Goal: Task Accomplishment & Management: Use online tool/utility

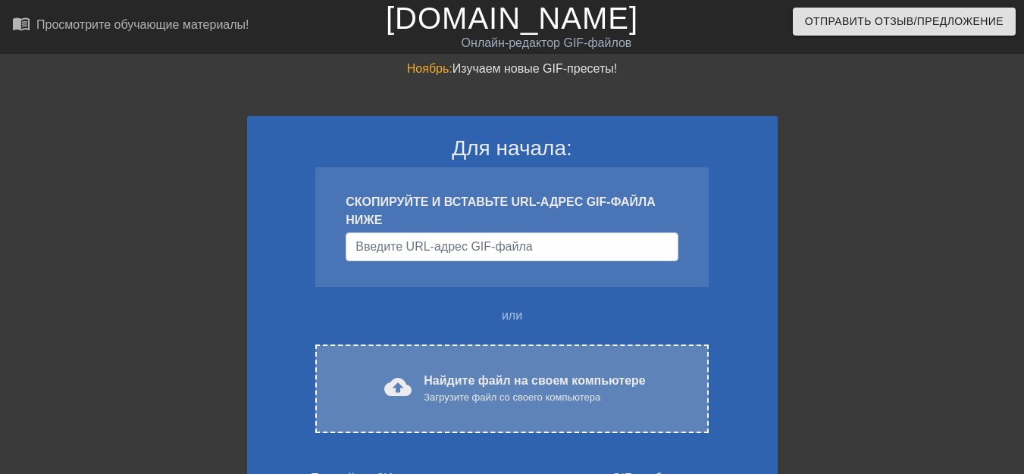
click at [477, 380] on font "Найдите файл на своем компьютере" at bounding box center [534, 380] width 221 height 13
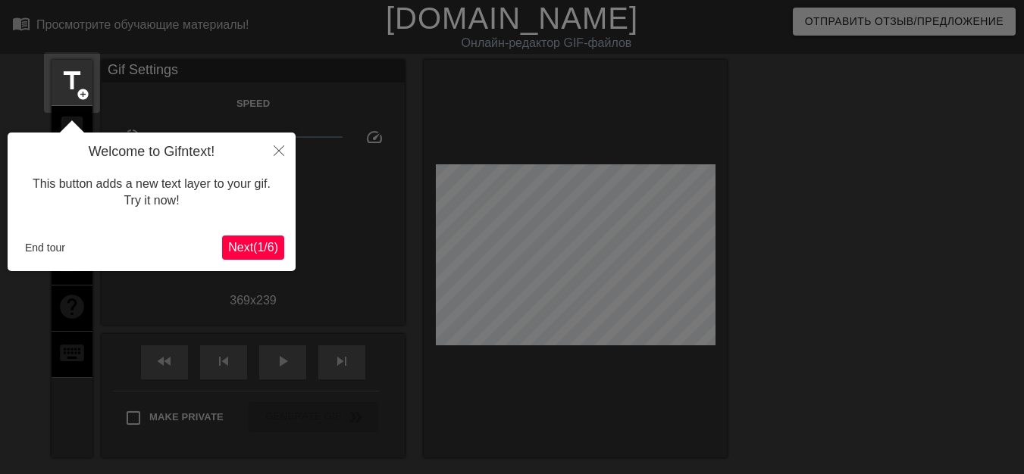
scroll to position [37, 0]
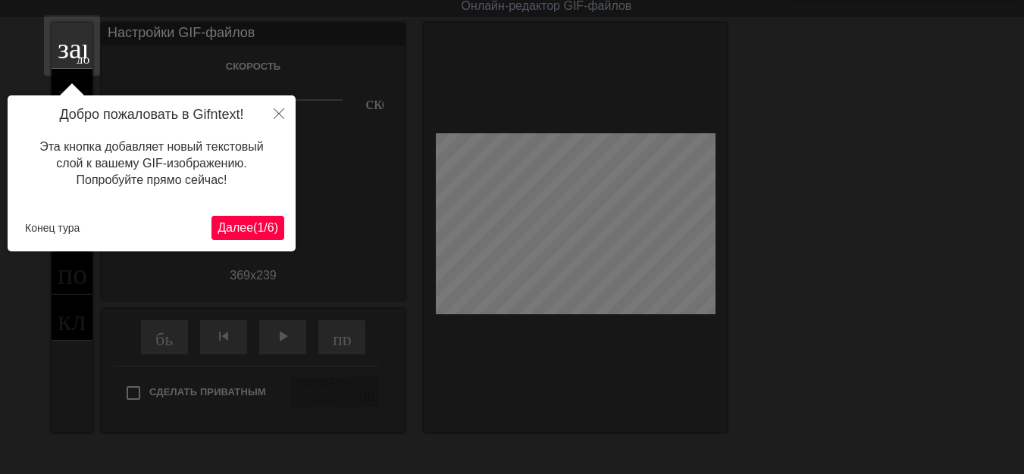
click at [253, 237] on button "Далее ( 1 / 6 )" at bounding box center [247, 228] width 73 height 24
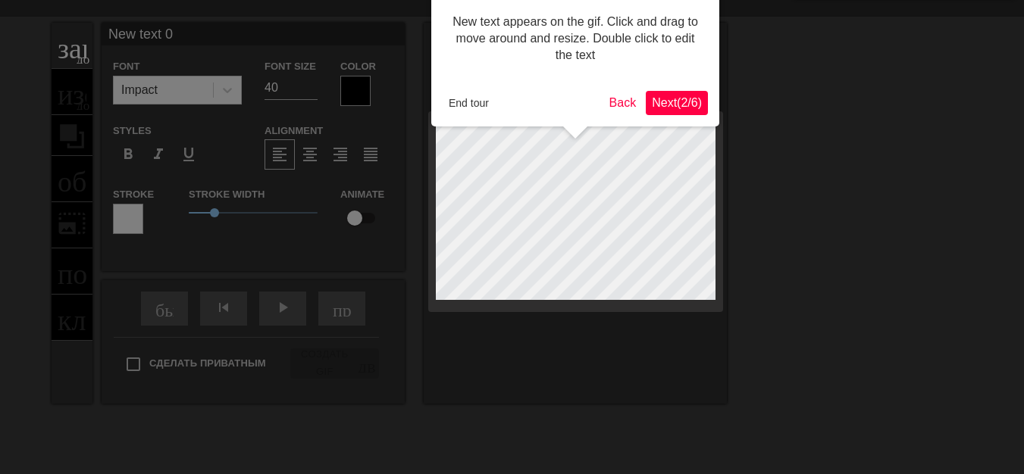
scroll to position [0, 0]
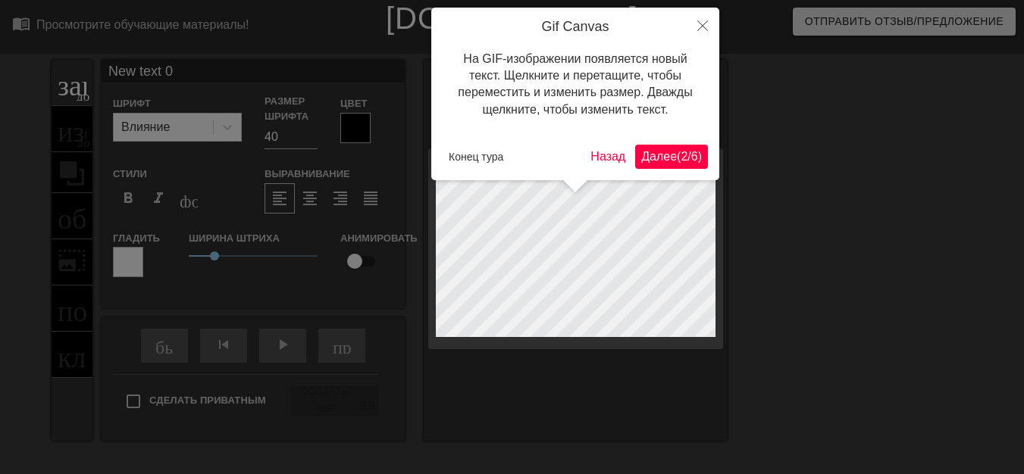
click at [641, 163] on font "Далее" at bounding box center [659, 156] width 36 height 13
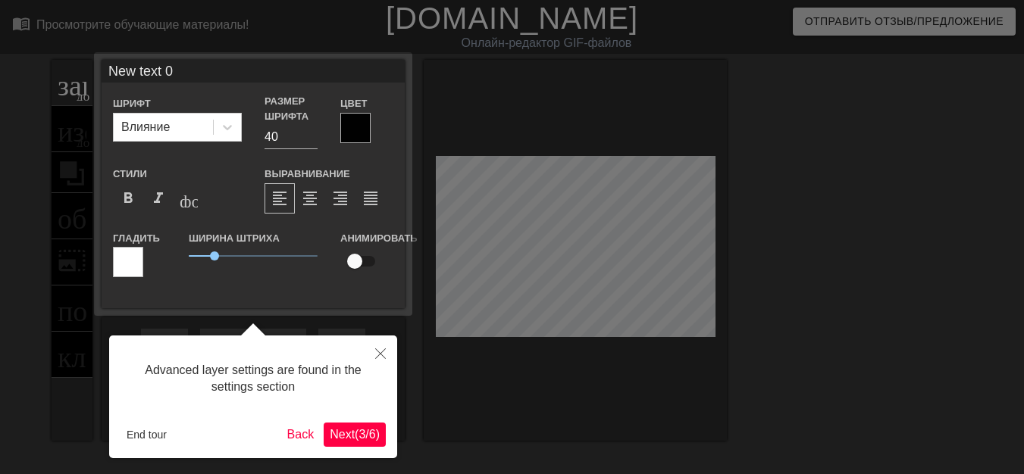
scroll to position [37, 0]
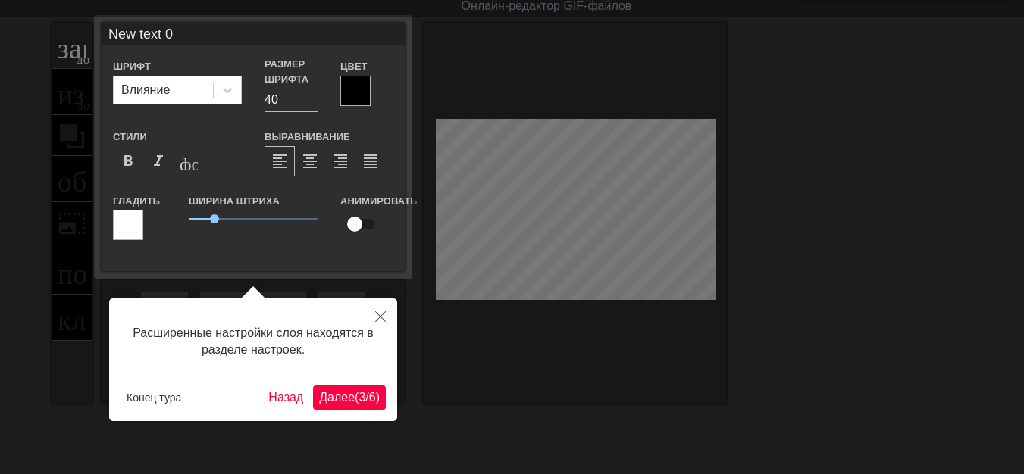
click at [355, 392] on font "(" at bounding box center [357, 397] width 4 height 13
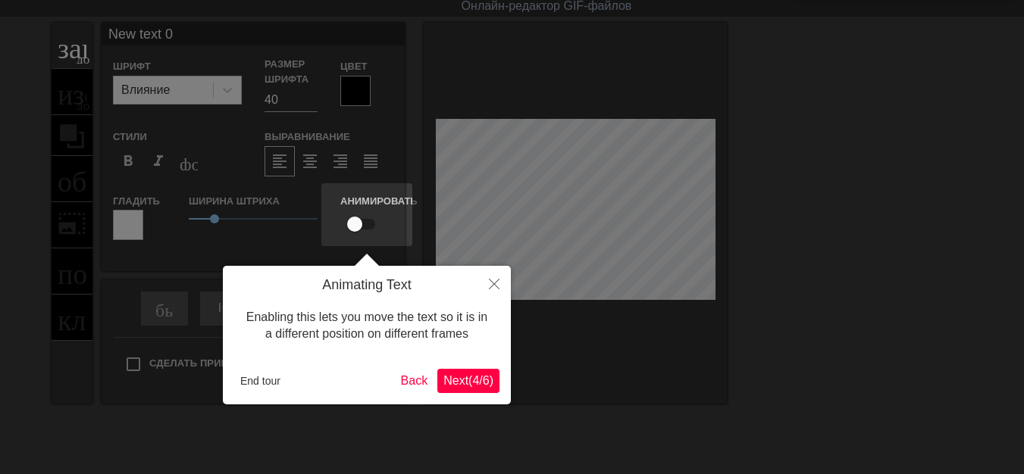
scroll to position [0, 0]
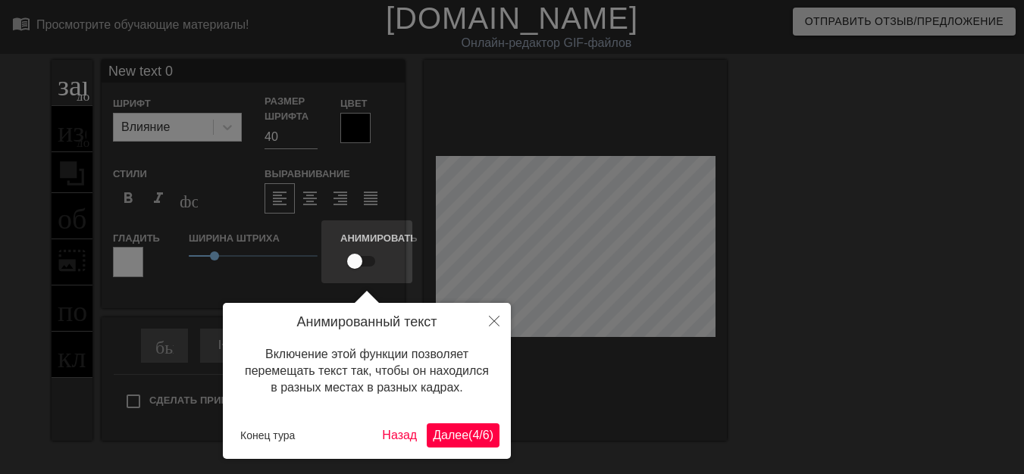
click at [448, 435] on font "Далее" at bounding box center [451, 435] width 36 height 13
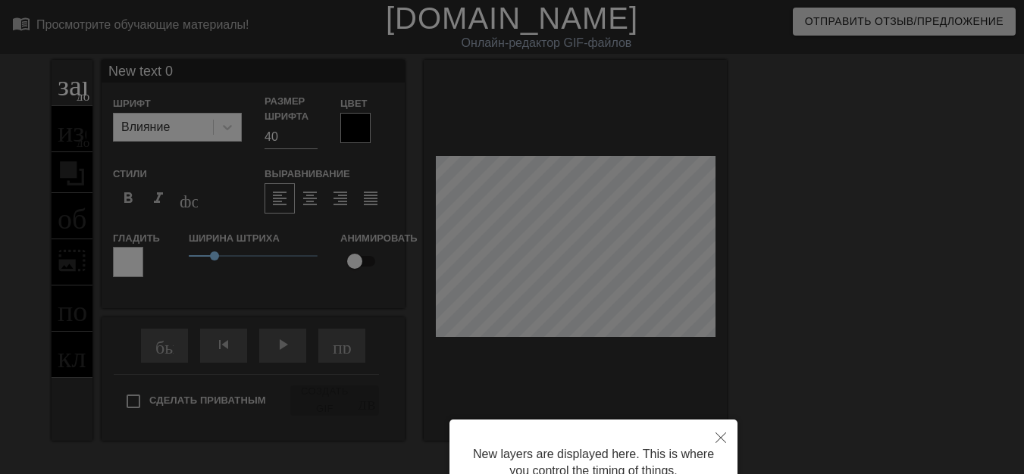
scroll to position [143, 0]
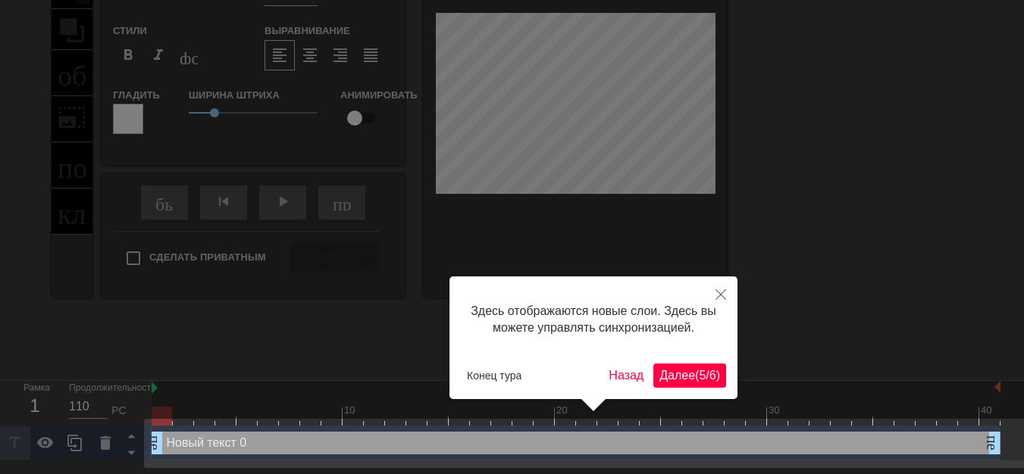
click at [695, 380] on font "(" at bounding box center [697, 375] width 4 height 13
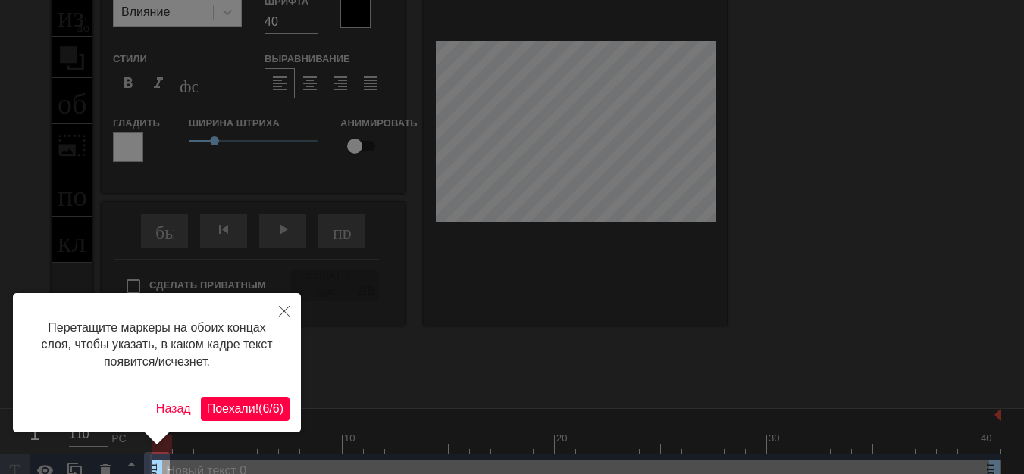
scroll to position [137, 0]
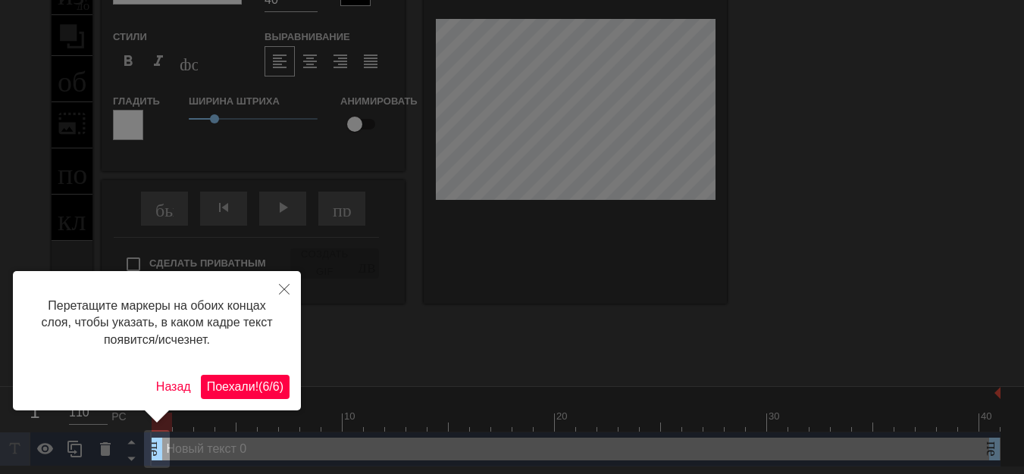
click at [269, 393] on font "/" at bounding box center [270, 386] width 3 height 13
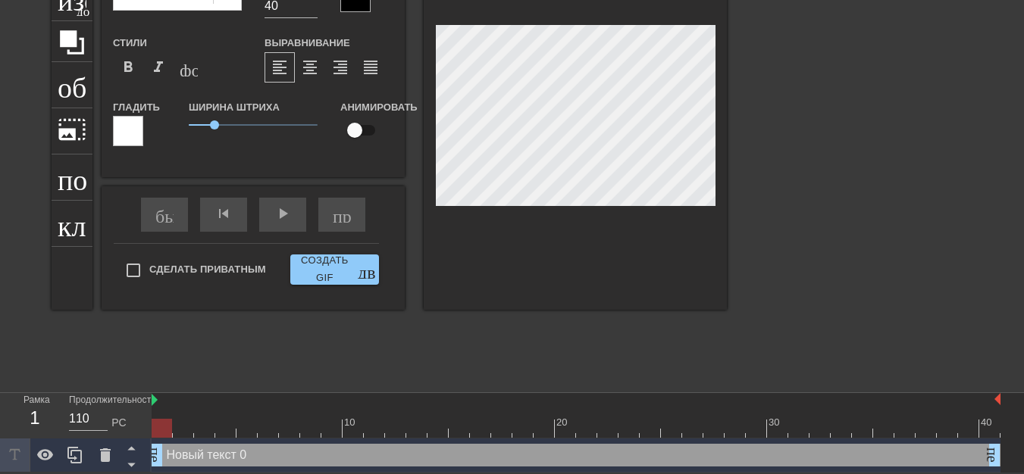
scroll to position [2, 2]
type input "New text"
type textarea "New text"
type input "New text"
type textarea "New text"
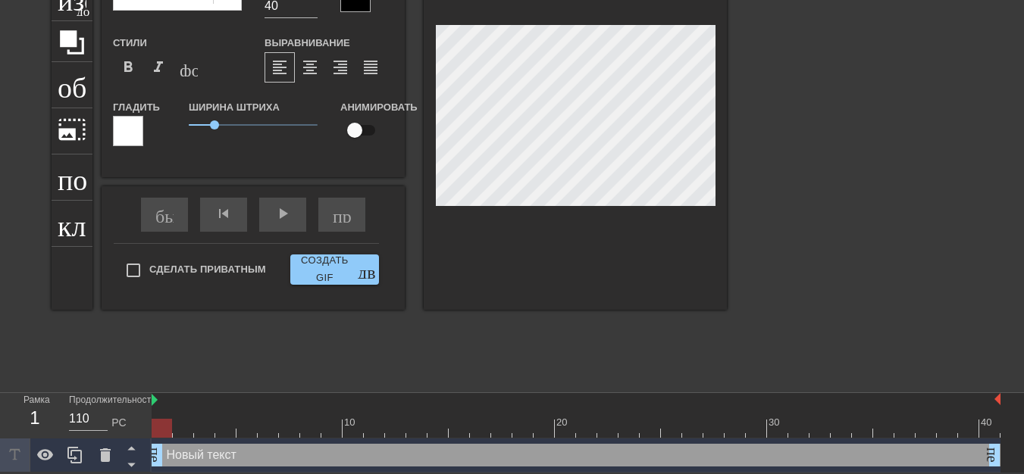
type input "New tex"
type textarea "New tex"
type input "New te"
type textarea "New te"
type input "New t"
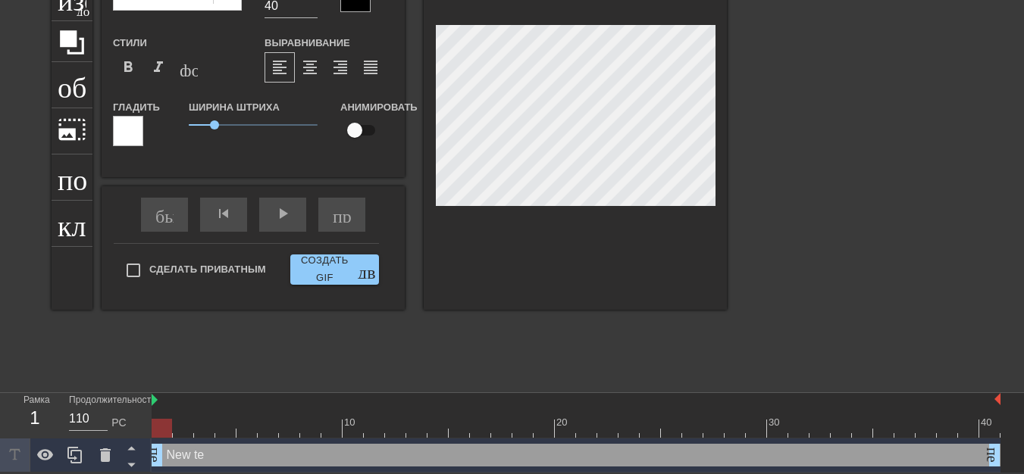
type textarea "New"
type input "New"
type textarea "Ne"
type input "N"
type textarea "N"
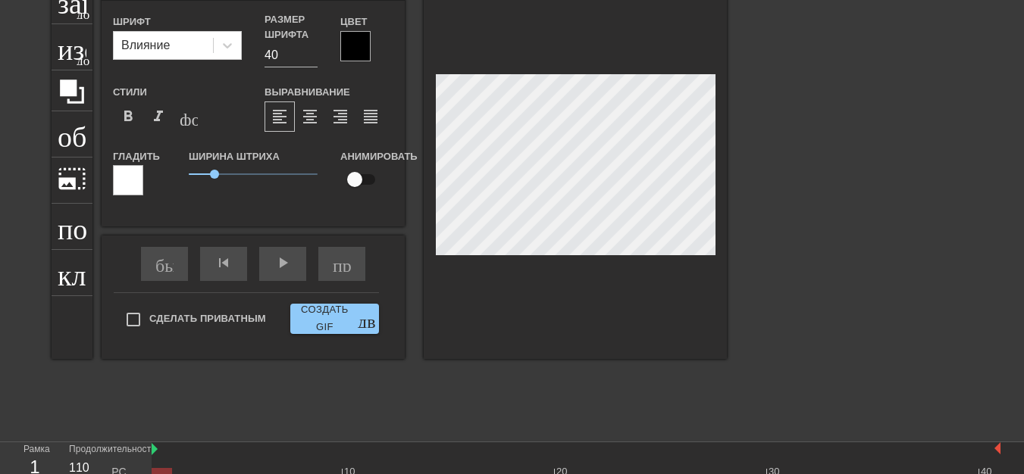
scroll to position [0, 0]
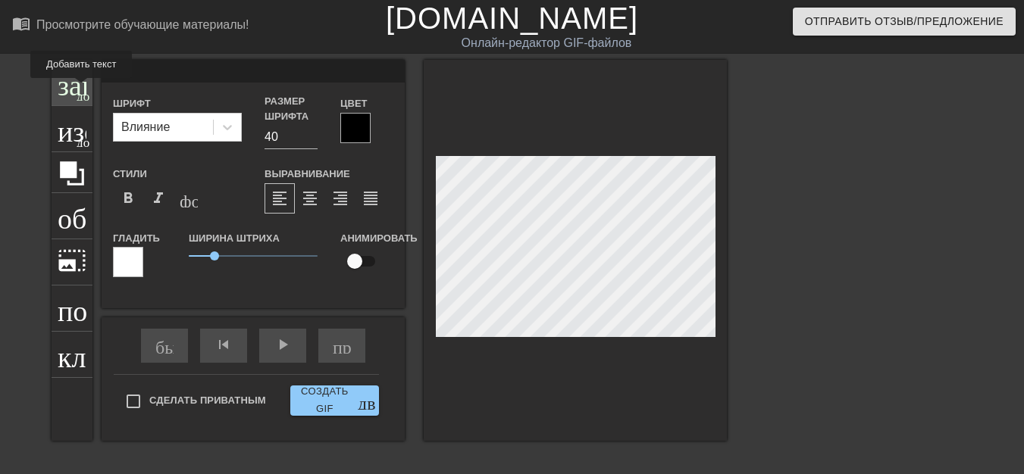
click at [80, 89] on font "добавить_круг" at bounding box center [120, 94] width 87 height 13
type input "New text"
type textarea "New text"
type input "New text"
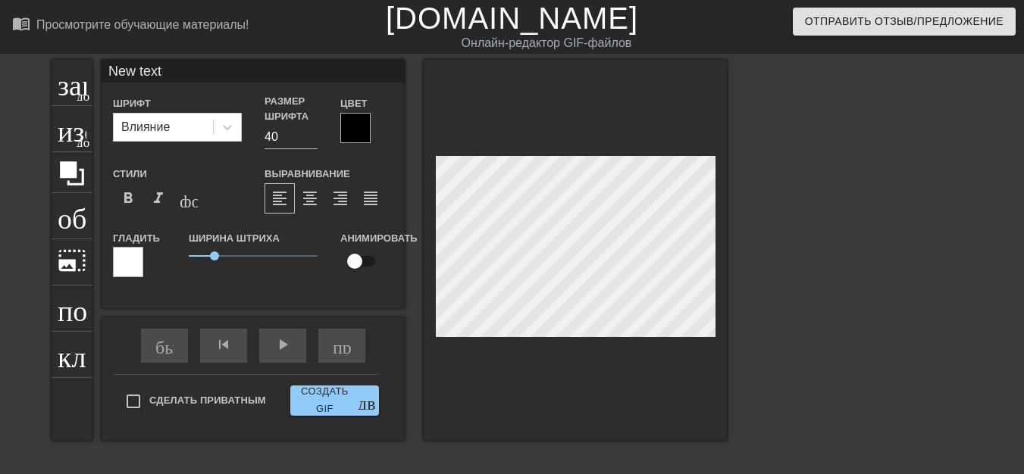
type textarea "New text"
type input "New tex"
type textarea "New tex"
type input "New te"
type textarea "New te"
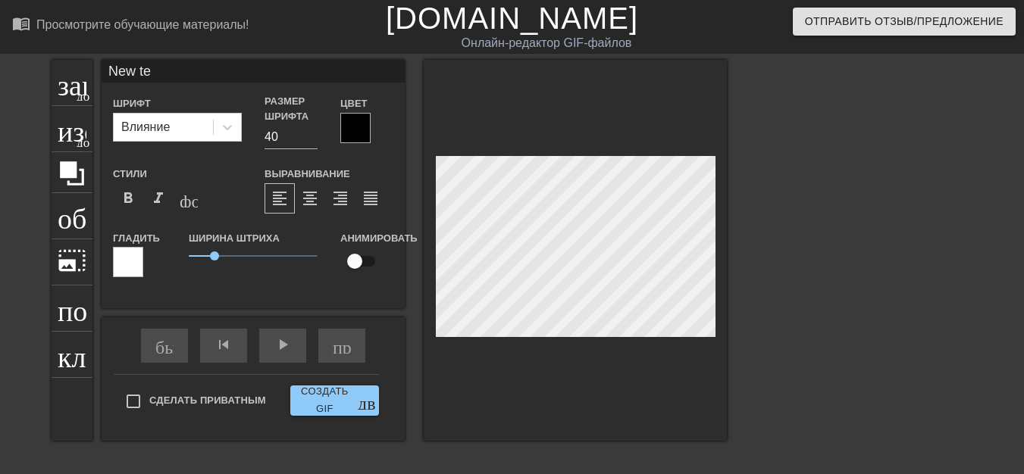
type input "New t"
type textarea "New t"
type input "New"
type textarea "New"
type input "New"
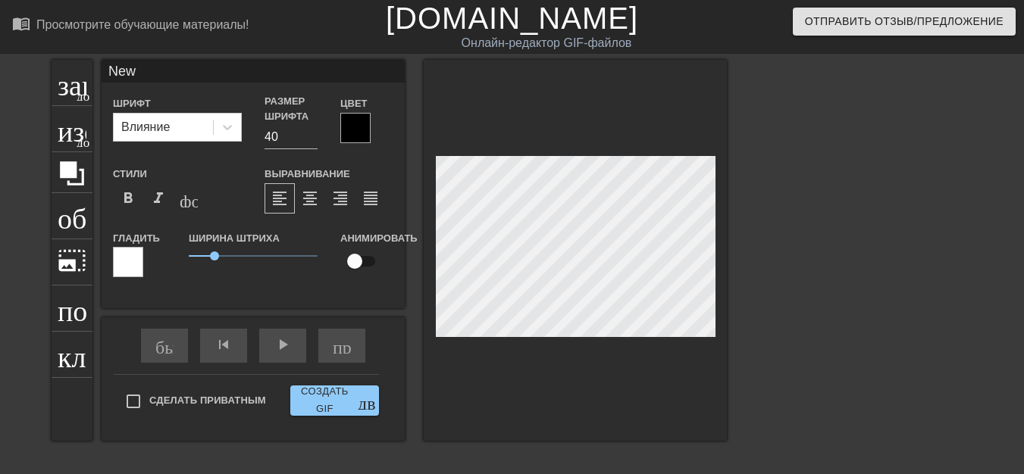
type textarea "New"
type input "Ne"
type textarea "Ne"
type input "N"
type textarea "N"
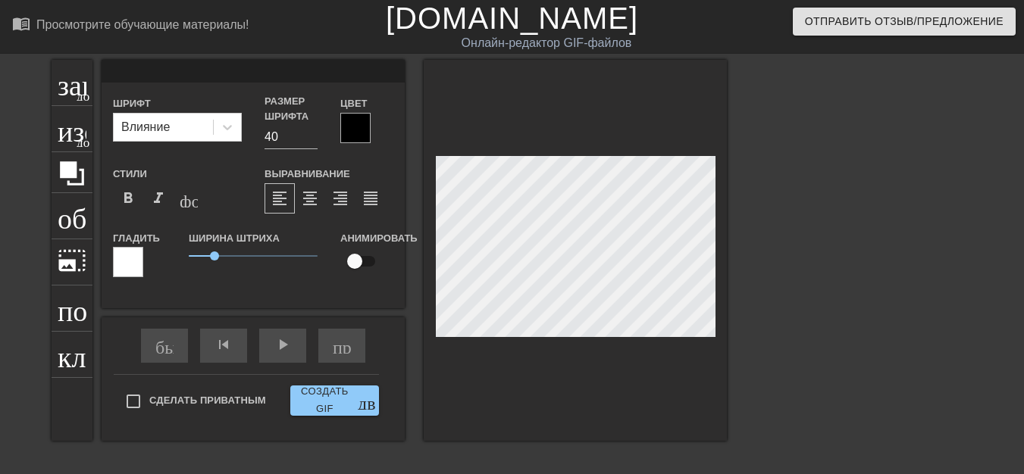
scroll to position [2, 2]
type input "б"
type textarea "б"
type input "бу"
type textarea "бу"
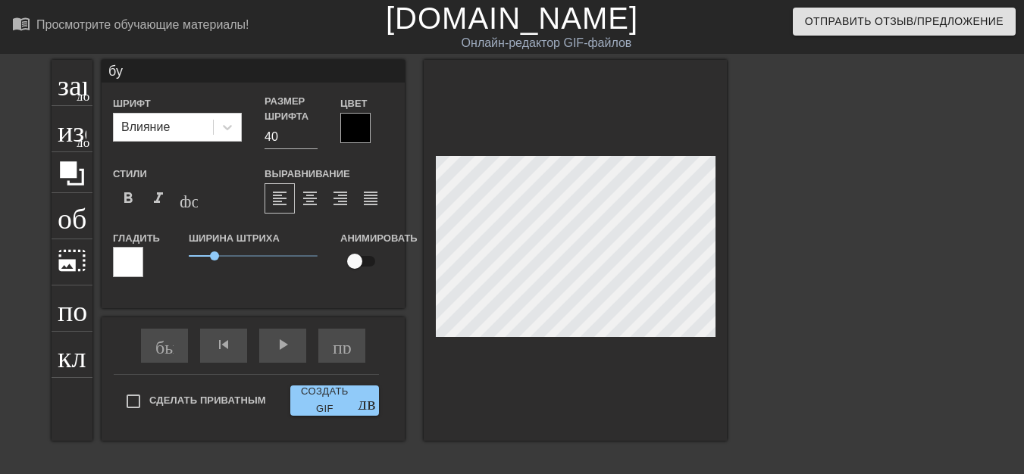
type input "бу-"
type textarea "бу-"
type input "бу-г"
type textarea "бу-г"
type input "бу-гф"
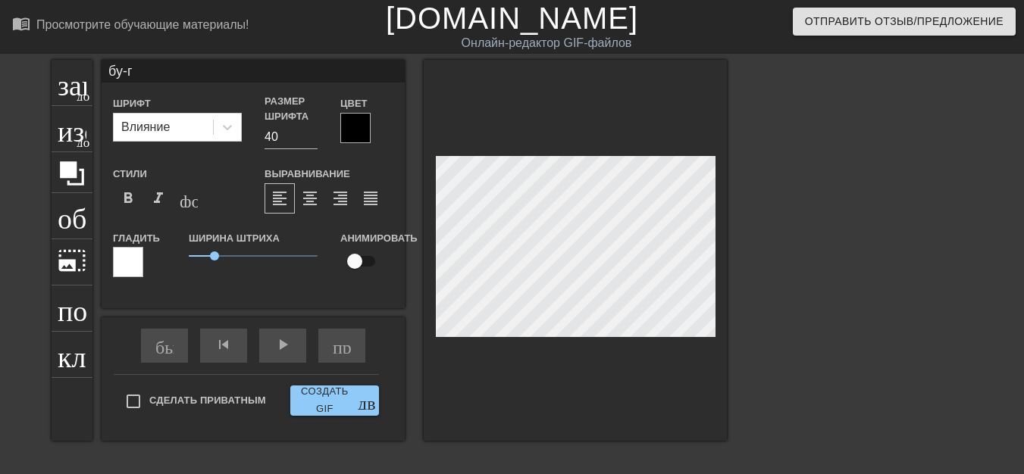
type textarea "бу-гф"
type input "бу-г"
type textarea "бу-г"
type input "бу-гы"
type textarea "бу-гы"
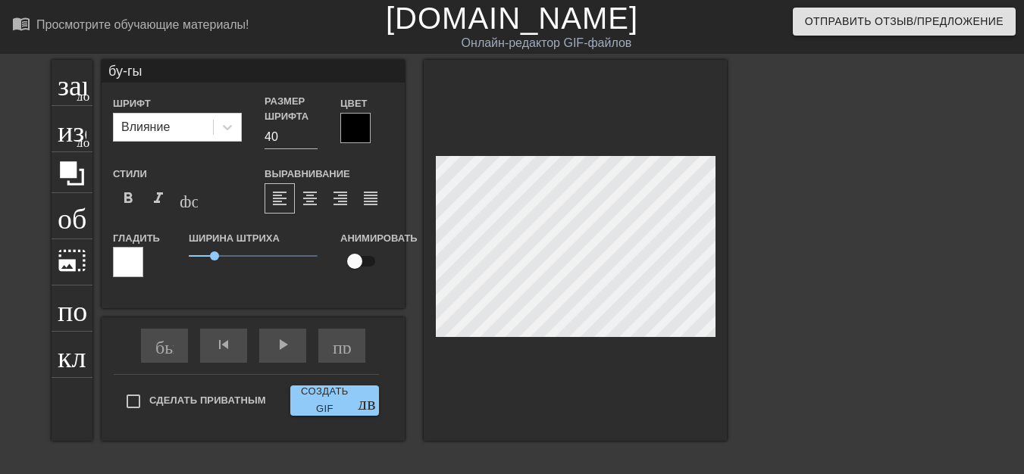
type input "бу-гы-"
type textarea "бу-гы-"
type input "бу-гы-г"
type textarea "бу-гы-г"
type input "бу-гы-га"
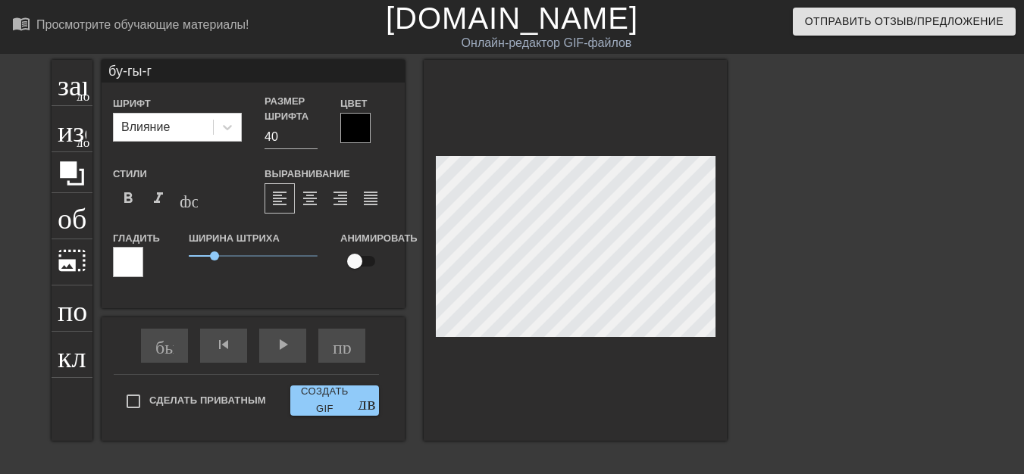
type textarea "бу-гы-га"
type input "бу-гы-гаа"
type textarea "бу-гы-гаа"
type input "бу-гы-гааа"
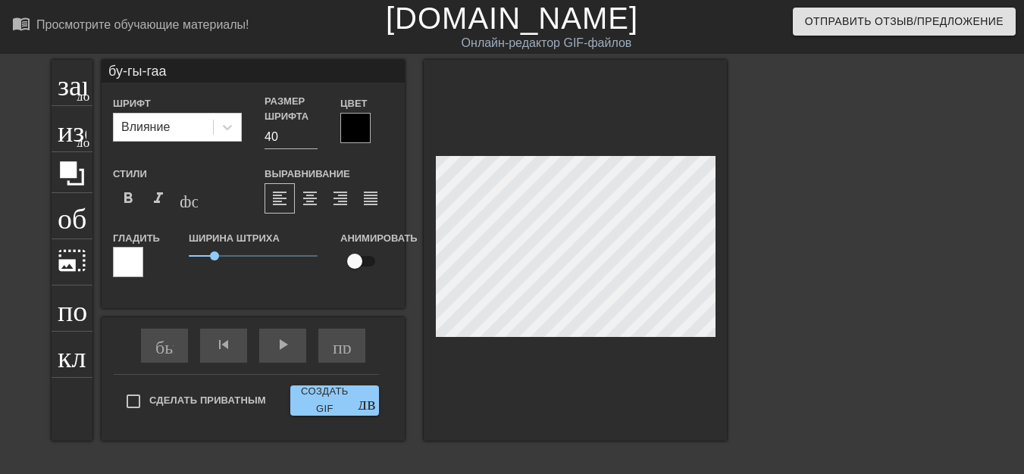
type textarea "бу-гы-гааа"
click at [285, 351] on font "play_arrow" at bounding box center [283, 345] width 18 height 18
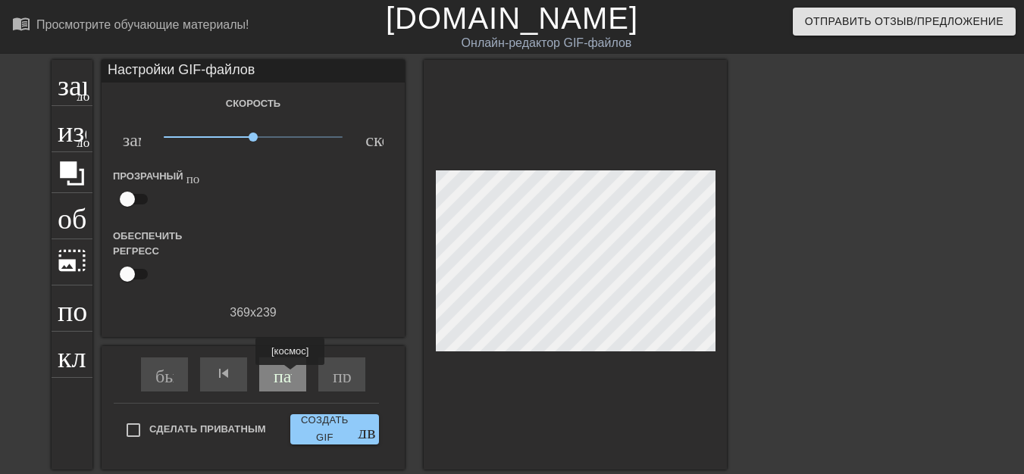
click at [290, 376] on font "пауза" at bounding box center [294, 374] width 41 height 18
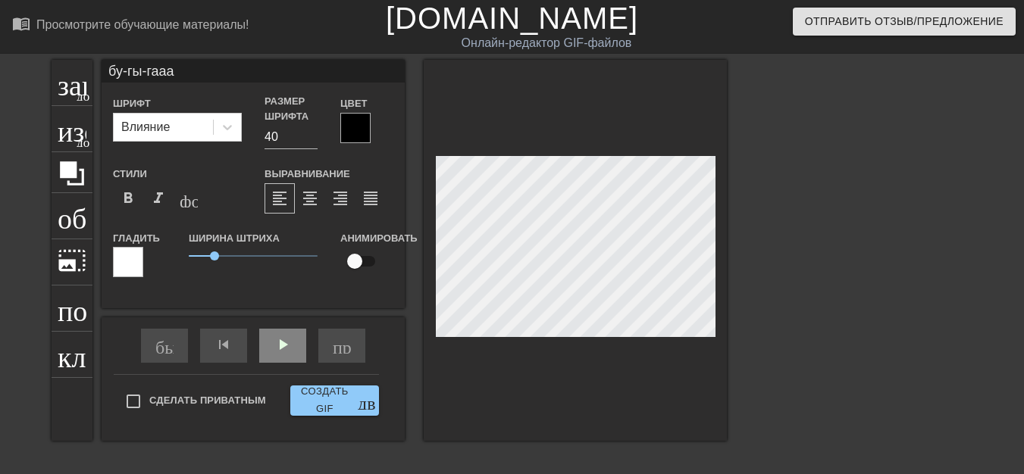
scroll to position [2, 2]
click at [77, 99] on font "добавить_круг" at bounding box center [120, 94] width 87 height 13
type input "New text"
type textarea "New text"
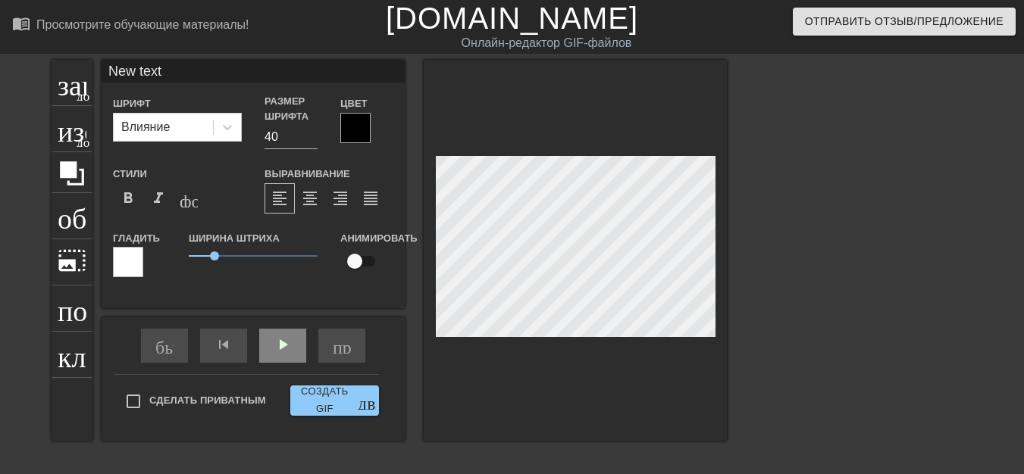
type input "New text"
type textarea "New text"
type input "New tex"
type textarea "New tex"
type input "New te"
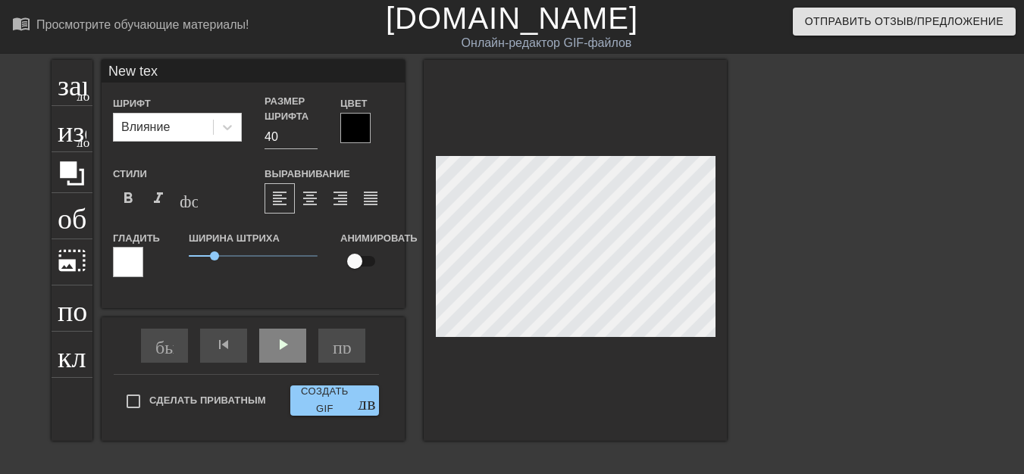
type textarea "New te"
type input "New t"
type textarea "New t"
type input "New"
type textarea "New"
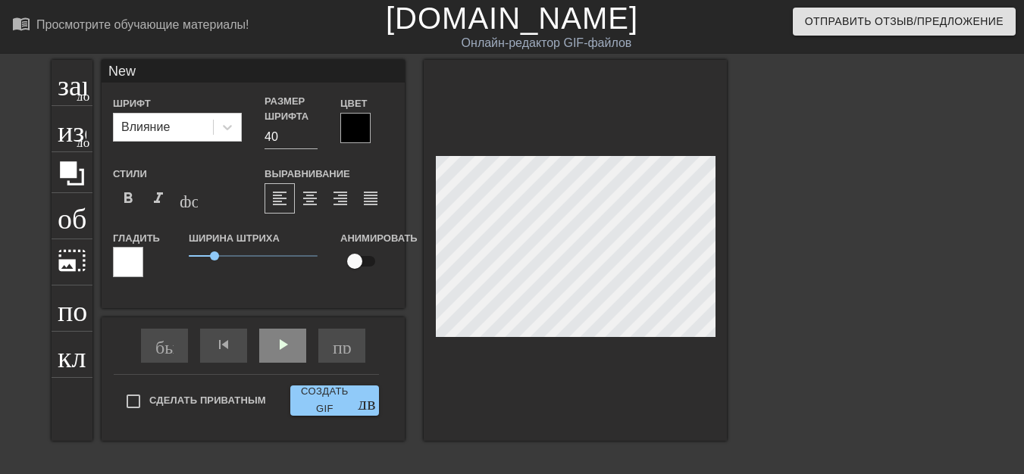
type input "New"
type textarea "New"
type input "Ne"
type textarea "N"
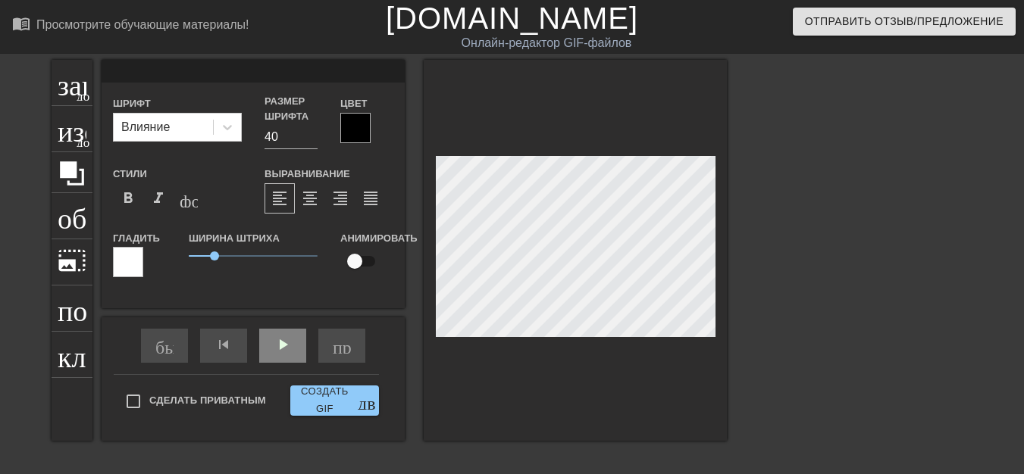
type input "[PERSON_NAME]"
type textarea "[PERSON_NAME]"
type input "[PERSON_NAME]"
type textarea "[PERSON_NAME]"
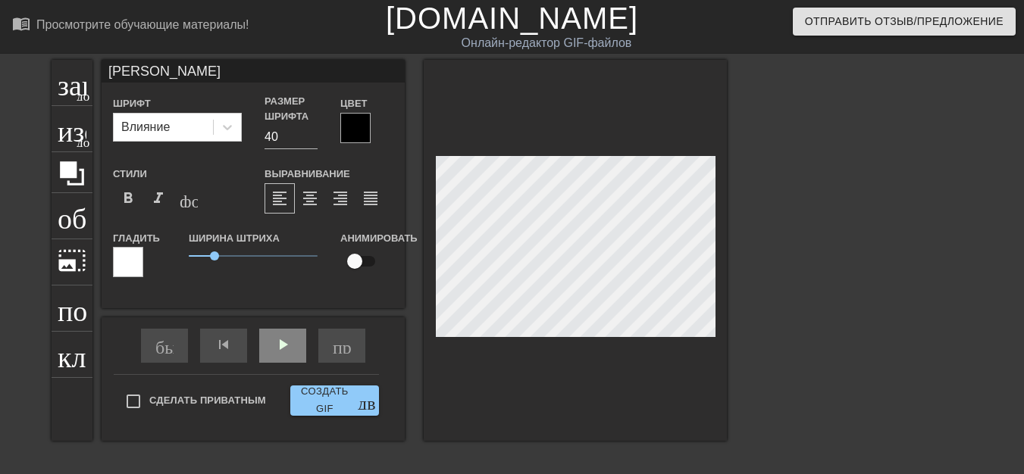
type input "бу-гы-гааа"
type input "[PERSON_NAME]"
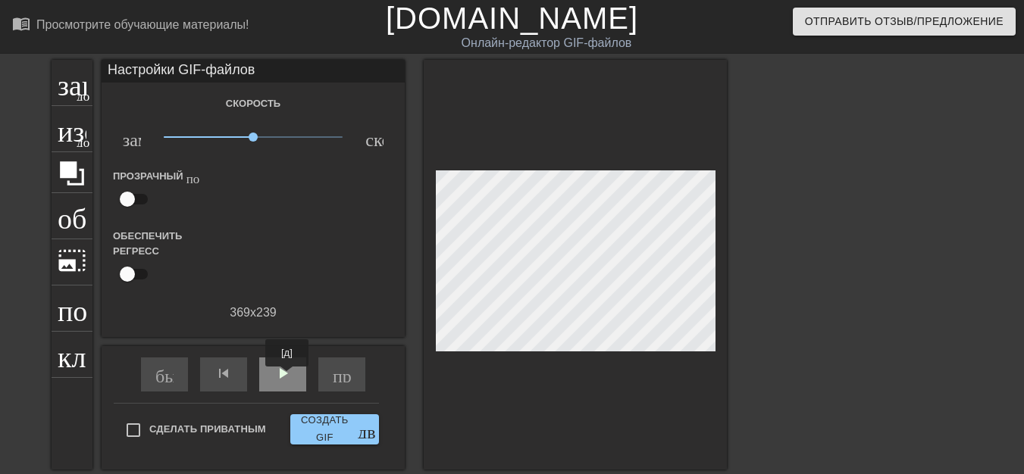
click at [286, 377] on font "play_arrow" at bounding box center [283, 374] width 18 height 18
click at [307, 376] on div "быстрая_перемотка skip_previous пауза пропустить_следующий" at bounding box center [253, 374] width 247 height 57
click at [308, 374] on div "быстрая_перемотка skip_previous пауза пропустить_следующий" at bounding box center [253, 374] width 247 height 57
click at [287, 365] on font "пауза" at bounding box center [294, 374] width 41 height 18
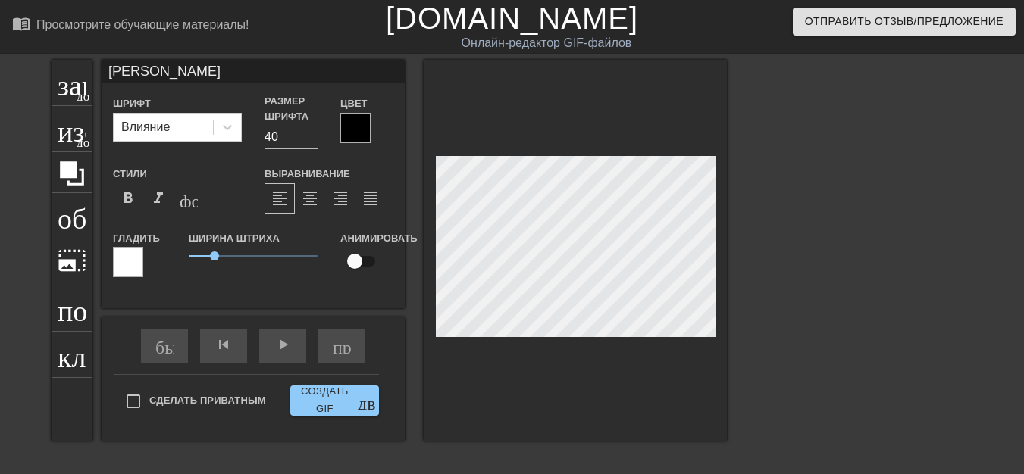
type input "[PERSON_NAME]"
type textarea "[PERSON_NAME]"
type input "Я P"
type textarea "Я P"
type input "Я PP"
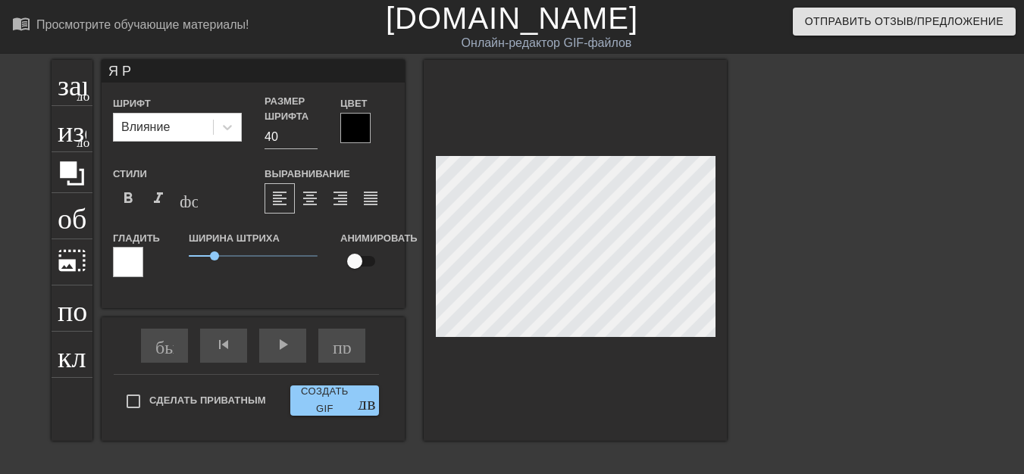
type textarea "Я PP"
type input "Я PPK"
type textarea "Я PPK"
type input "Я PPK0"
type textarea "Я PPK0"
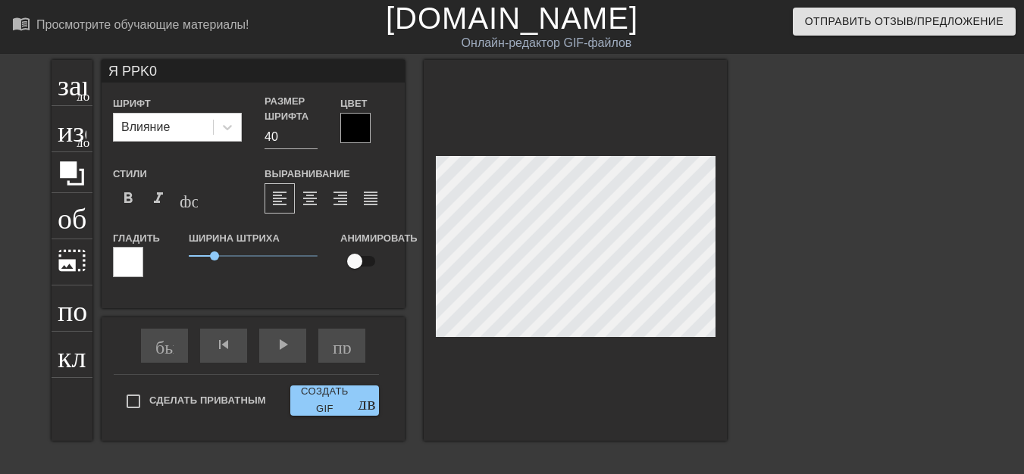
type input "Я PPK0B"
type textarea "Я PPK0B"
type input "Я PPK0BA"
type textarea "Я PPK0BA"
type input "Я PPK0BA"
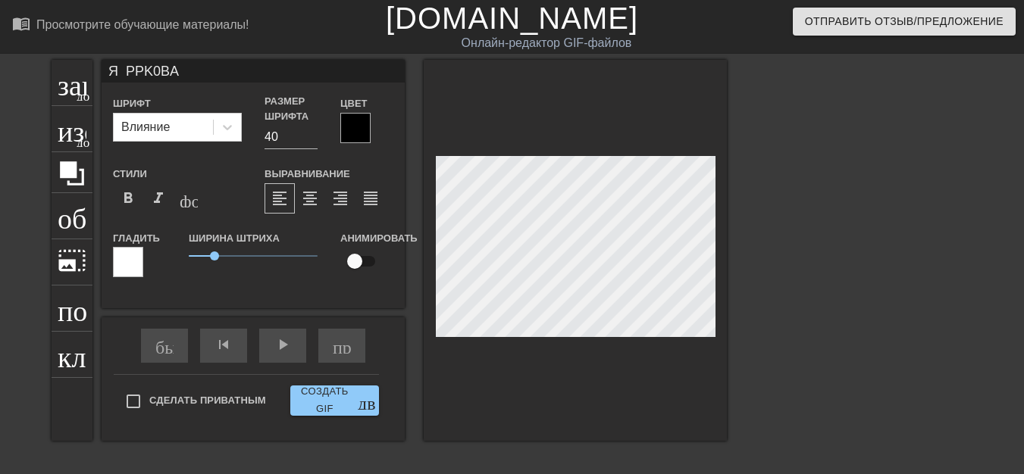
type textarea "Я PPK0BA"
type input "Я PЮPK0BA"
type textarea "Я PЮPK0BA"
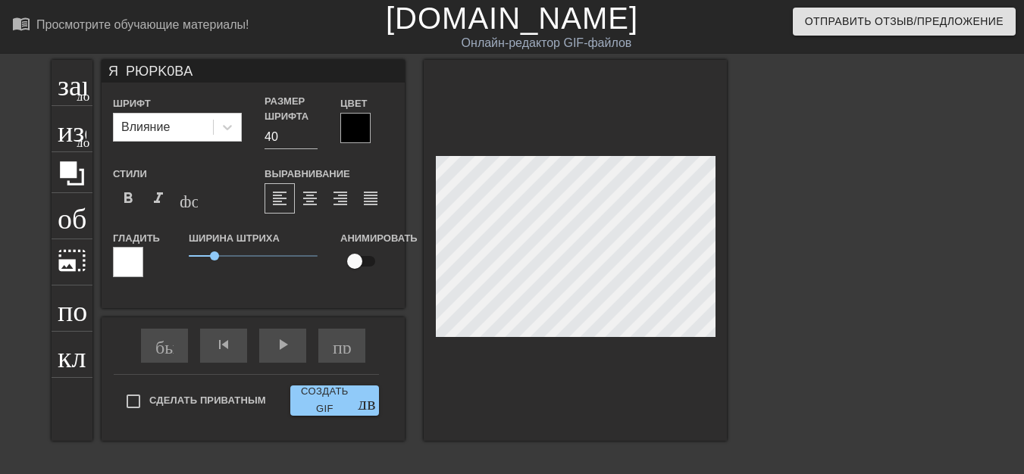
type input "Я PЮPИK0BA"
type textarea "Я PЮPИK0BA"
type input "Я PЮPИK0BНA"
type textarea "Я PЮPИK0BНA"
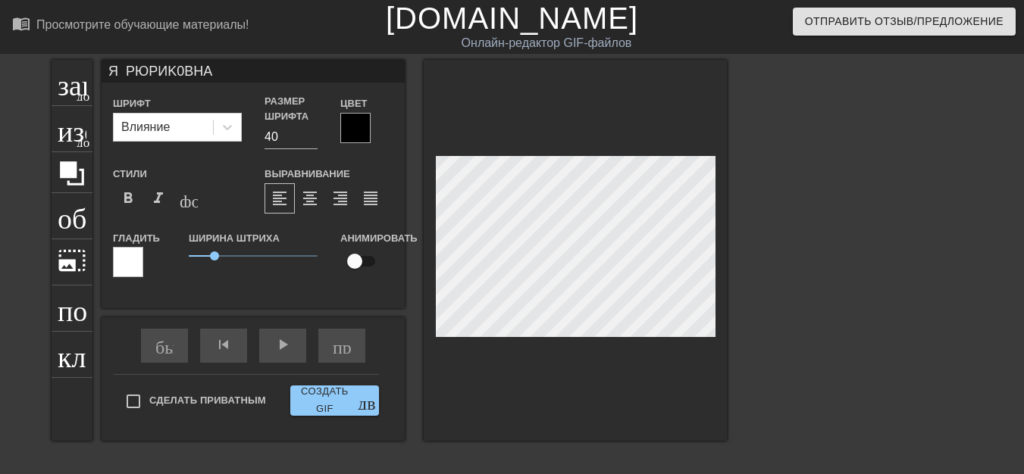
scroll to position [2, 2]
type input "Я PЮPИK0BНA"
type textarea "Я PЮPИK0BНA"
type input "Я PЮPИK0BНA !"
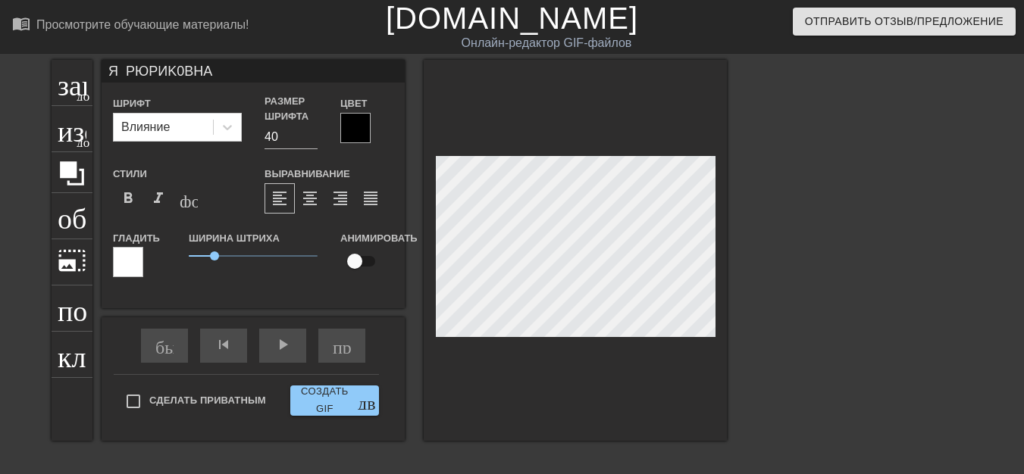
type textarea "Я PЮPИK0BНA !"
type input "Я PЮPИK0BНA !!"
type textarea "Я PЮPИK0BНA !!"
type input "Я PЮPИK0BНA !!!"
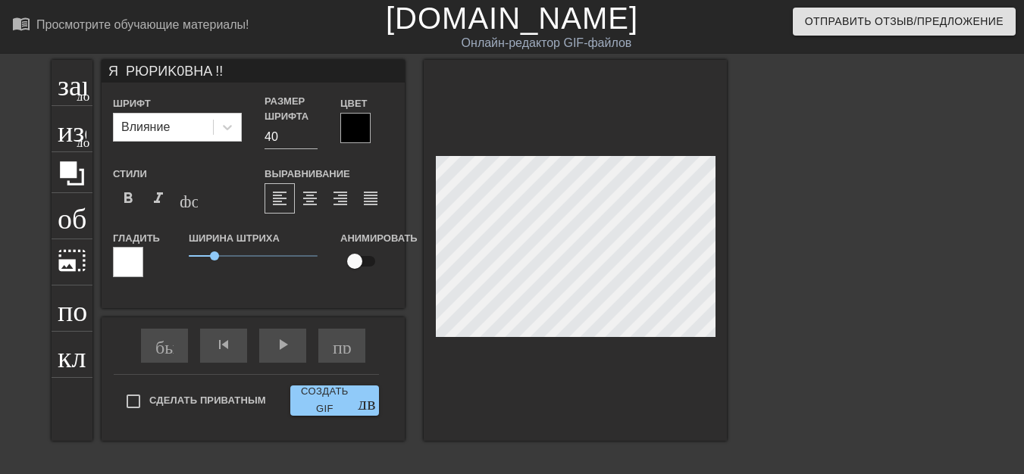
type textarea "Я PЮPИK0BНA !!!"
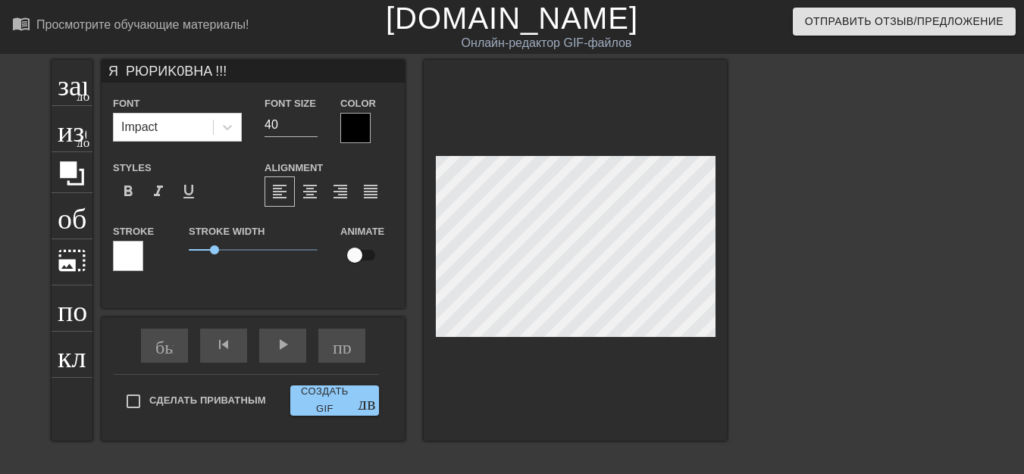
scroll to position [2, 2]
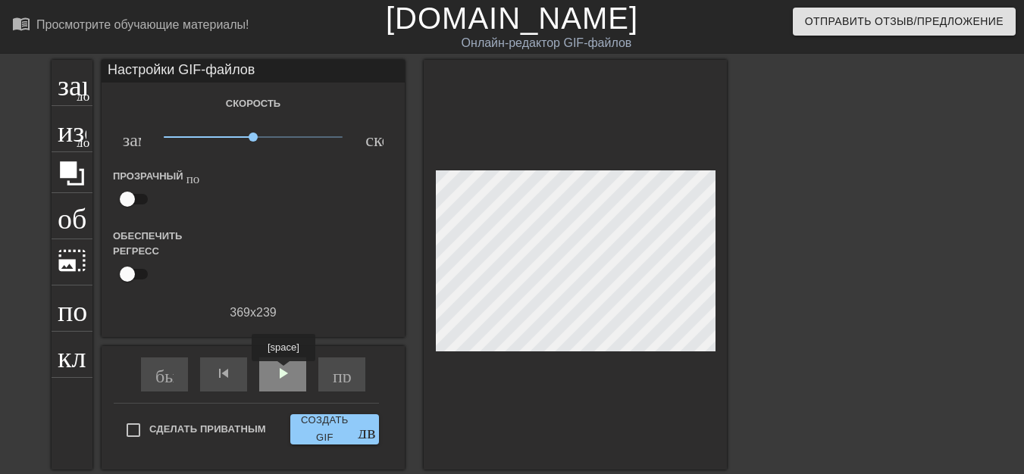
click at [285, 374] on font "play_arrow" at bounding box center [283, 374] width 18 height 18
click at [244, 139] on span "x0.794" at bounding box center [244, 137] width 9 height 9
drag, startPoint x: 247, startPoint y: 141, endPoint x: 240, endPoint y: 140, distance: 7.6
click at [243, 140] on span "x0.804" at bounding box center [254, 137] width 180 height 18
click at [236, 140] on span "x0.653" at bounding box center [254, 137] width 180 height 18
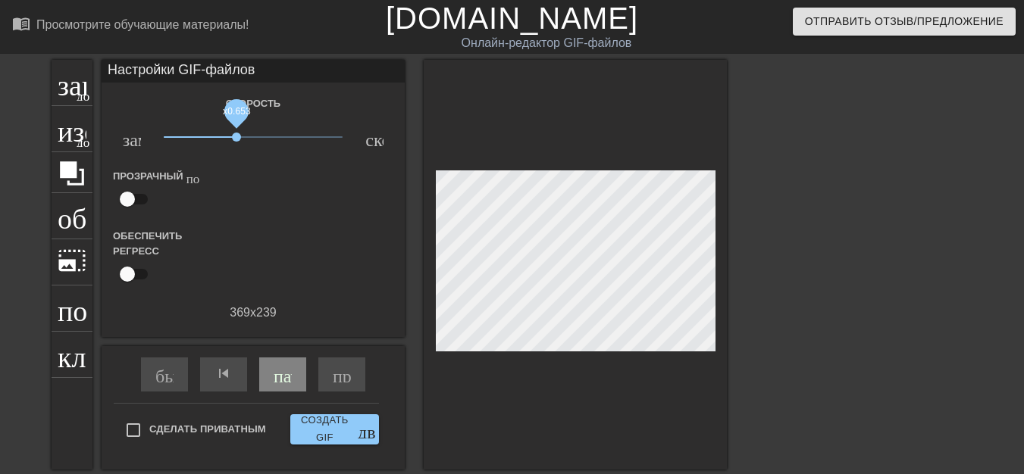
click at [232, 140] on span "x0.653" at bounding box center [236, 137] width 9 height 9
click at [229, 140] on span "x0.569" at bounding box center [231, 137] width 9 height 9
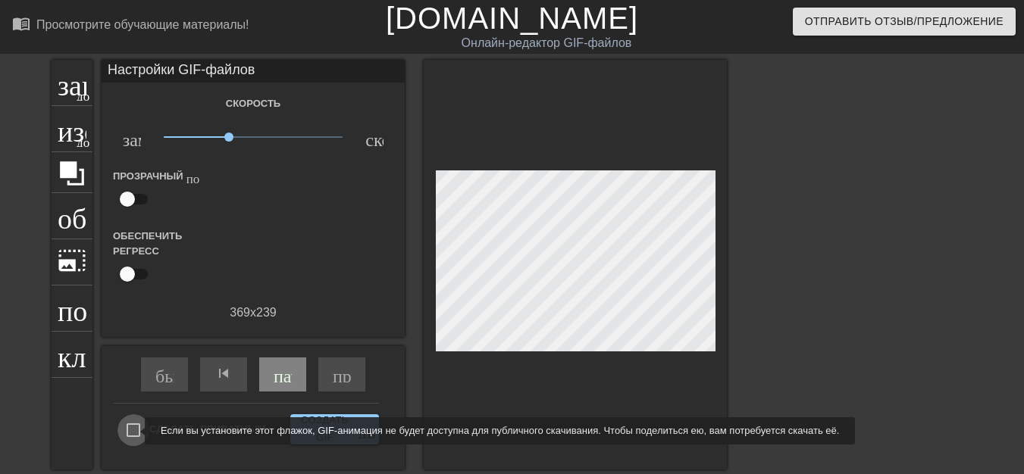
click at [135, 431] on input "Сделать приватным" at bounding box center [133, 431] width 32 height 32
checkbox input "true"
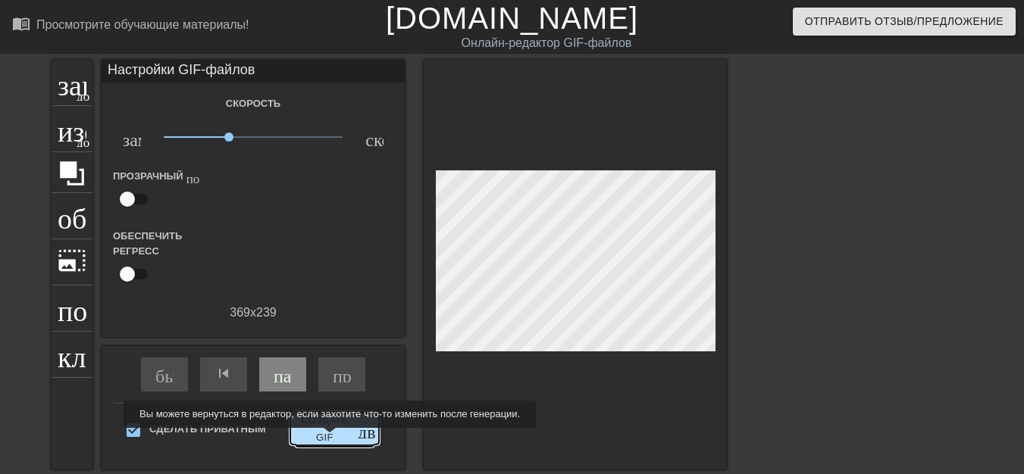
click at [329, 437] on font "Создать GIF" at bounding box center [325, 429] width 48 height 29
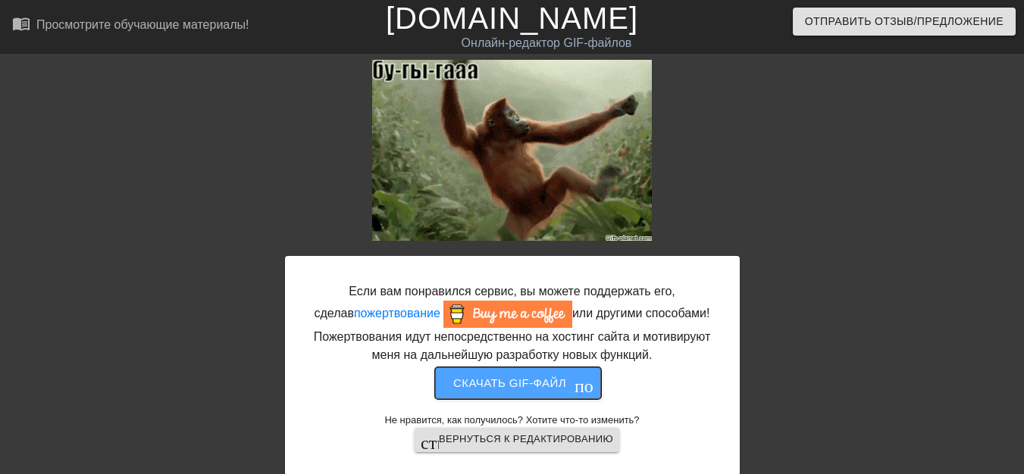
click at [513, 394] on button "Скачать gif-файл получить_приложение" at bounding box center [518, 384] width 166 height 32
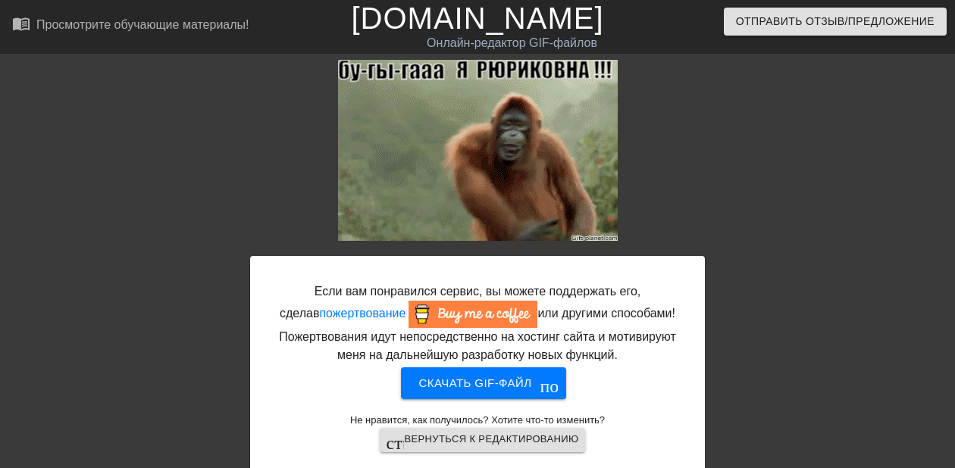
click at [5, 120] on div at bounding box center [118, 287] width 227 height 455
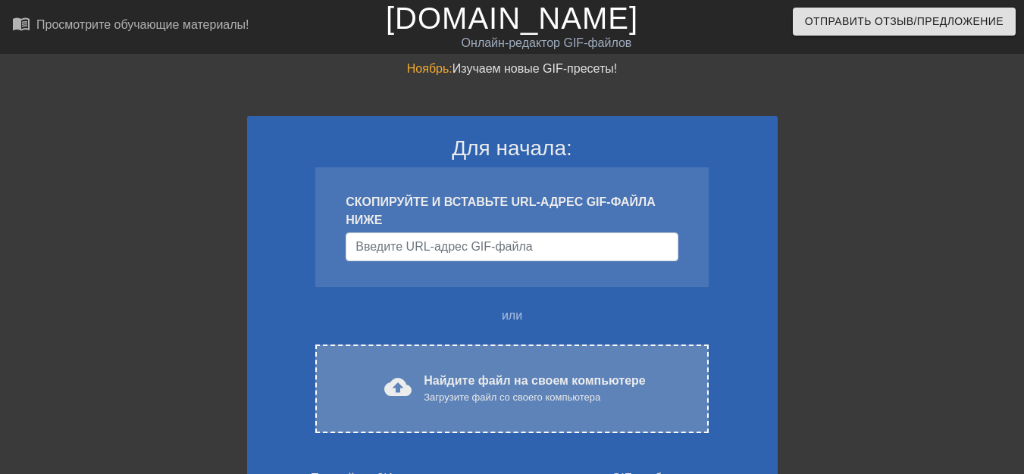
click at [416, 389] on div "cloud_upload Найдите файл на своем компьютере Загрузите файл со своего компьюте…" at bounding box center [511, 389] width 329 height 34
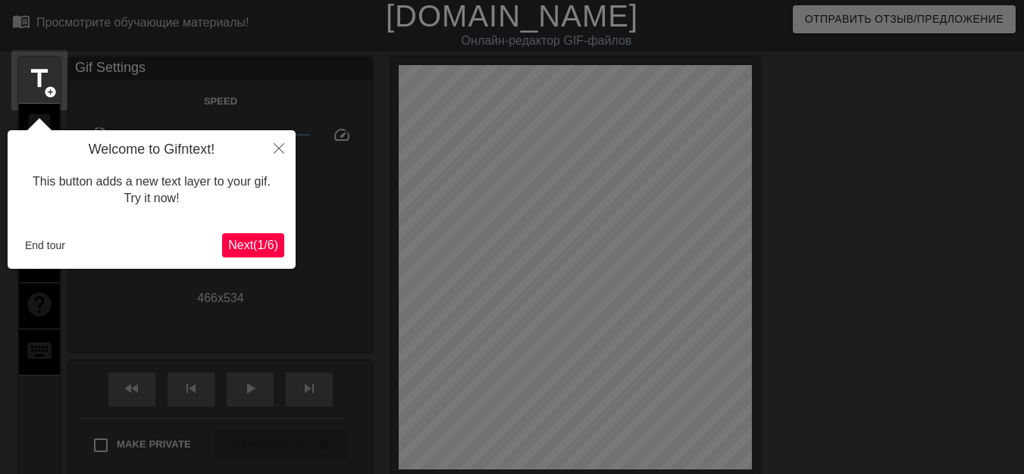
scroll to position [37, 0]
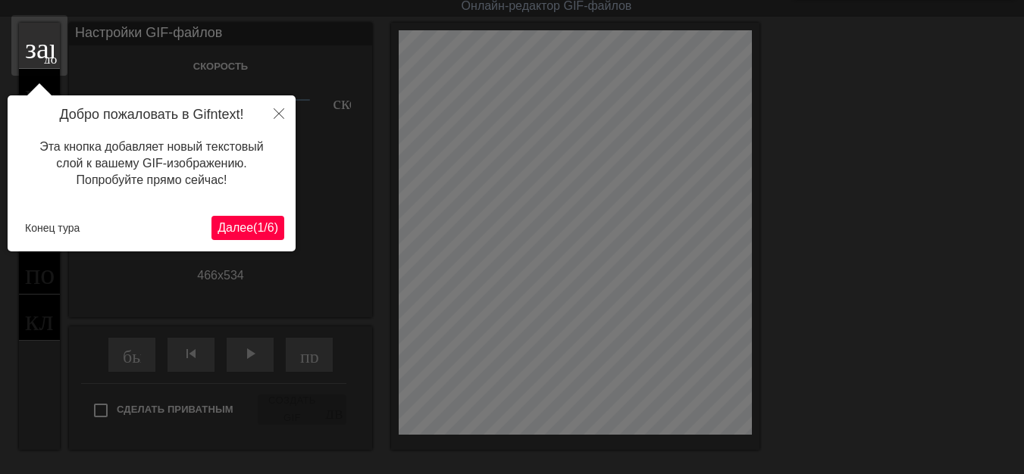
click at [264, 230] on font "/" at bounding box center [265, 227] width 3 height 13
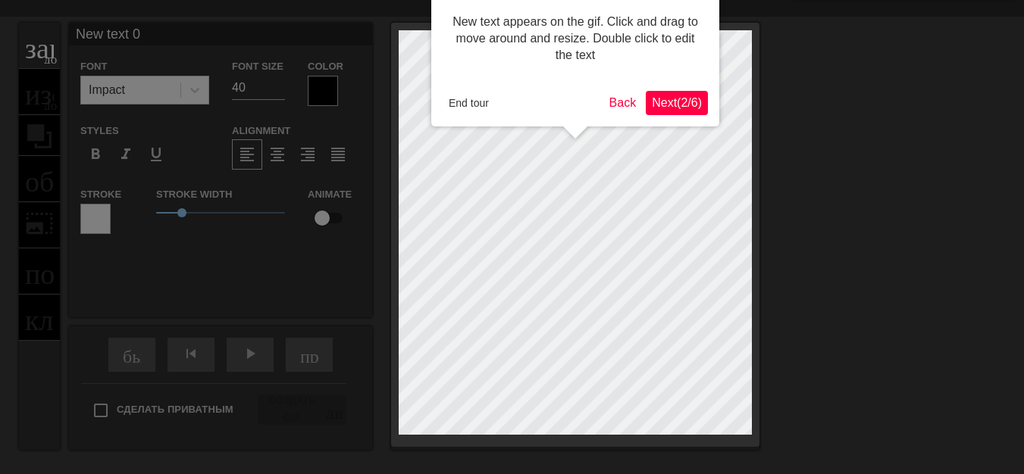
scroll to position [0, 0]
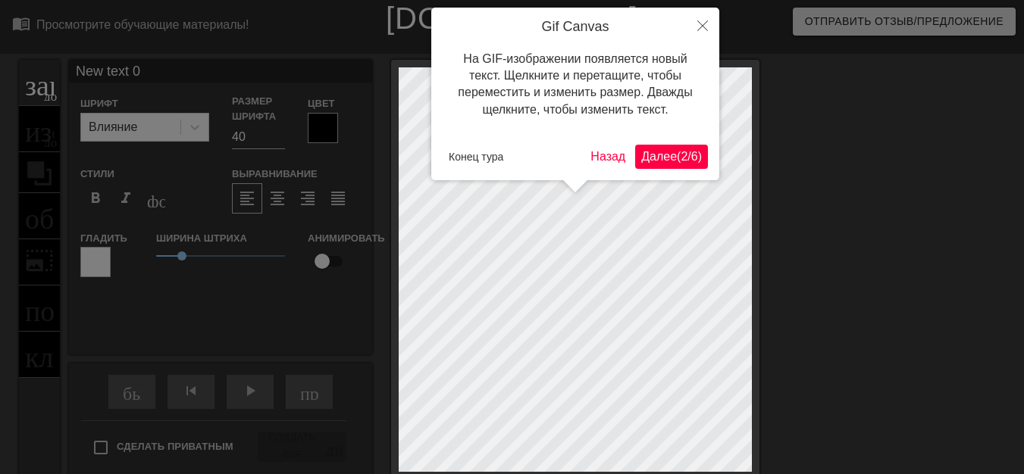
click at [677, 161] on font "(" at bounding box center [679, 156] width 4 height 13
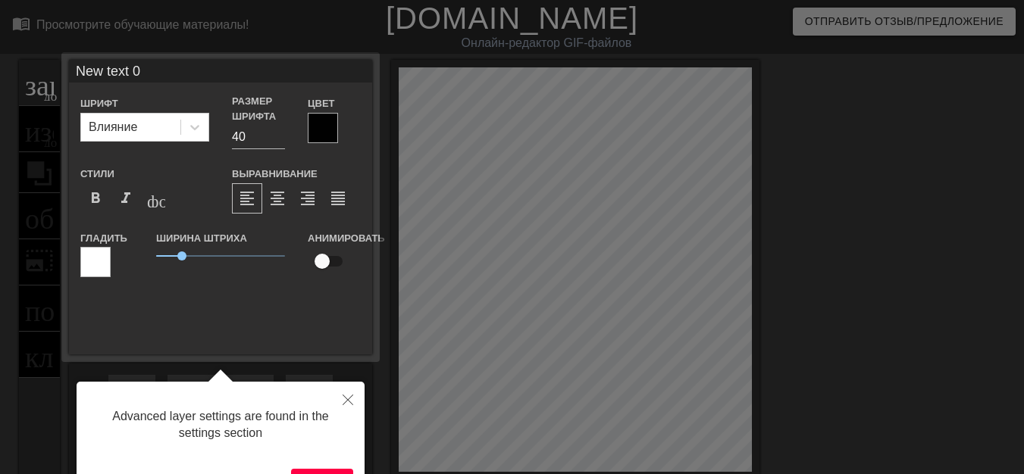
scroll to position [37, 0]
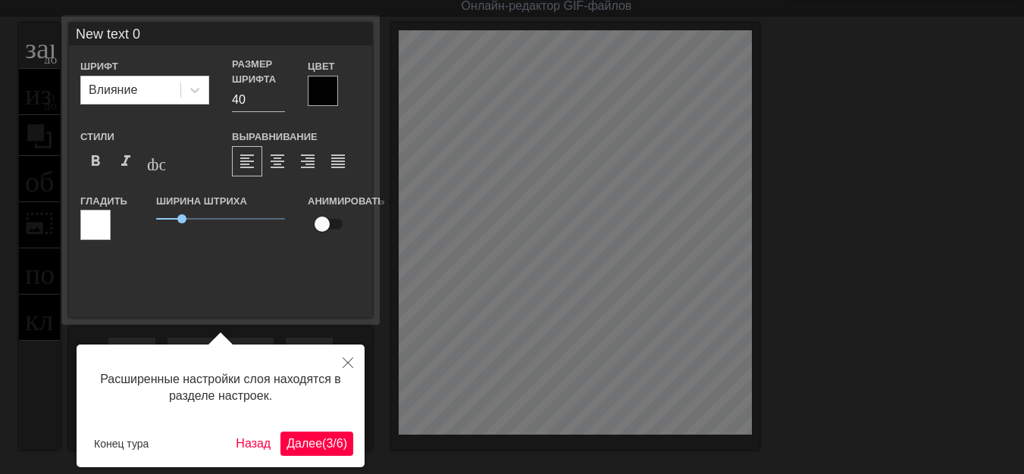
click at [290, 446] on font "Далее" at bounding box center [304, 443] width 36 height 13
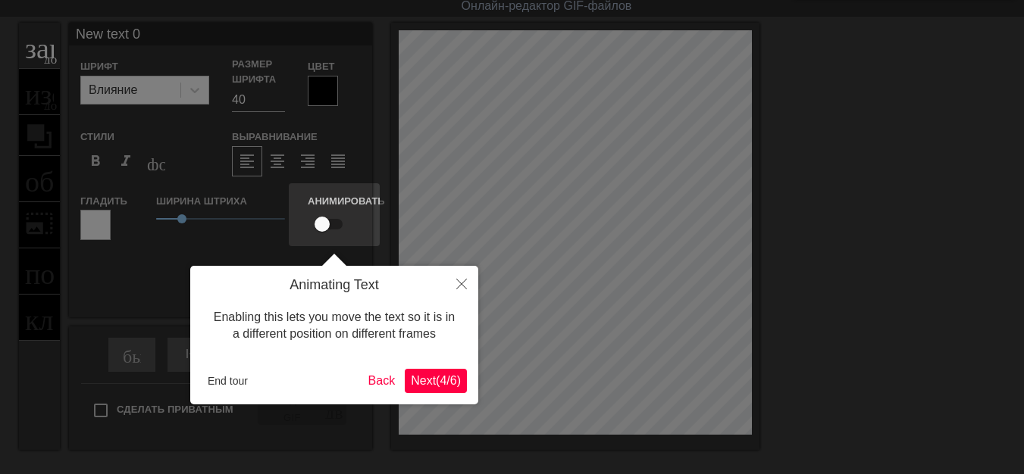
scroll to position [0, 0]
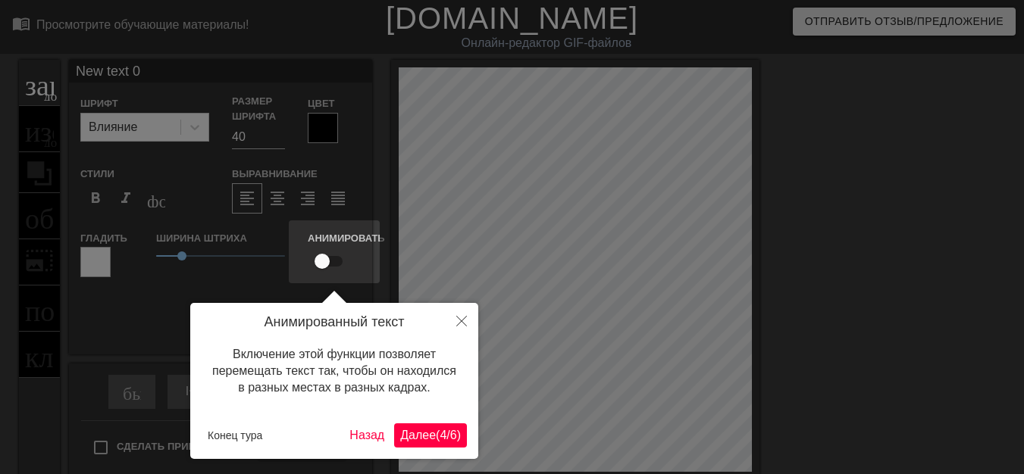
click at [400, 435] on font "Далее" at bounding box center [418, 435] width 36 height 13
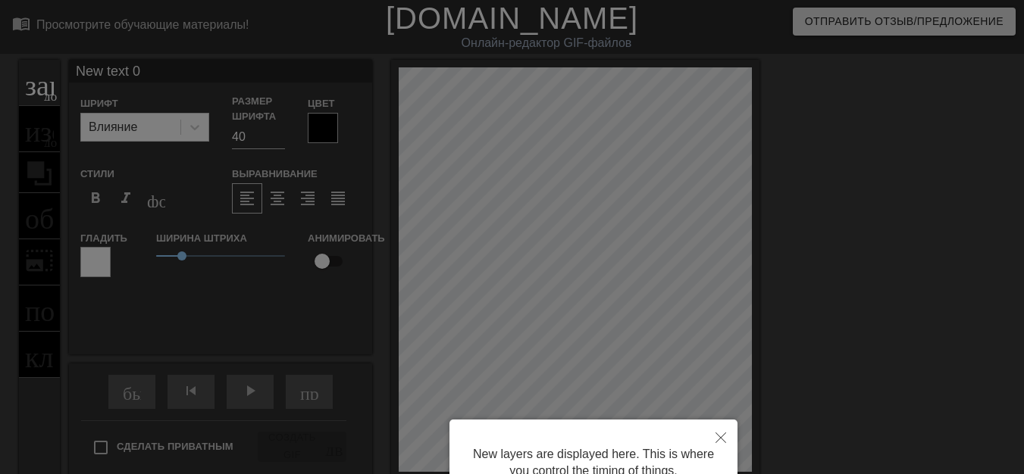
scroll to position [143, 0]
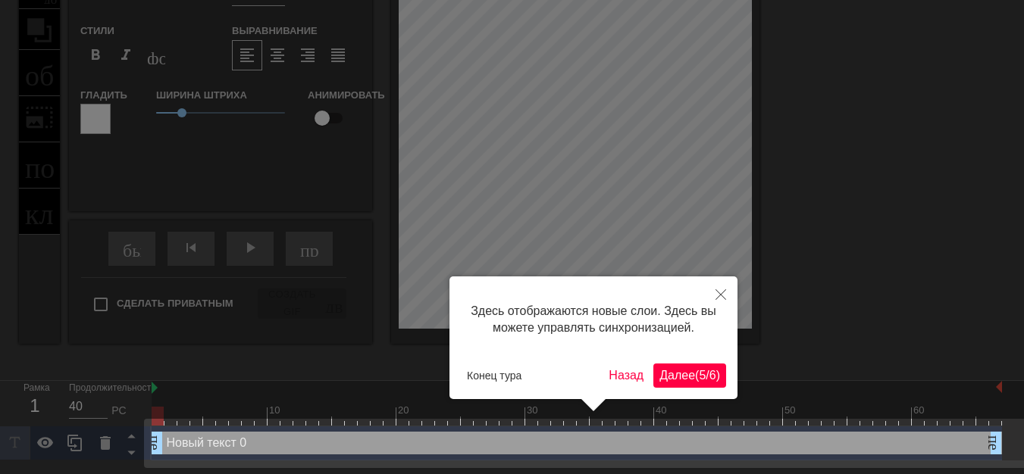
click at [668, 382] on font "Далее" at bounding box center [677, 375] width 36 height 13
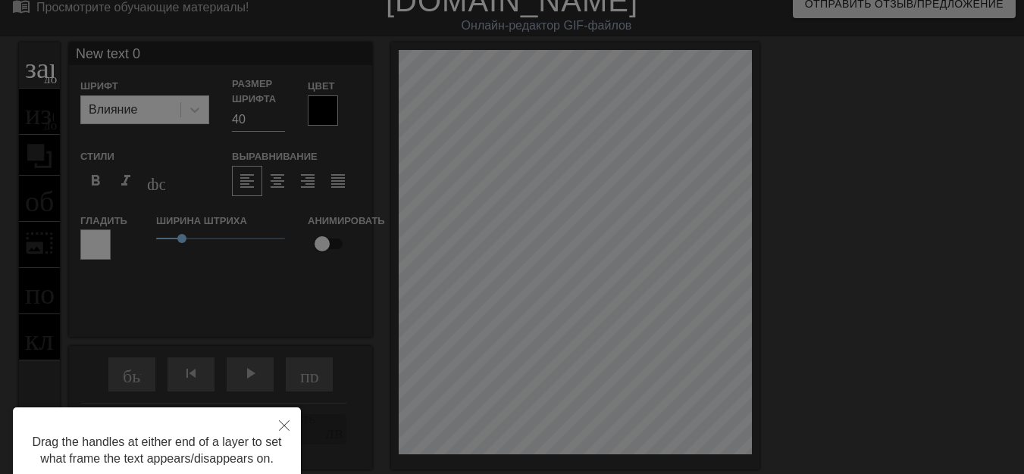
scroll to position [0, 0]
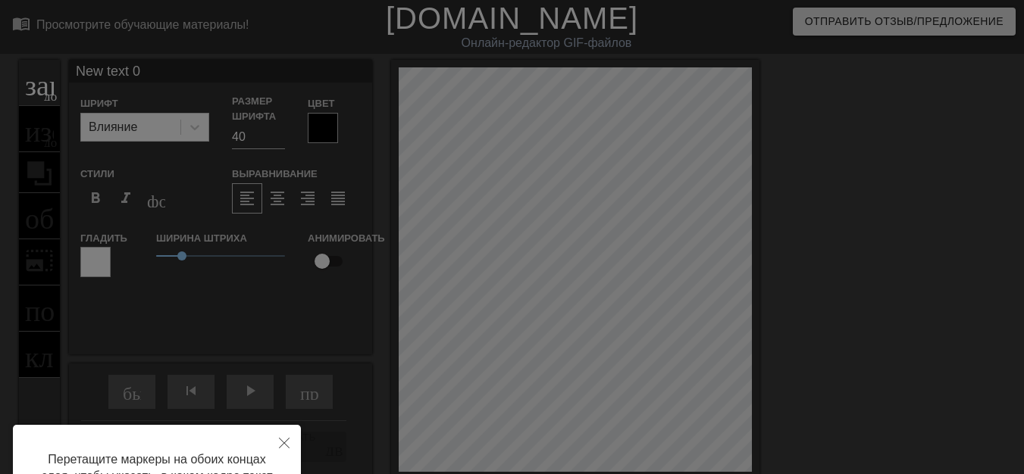
click at [635, 267] on div at bounding box center [512, 306] width 1024 height 612
click at [615, 267] on div at bounding box center [512, 306] width 1024 height 612
click at [587, 282] on div at bounding box center [512, 306] width 1024 height 612
click at [598, 312] on div at bounding box center [512, 306] width 1024 height 612
click at [613, 266] on div at bounding box center [512, 306] width 1024 height 612
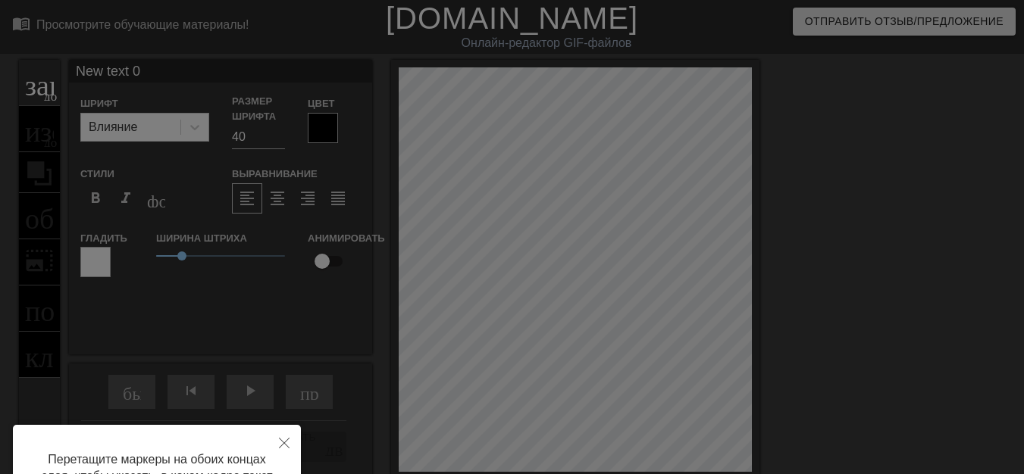
click at [614, 266] on div at bounding box center [512, 306] width 1024 height 612
click at [632, 265] on div at bounding box center [512, 306] width 1024 height 612
click at [600, 271] on div at bounding box center [512, 306] width 1024 height 612
click at [543, 276] on div at bounding box center [512, 306] width 1024 height 612
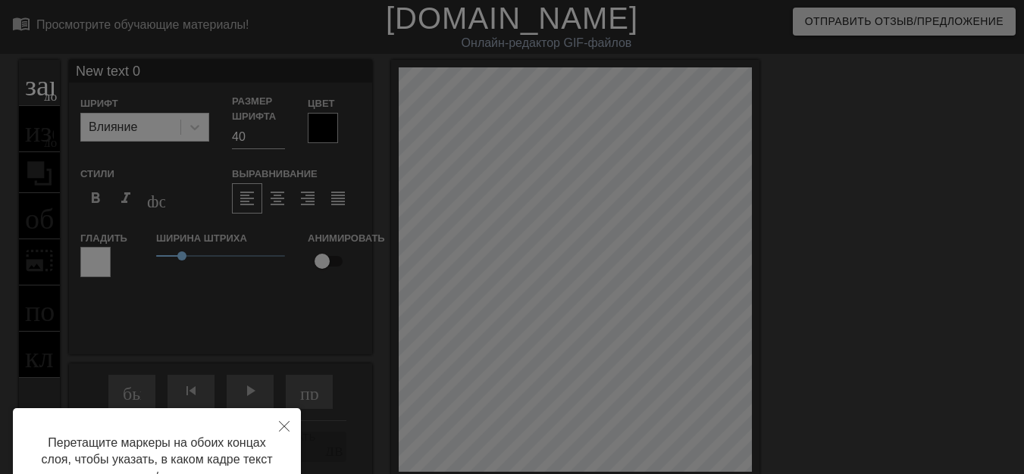
scroll to position [76, 0]
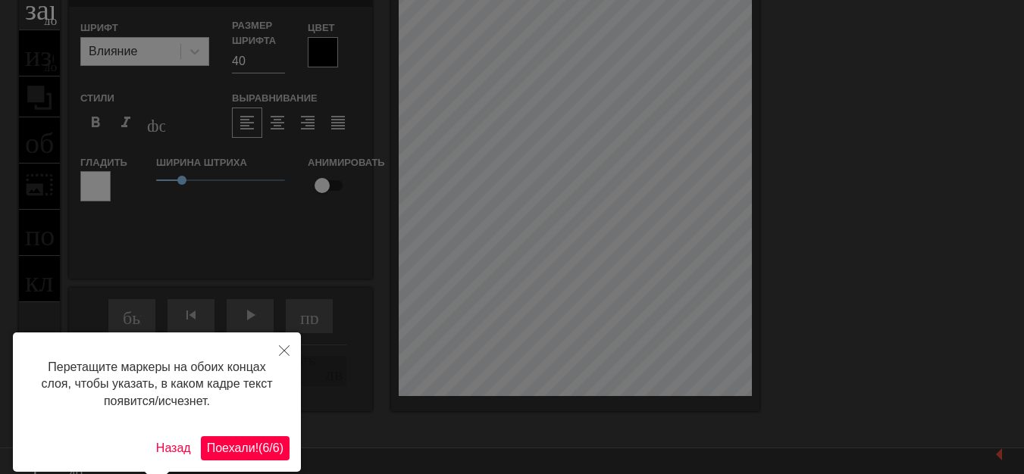
click at [565, 189] on div at bounding box center [512, 230] width 1024 height 612
click at [539, 240] on div at bounding box center [512, 230] width 1024 height 612
click at [243, 445] on font "Поехали!" at bounding box center [233, 448] width 52 height 13
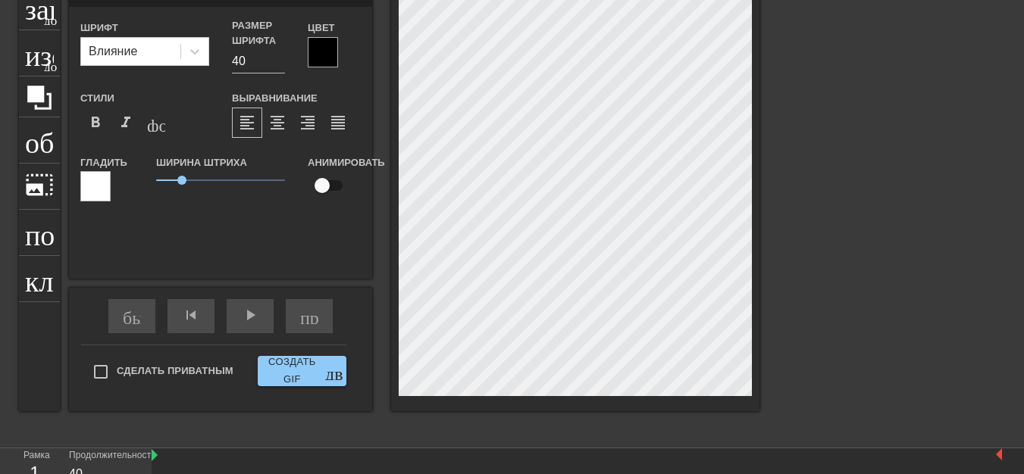
scroll to position [2, 5]
type input "New text"
type textarea "New text"
type input "New text"
type textarea "New text"
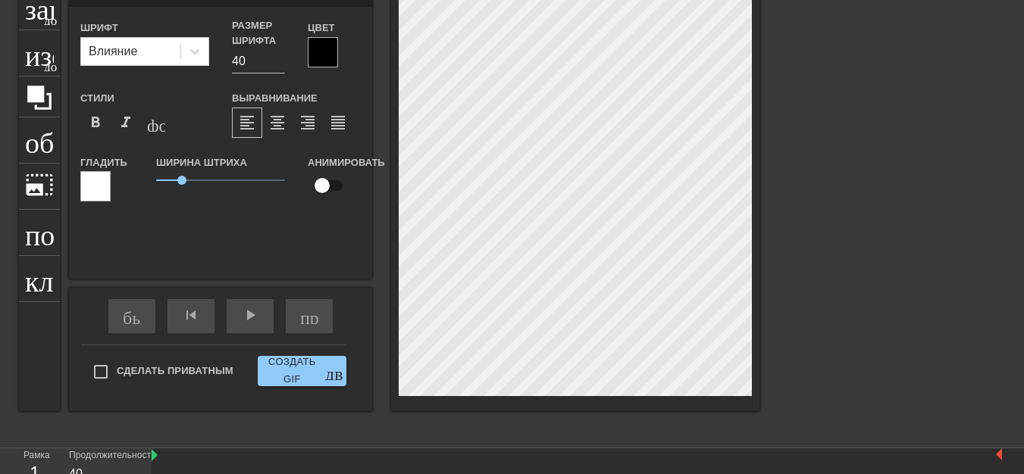
type input "New tex"
type textarea "New tex"
type input "New te"
type textarea "New te"
type input "New t"
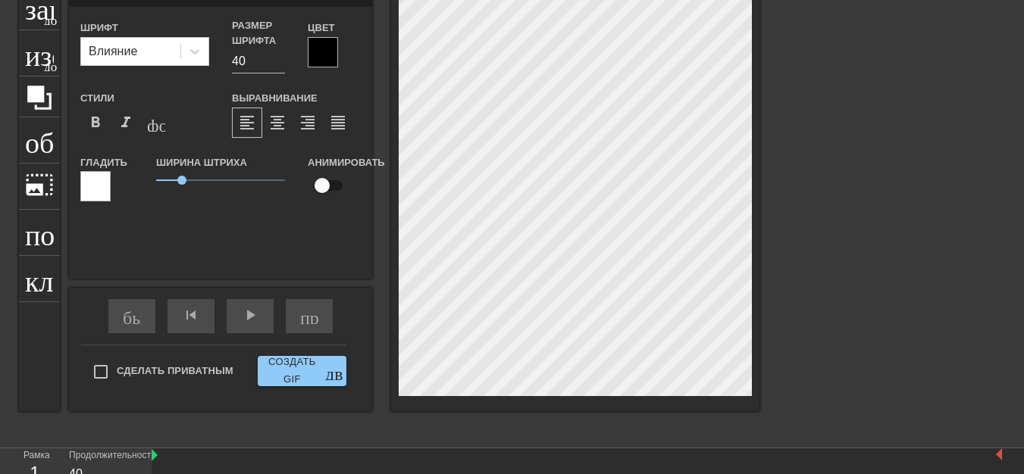
type textarea "New t"
type input "New"
type textarea "New"
type input "New"
type textarea "New"
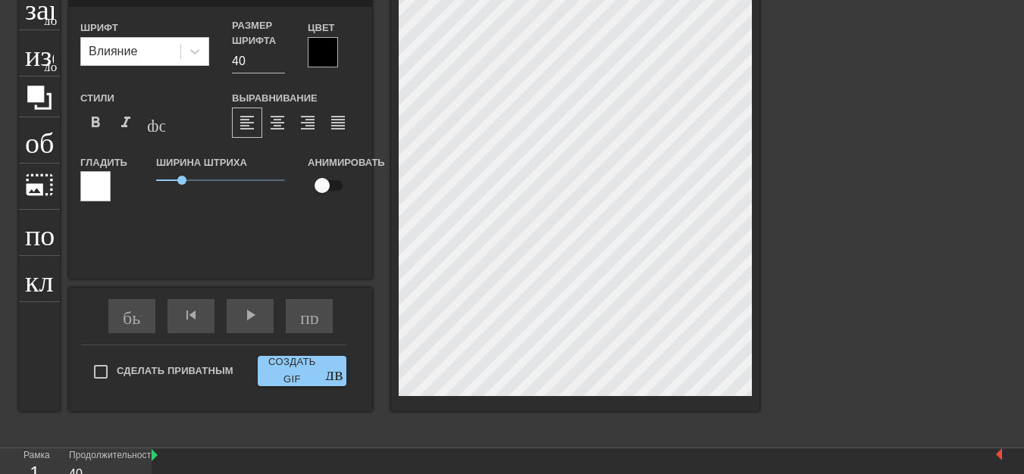
type input "Ne"
type textarea "Ne"
type input "N"
type textarea "N"
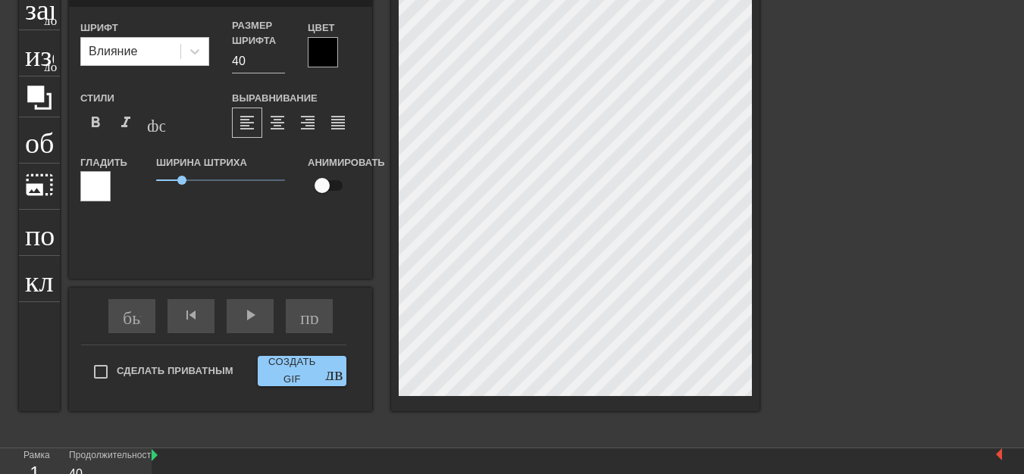
type input "Ф"
type textarea "Ф"
type input "ФУ"
type textarea "ФУ"
type input "ФУ"
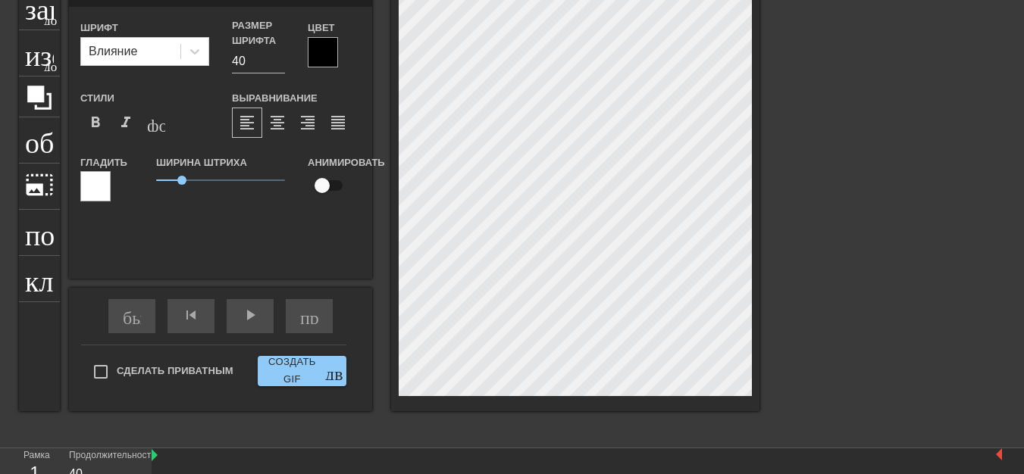
type textarea "ФУ"
type input "ФУ О"
type textarea "ФУ О"
type input "ФУ ОП"
type textarea "ФУ ОП"
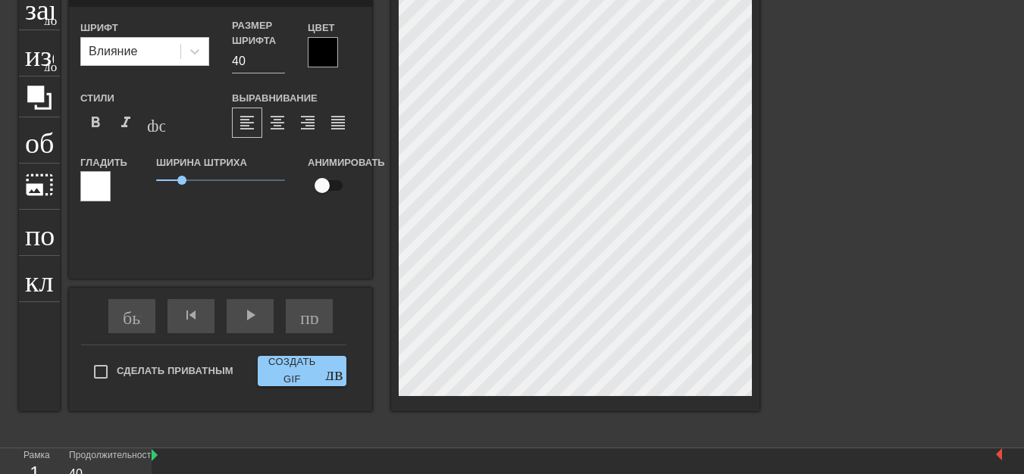
scroll to position [2, 3]
type input "ФУ ОПЯ"
type textarea "ФУ ОПЯ"
type input "ФУ ОПЯТ"
type textarea "ФУ ОПЯТ"
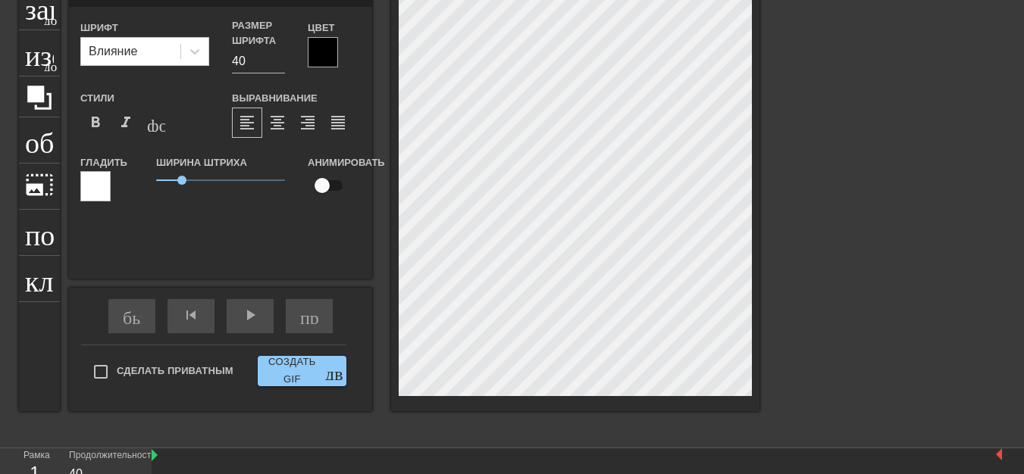
scroll to position [2, 4]
type input "ФУ ОПЯТЬ"
type textarea "ФУ ОПЯТЬ"
type input "ФУ ОПЯТЬ"
type textarea "ФУ ОПЯТЬ"
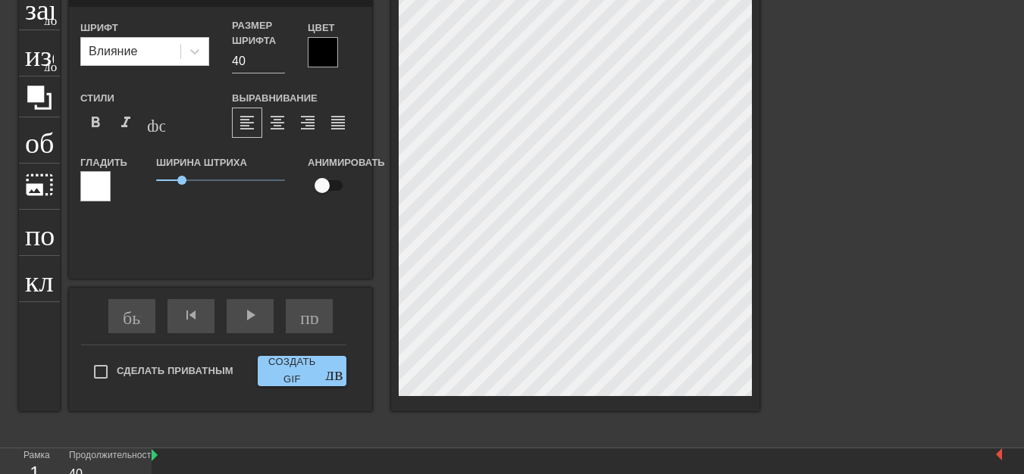
scroll to position [2, 5]
type input "ФУ ОПЯТЬ Э"
type textarea "ФУ ОПЯТЬ Э"
type input "ФУ ОПЯТЬ ЭТ"
type textarea "ФУ ОПЯТЬ ЭТ"
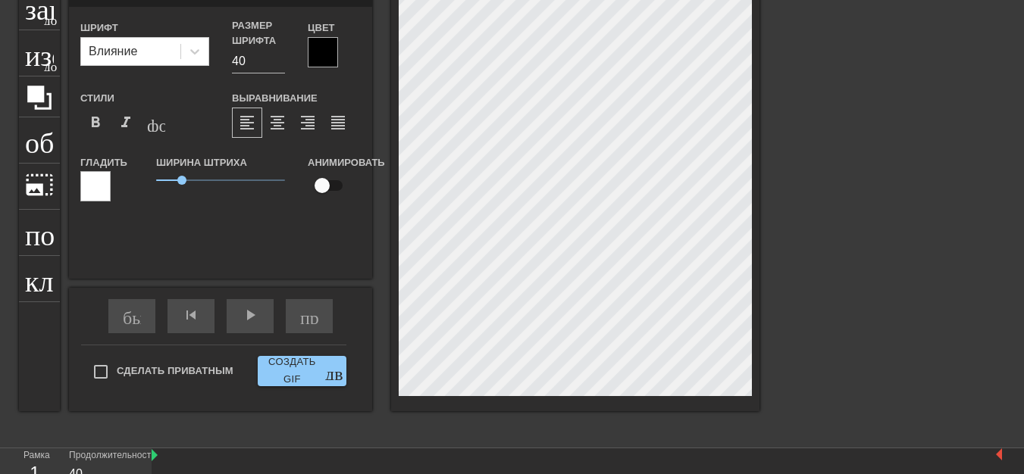
type input "ФУ ОПЯТЬ ЭТА"
type textarea "ФУ ОПЯТЬ ЭТА"
type input "ФУ ОПЯТЬ ЭТА"
type textarea "ФУ ОПЯТЬ ЭТА"
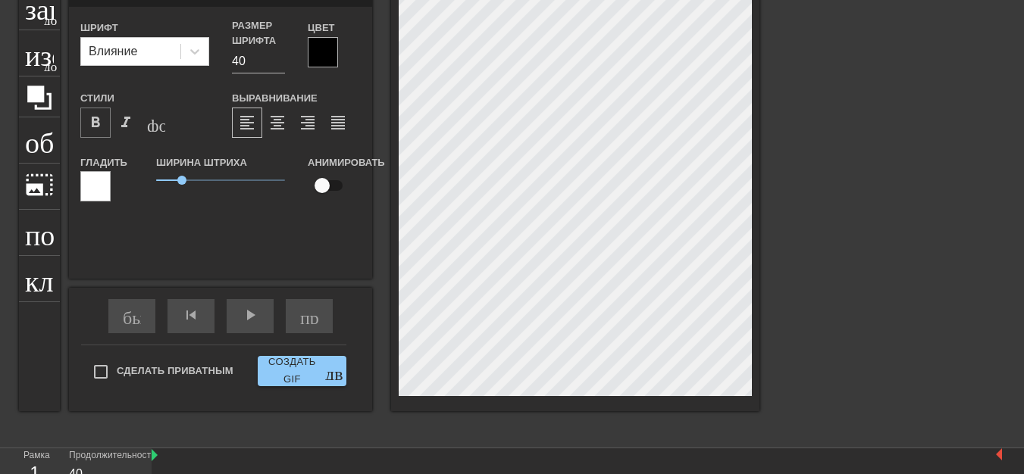
click at [95, 125] on font "format_bold" at bounding box center [95, 123] width 18 height 18
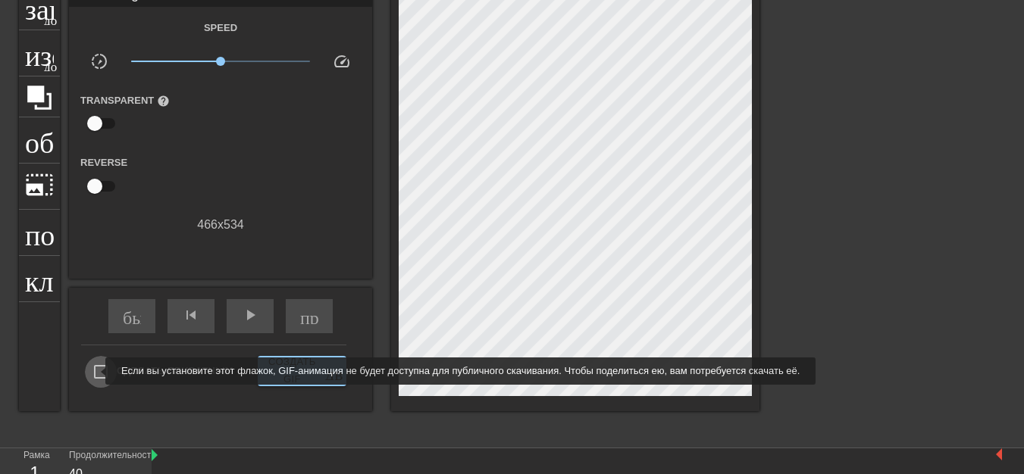
click at [95, 371] on input "Сделать приватным" at bounding box center [101, 372] width 32 height 32
checkbox input "true"
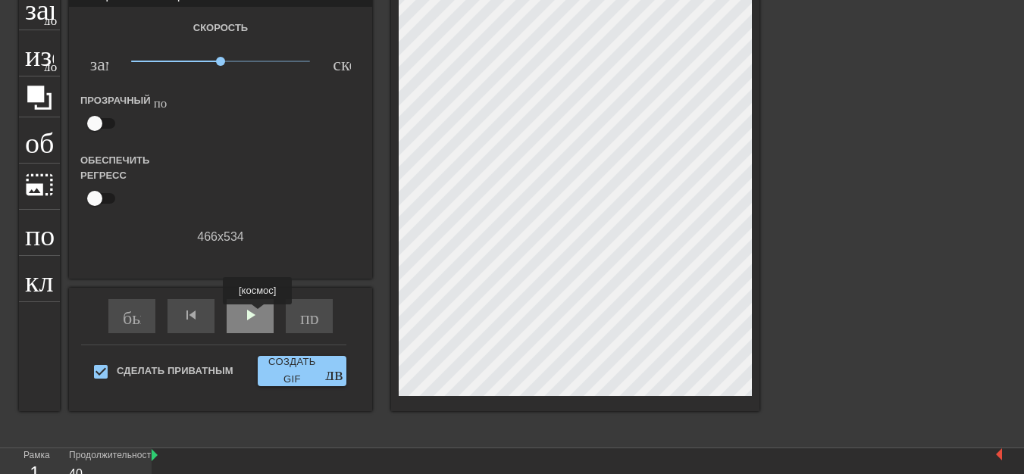
click at [254, 315] on font "play_arrow" at bounding box center [250, 315] width 18 height 18
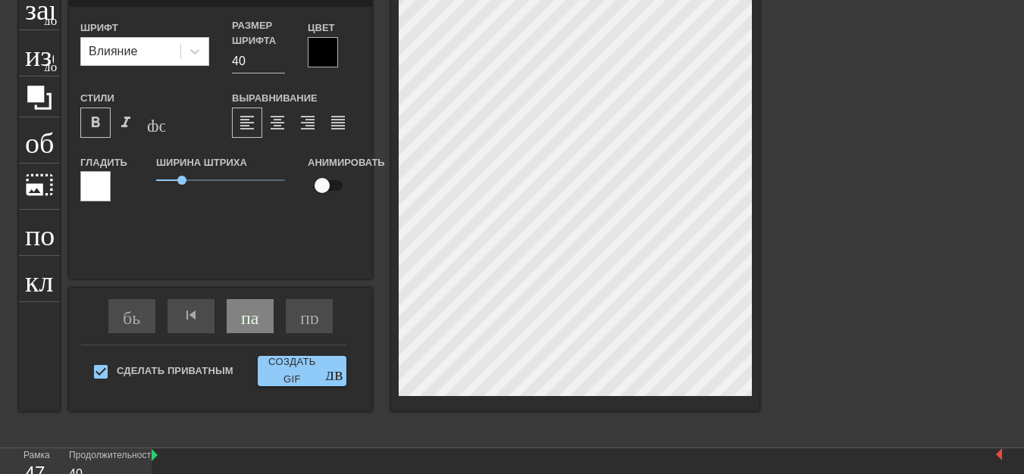
scroll to position [2, 2]
type input "ФУ ОПЯТЬ ЭТА"
type textarea "ФУ ОПЯТЬ ЭТА"
type input "ФУ ОПЯТЬ ЭТА В"
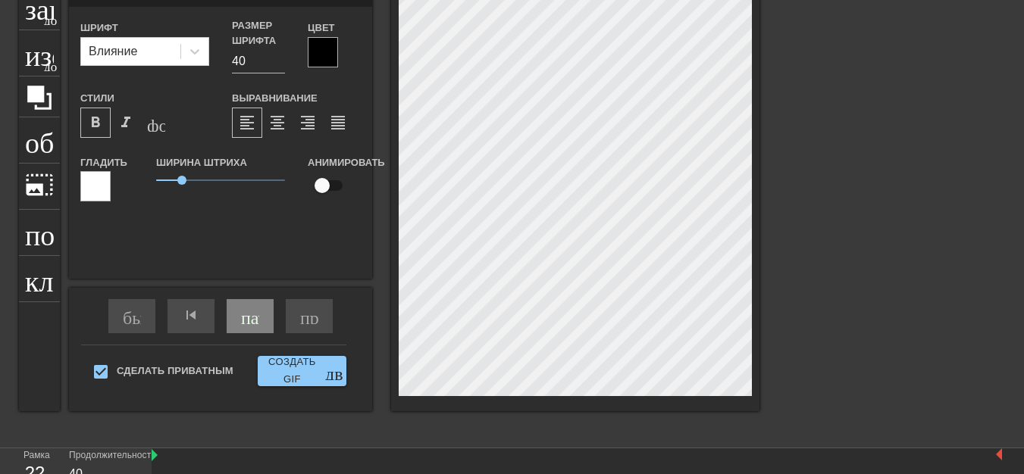
type textarea "ФУ ОПЯТЬ ЭТА В"
type input "ФУ ОПЯТЬ ЭТА ВШ"
type textarea "ФУ ОПЯТЬ ЭТА ВШ"
type input "ФУ ОПЯТЬ ЭТА ВШИ"
type textarea "ФУ ОПЯТЬ ЭТА ВШИ"
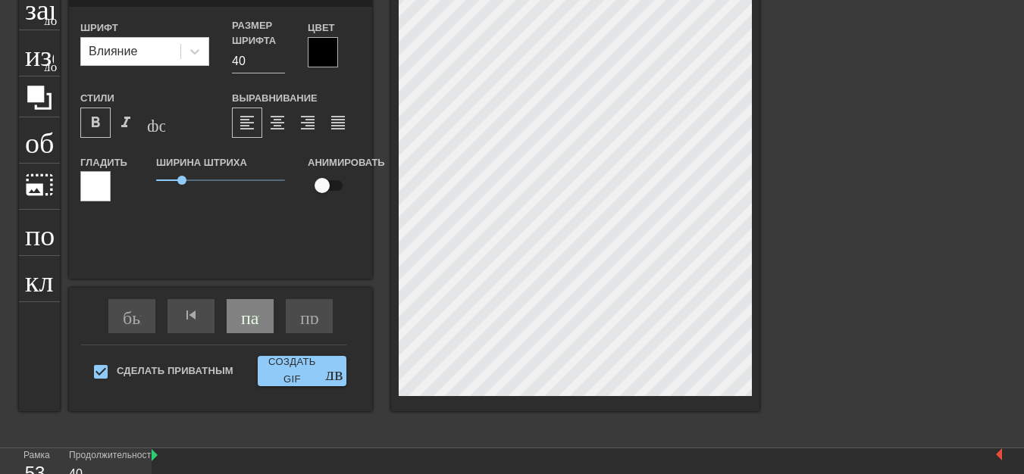
type input "ФУ ОПЯТЬ ЭТА ВШИВ"
type textarea "ФУ ОПЯТЬ ЭТА ВШИВ"
type input "ФУ ОПЯТЬ ЭТА ВШИВА"
type textarea "ФУ ОПЯТЬ ЭТА ВШИВА"
type input "ФУ ОПЯТЬ ЭТА ВШИВАЯ"
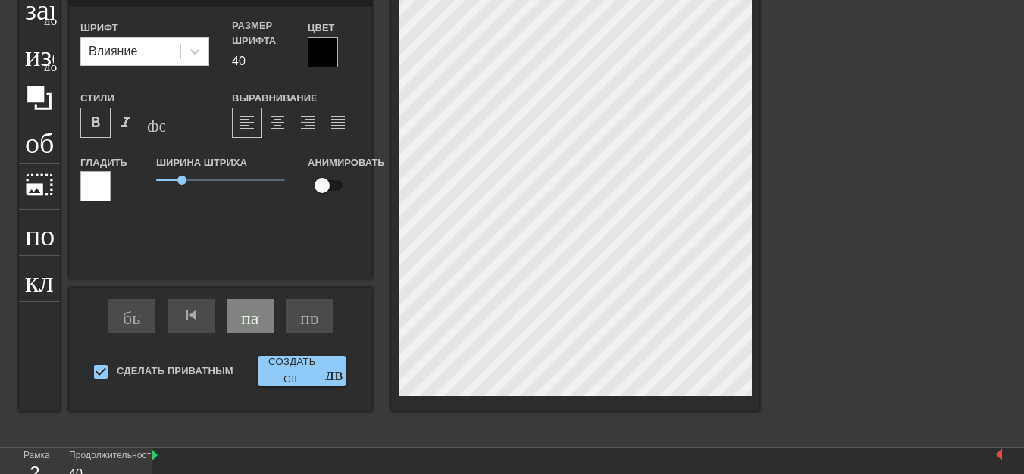
type textarea "ФУ ОПЯТЬ ЭТА ВШИВАЯ"
type input "ФУ ОПЯТЬ ЭТА ВШИВАЯ"
type textarea "ФУ ОПЯТЬ ЭТА ВШИВАЯ"
type input "ФУ ОПЯТЬ ЭТА ВШИВАЯ"
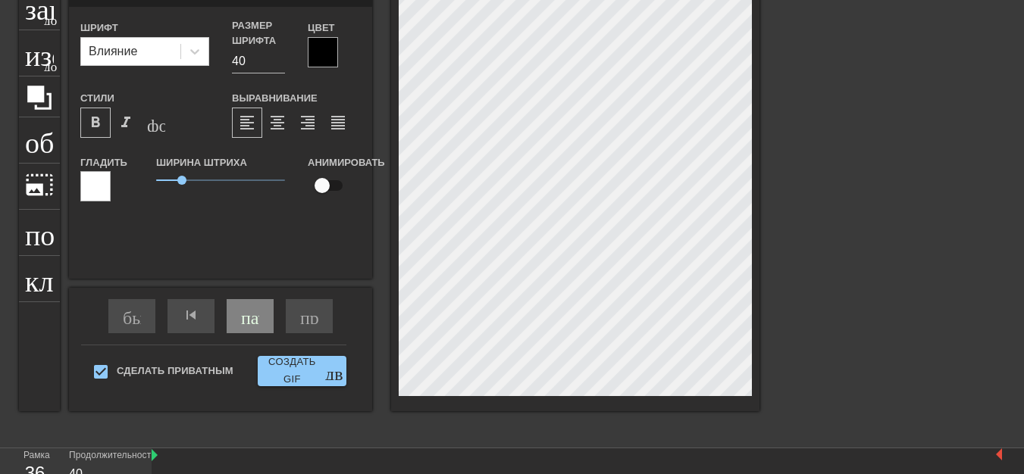
type textarea "ФУ ОПЯТЬ ЭТА ВШИВАЯ"
type input "ФУ ОПЯТЬ ЭТА ВШИВАЯ"
type textarea "ФУ ОПЯТЬ ЭТА ВШИВАЯ"
type input "ФУ ОПЯТЬ ЭТА ВШИВАЯ !"
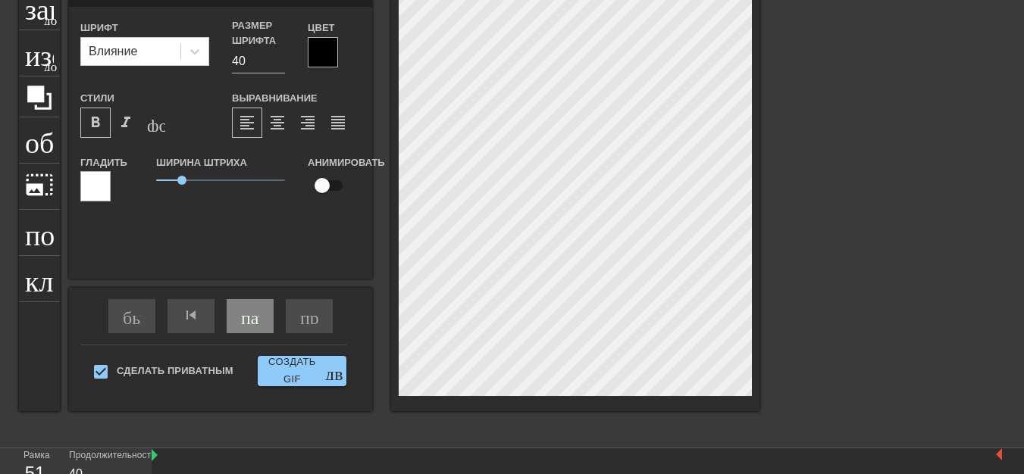
type textarea "ФУ ОПЯТЬ ЭТА ВШИВАЯ !"
type input "ФУ ОПЯТЬ ЭТА ВШИВАЯ !!"
type textarea "ФУ ОПЯТЬ ЭТА ВШИВАЯ !!"
type input "ФУ ОПЯТЬ ЭТА ВШИВАЯ !!!"
type textarea "ФУ ОПЯТЬ ЭТА ВШИВАЯ !!!"
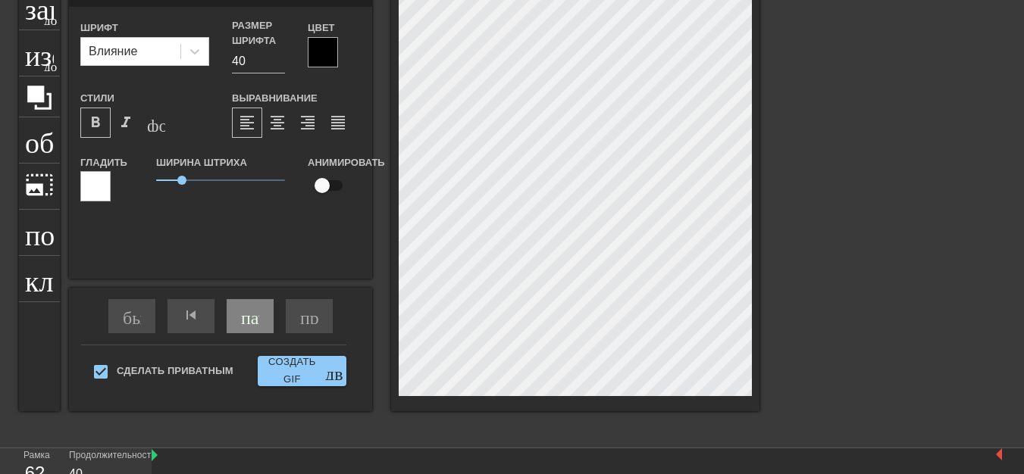
scroll to position [2, 2]
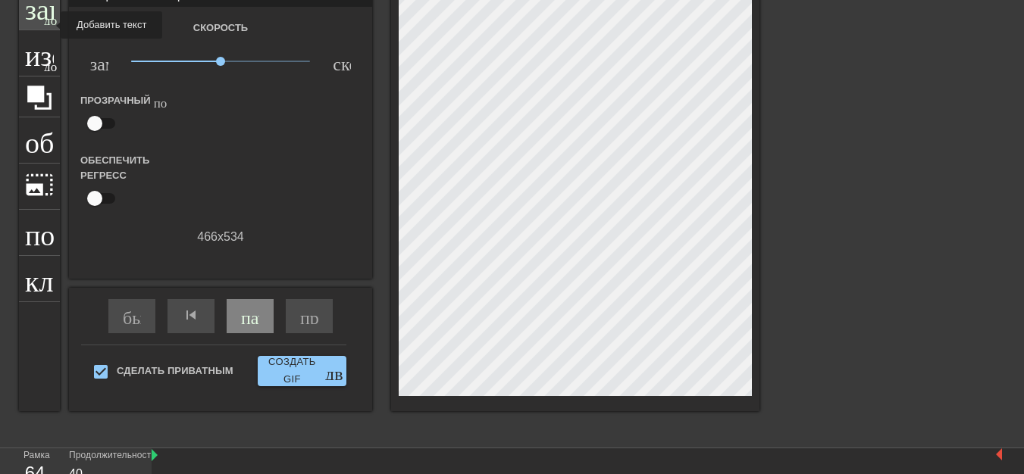
click at [52, 25] on div "заголовок добавить_круг" at bounding box center [39, 7] width 41 height 46
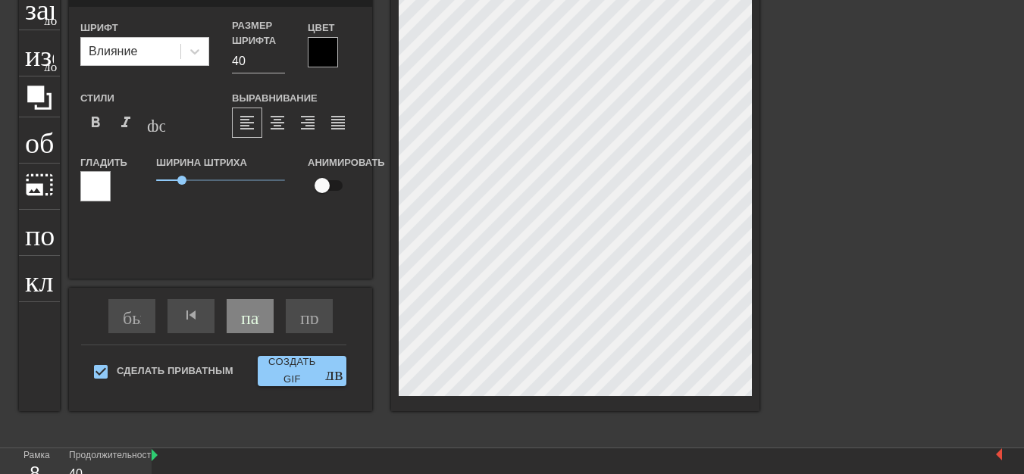
scroll to position [2, 4]
click at [839, 213] on div "заголовок добавить_круг изображение добавить_круг обрезать photo_size_select_la…" at bounding box center [512, 211] width 1024 height 455
click at [840, 213] on div at bounding box center [891, 211] width 227 height 455
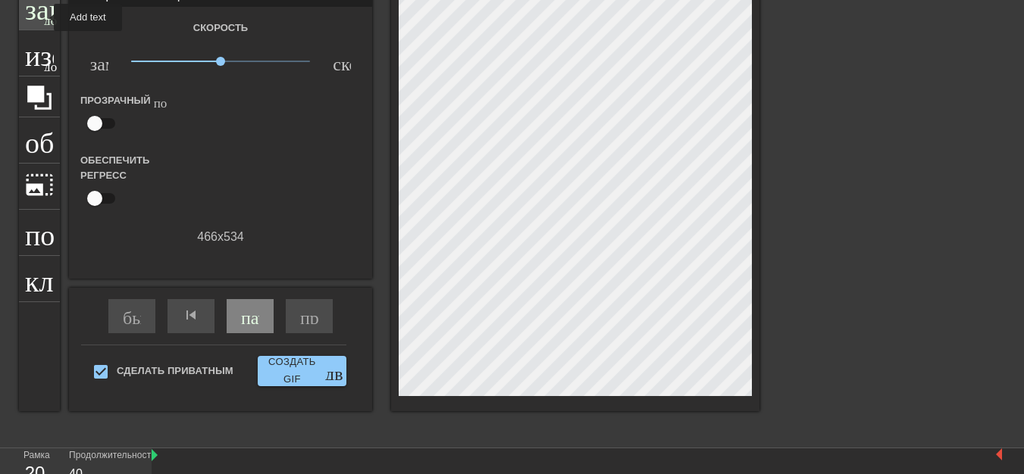
click at [44, 17] on font "добавить_круг" at bounding box center [87, 18] width 87 height 13
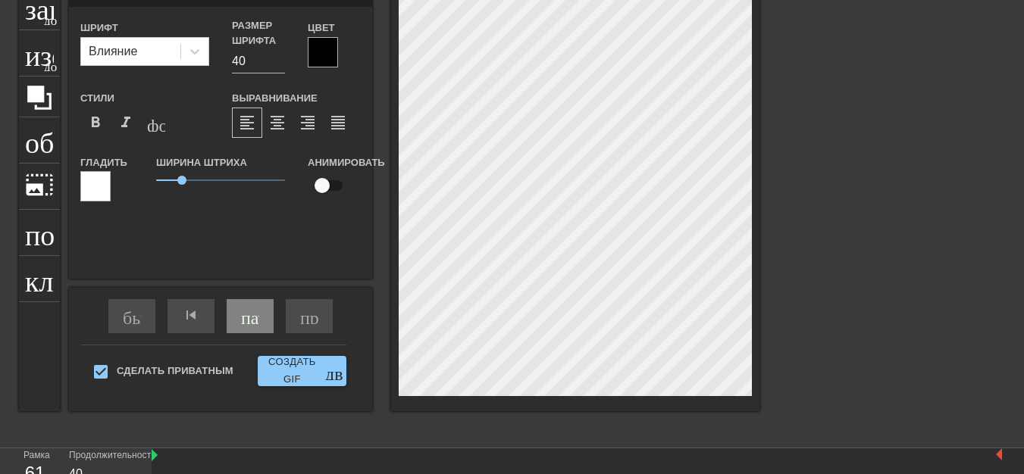
scroll to position [2, 2]
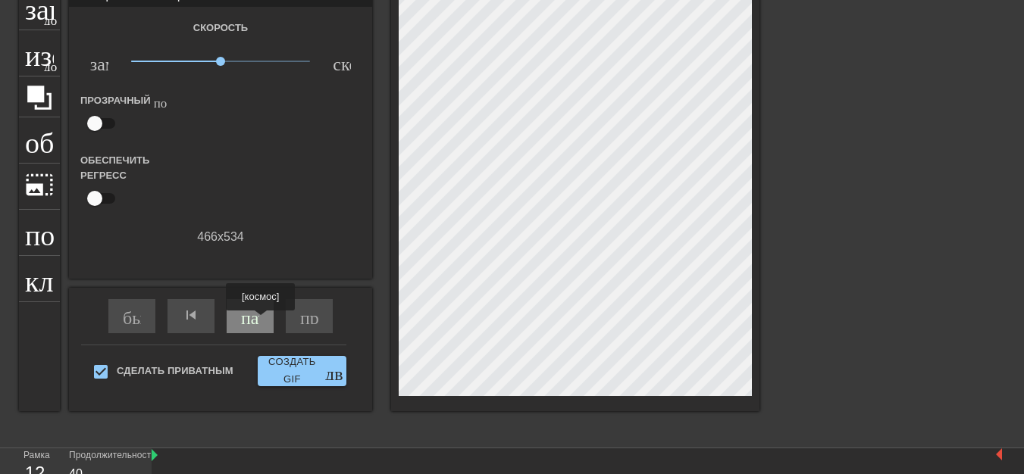
click at [257, 321] on font "пауза" at bounding box center [261, 315] width 41 height 18
click at [257, 321] on span "play_arrow" at bounding box center [250, 315] width 18 height 18
click at [257, 321] on font "play_arrow" at bounding box center [250, 315] width 18 height 18
click at [255, 321] on span "play_arrow" at bounding box center [250, 315] width 18 height 18
click at [252, 316] on font "play_arrow" at bounding box center [250, 315] width 18 height 18
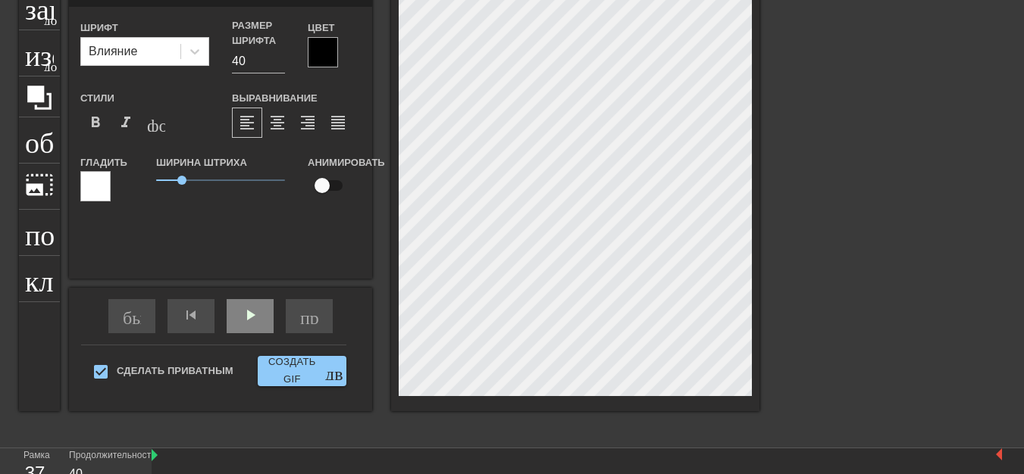
type input "New text"
type textarea "New text"
type input "New text"
type textarea "New text"
type input "New tex"
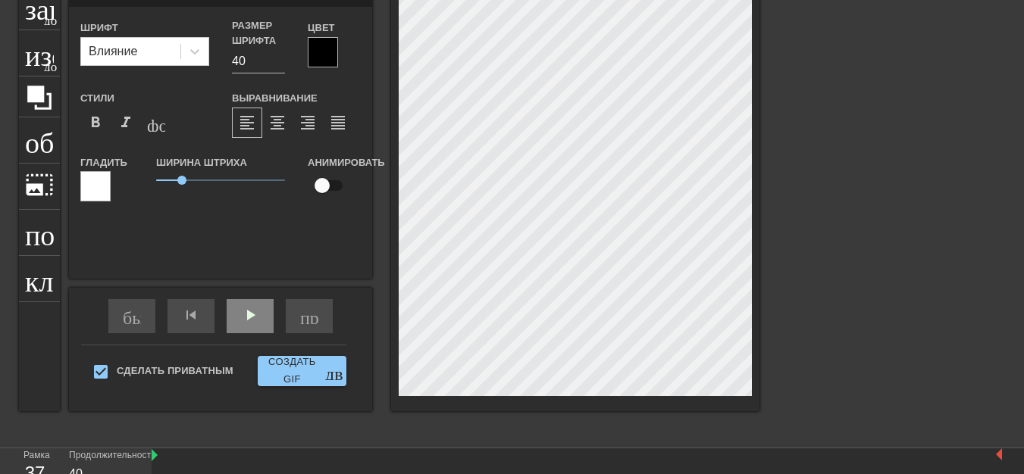
type textarea "New tex"
type input "New te"
type textarea "New te"
type input "New t"
type textarea "New t"
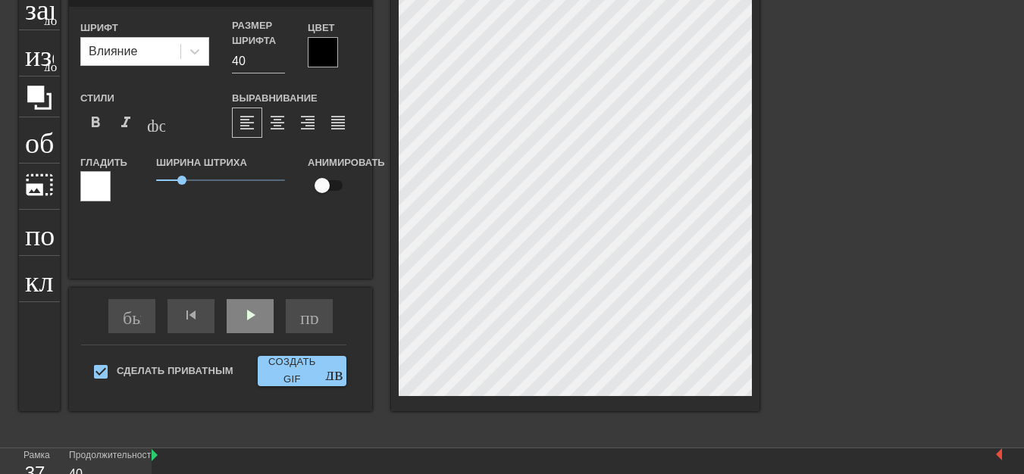
type input "New"
type textarea "New"
type input "New"
type textarea "New"
type input "Ne"
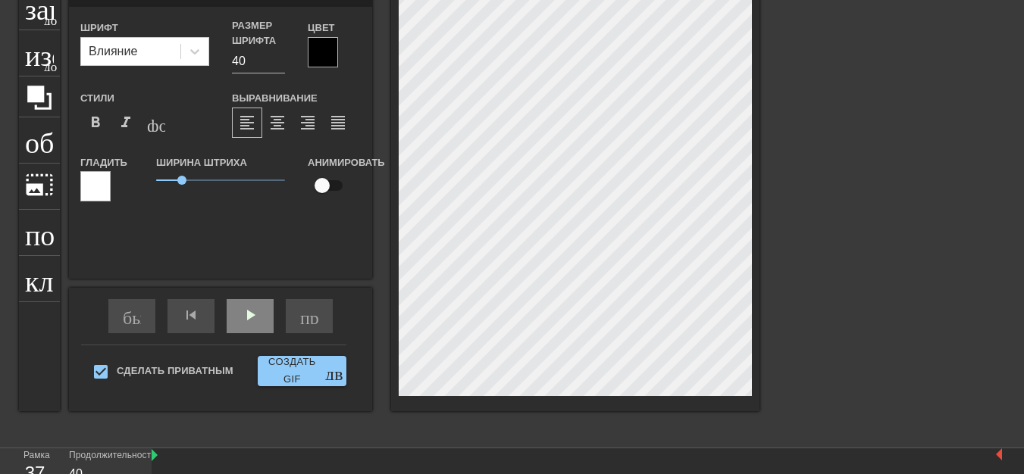
type textarea "Ne"
type input "N"
type textarea "N"
type input "P"
type textarea "P"
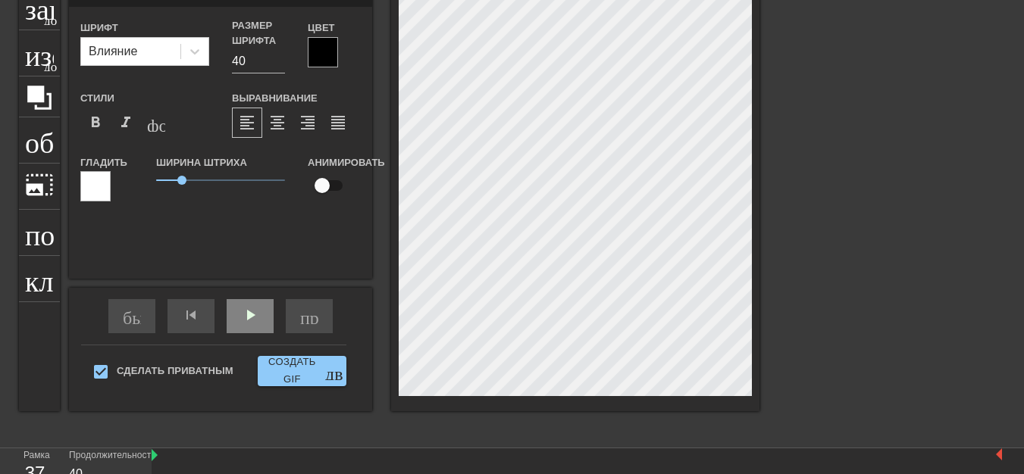
type input "PP"
type textarea "PP"
type input "PPK"
type textarea "PPK"
type input "PPK0"
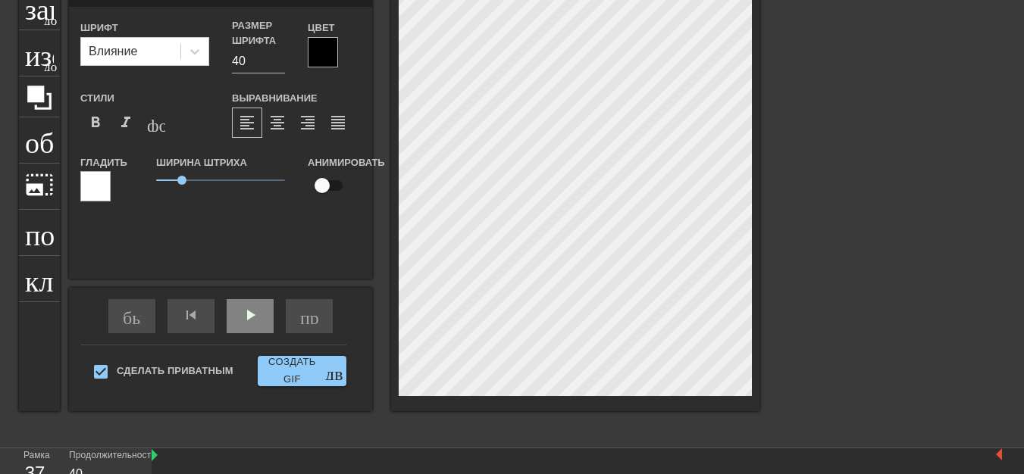
type textarea "PPK0"
type input "PPK0B"
type textarea "PPK0B"
type input "PPK0BA"
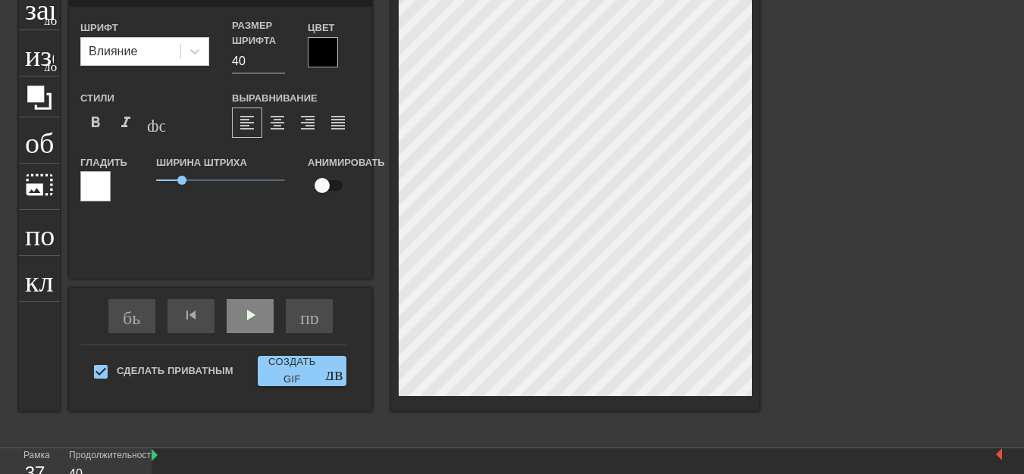
type textarea "PPK0BA"
type input "PЮPK0BA"
type textarea "PЮPK0BA"
type input "PЮPИK0BA"
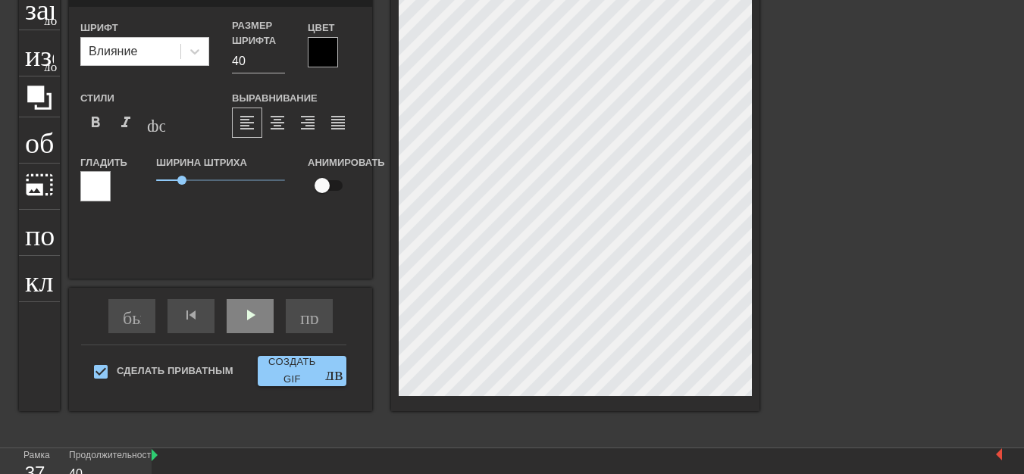
type textarea "PЮPИK0BA"
type input "PЮPИK0BНA"
type textarea "PЮPИK0BНA"
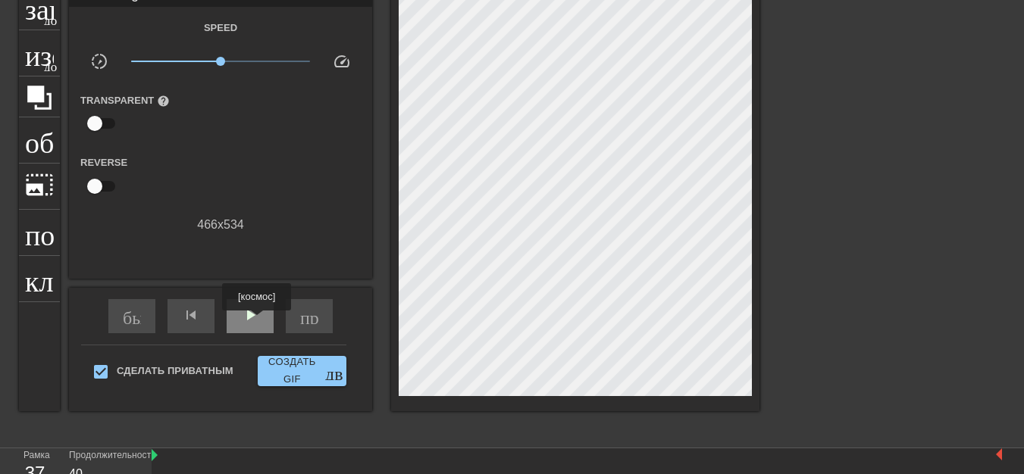
click at [257, 321] on font "play_arrow" at bounding box center [250, 315] width 18 height 18
click at [253, 323] on font "пауза" at bounding box center [261, 315] width 41 height 18
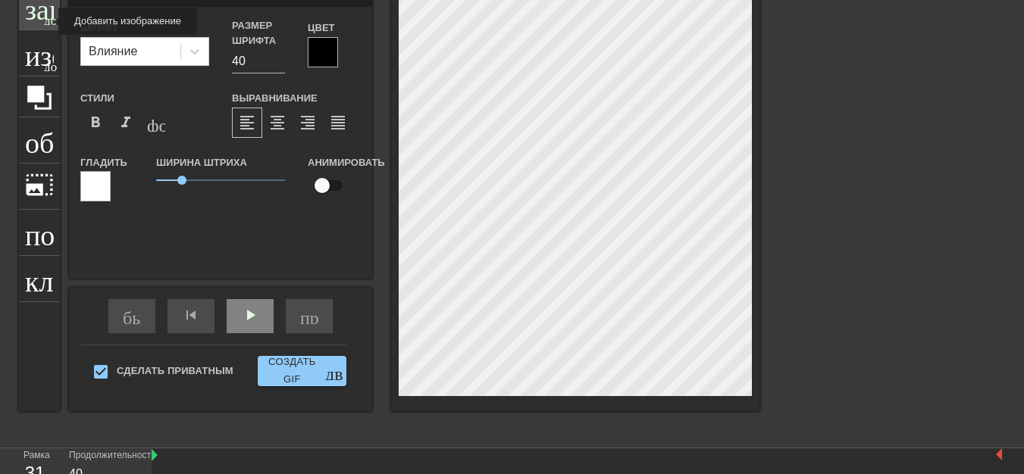
click at [49, 21] on font "добавить_круг" at bounding box center [87, 18] width 87 height 13
type input "New text"
type textarea "New text"
type input "New text"
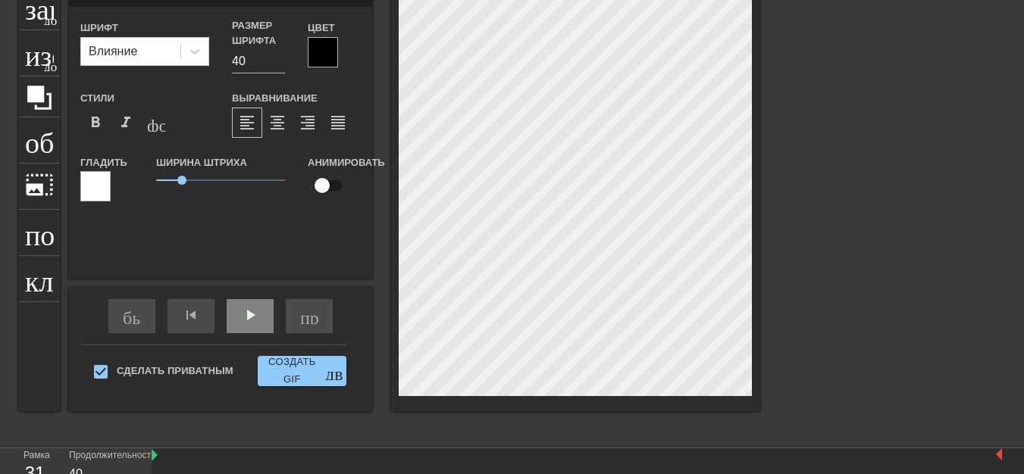
type textarea "New text"
type input "New tex"
type textarea "New tex"
type input "New te"
type textarea "New te"
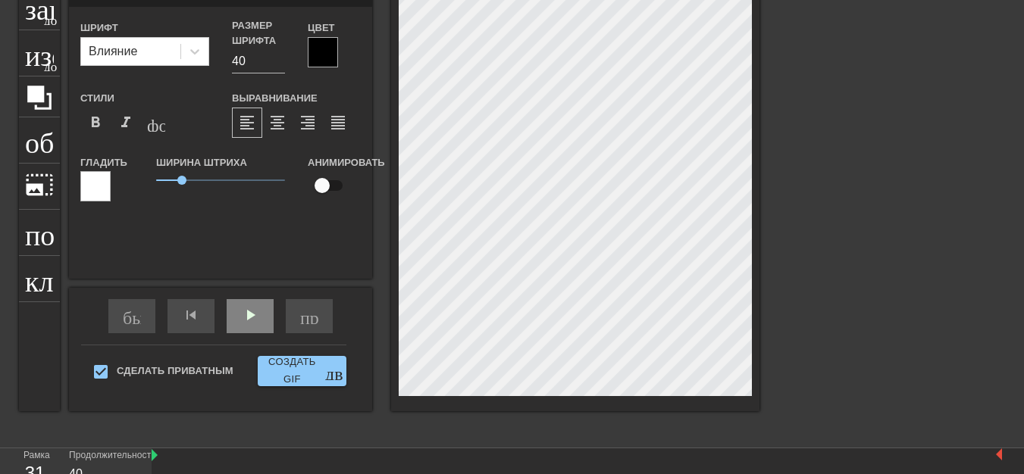
type input "New t"
type textarea "New t"
type input "New"
type textarea "New"
type input "New"
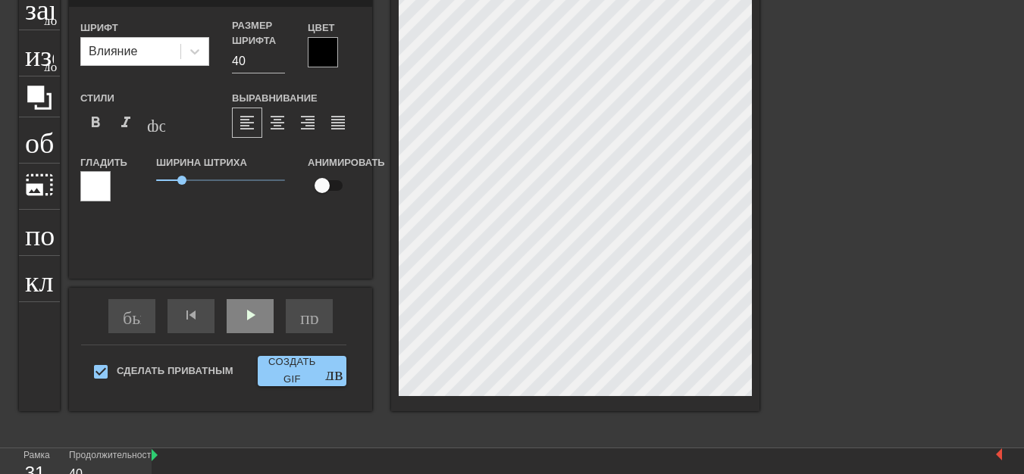
type textarea "New"
type input "Ne"
type textarea "Ne"
type input "N"
type textarea "N"
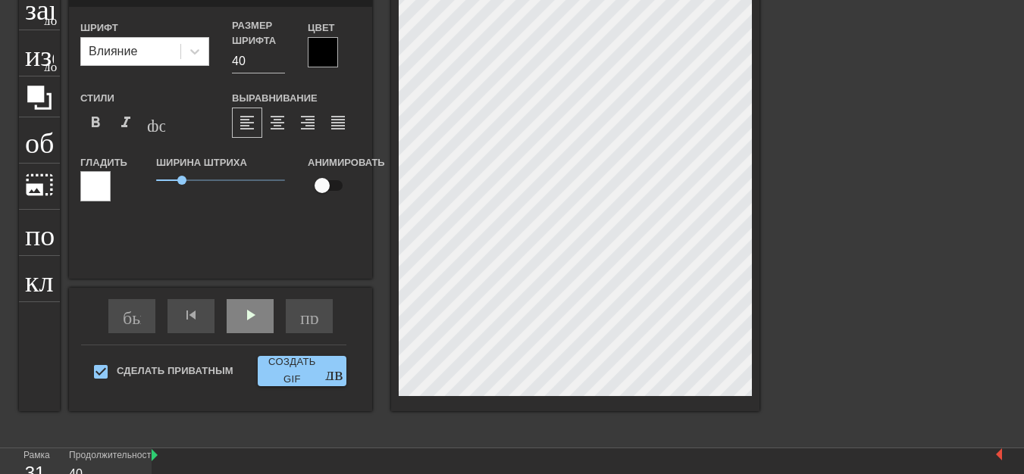
scroll to position [2, 2]
type input "!"
type textarea "!"
type input "!!"
type textarea "!!"
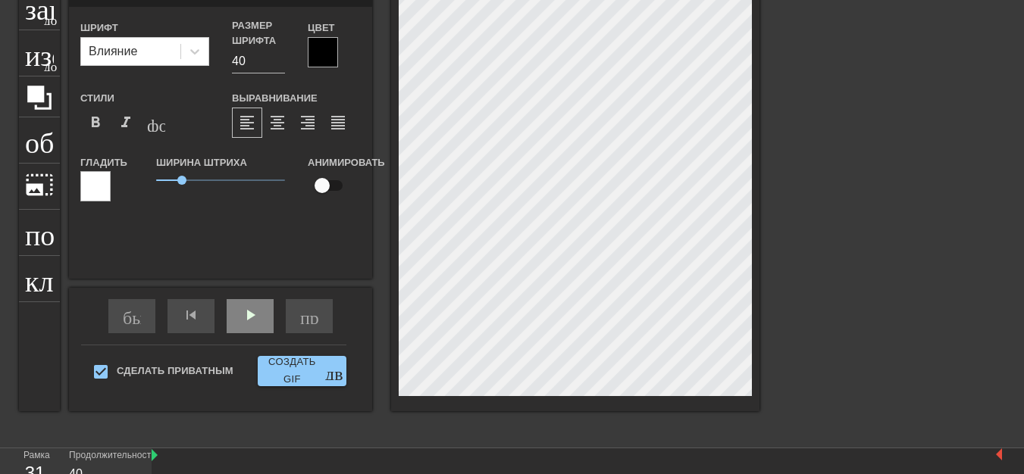
type input "!!!"
type textarea "!!!"
click at [95, 121] on font "format_bold" at bounding box center [95, 123] width 18 height 18
type input "!!!"
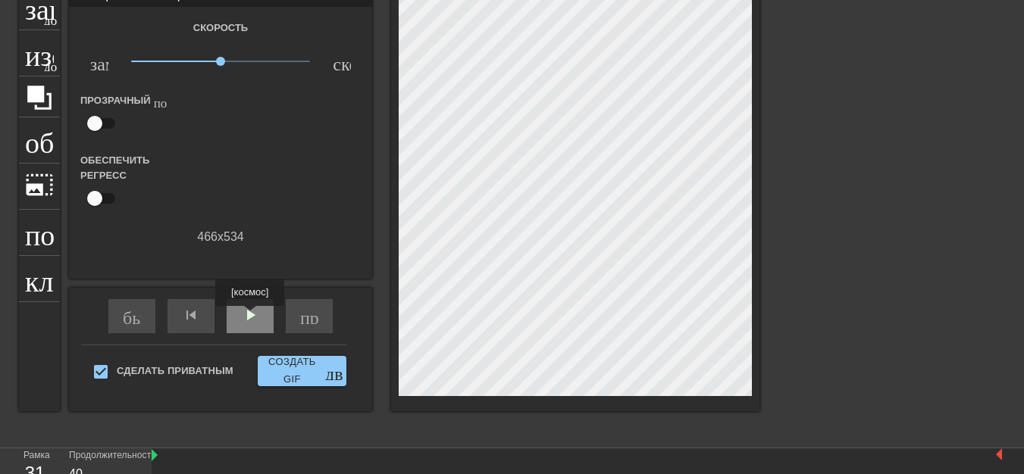
click at [250, 317] on font "play_arrow" at bounding box center [250, 315] width 18 height 18
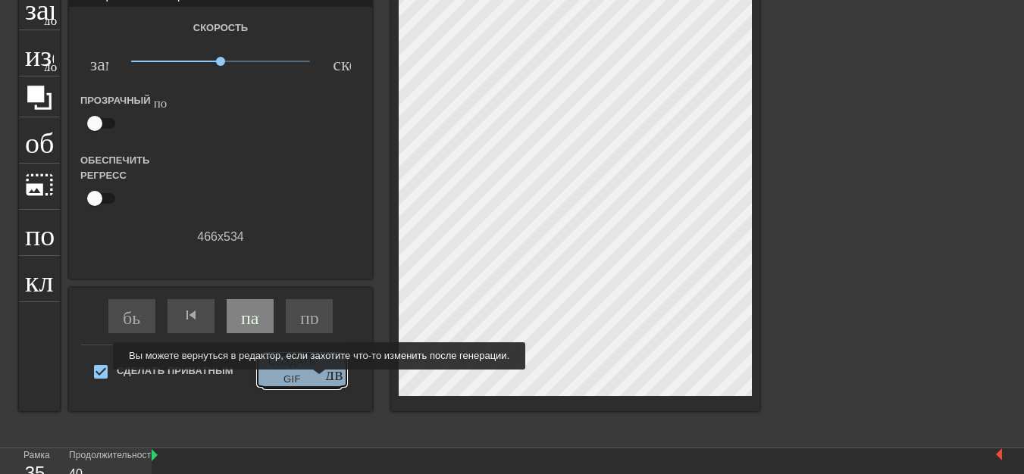
click at [305, 380] on font "Создать GIF" at bounding box center [292, 371] width 57 height 35
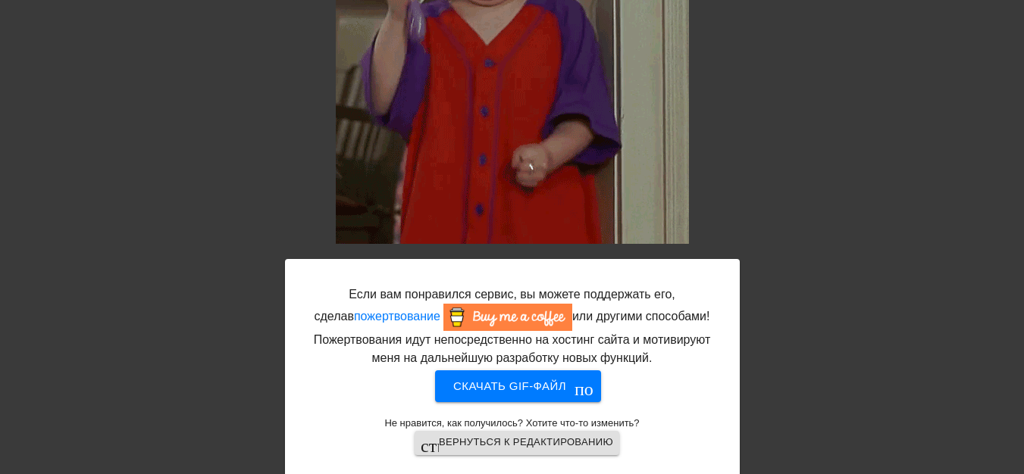
scroll to position [232, 0]
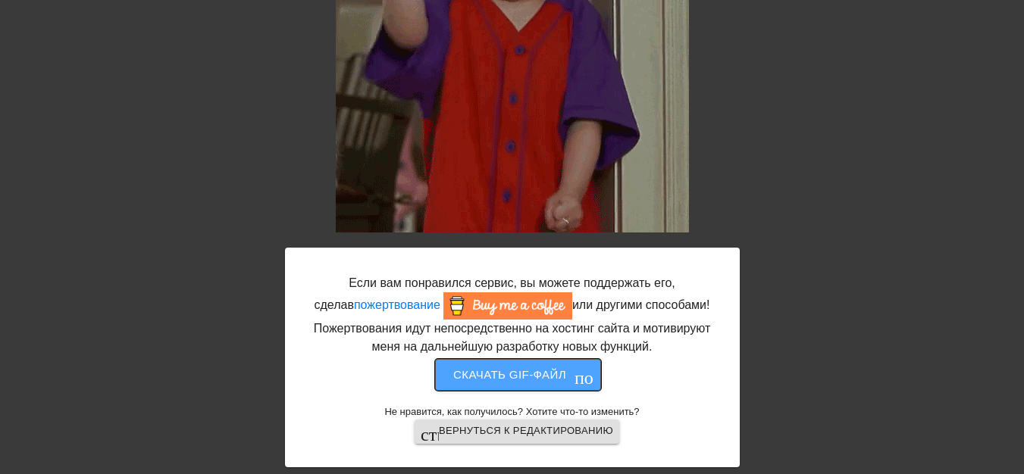
click at [526, 378] on font "Скачать gif-файл" at bounding box center [509, 374] width 113 height 13
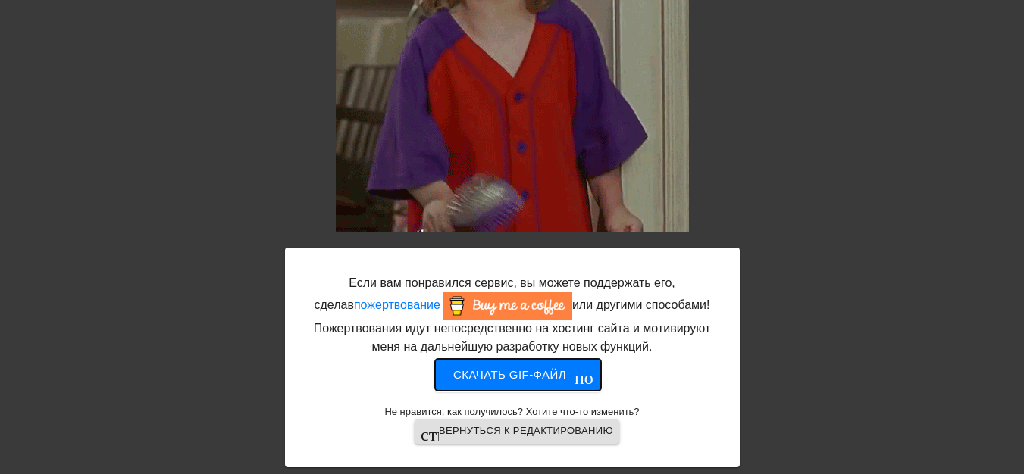
click at [513, 383] on font "Скачать gif-файл" at bounding box center [509, 375] width 113 height 20
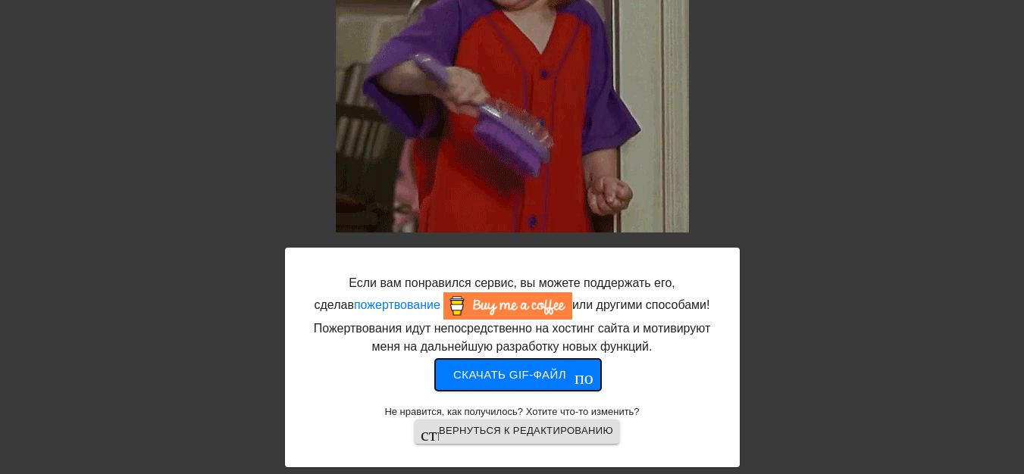
click at [515, 378] on font "Скачать gif-файл" at bounding box center [509, 374] width 113 height 13
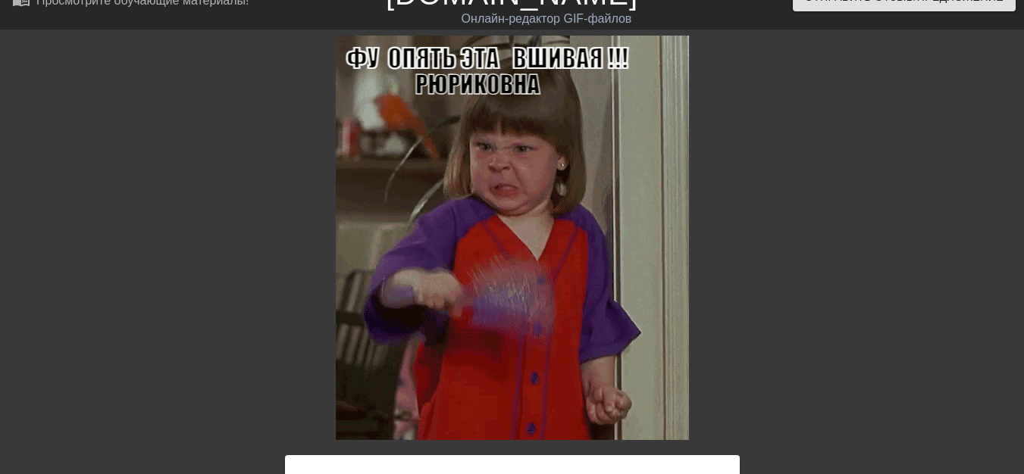
scroll to position [0, 0]
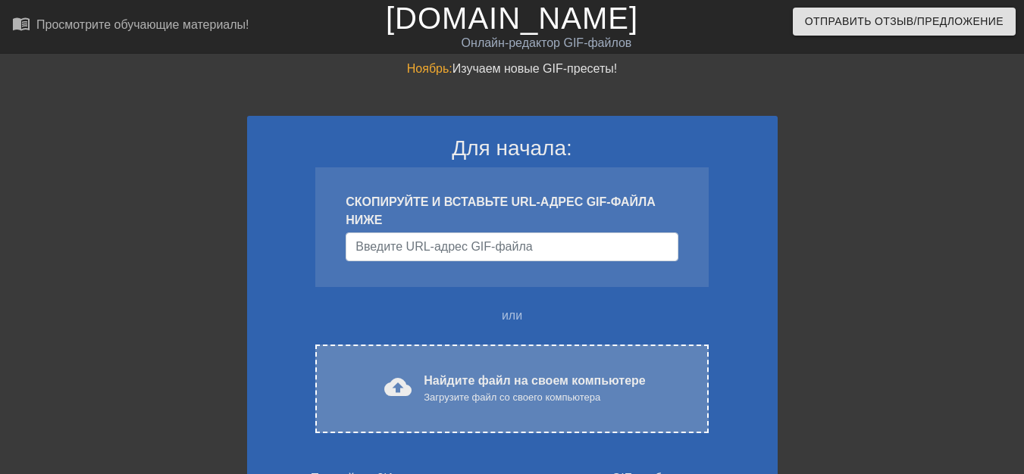
click at [454, 376] on font "Найдите файл на своем компьютере" at bounding box center [534, 380] width 221 height 13
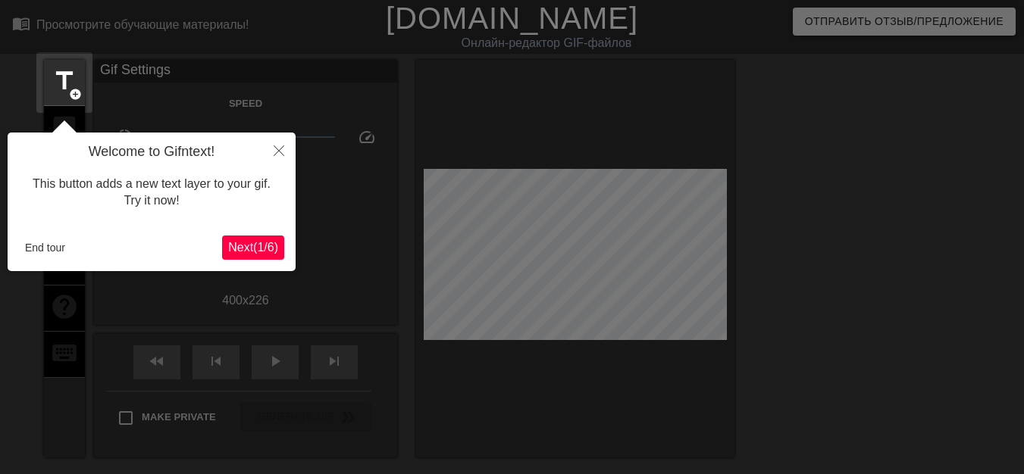
scroll to position [37, 0]
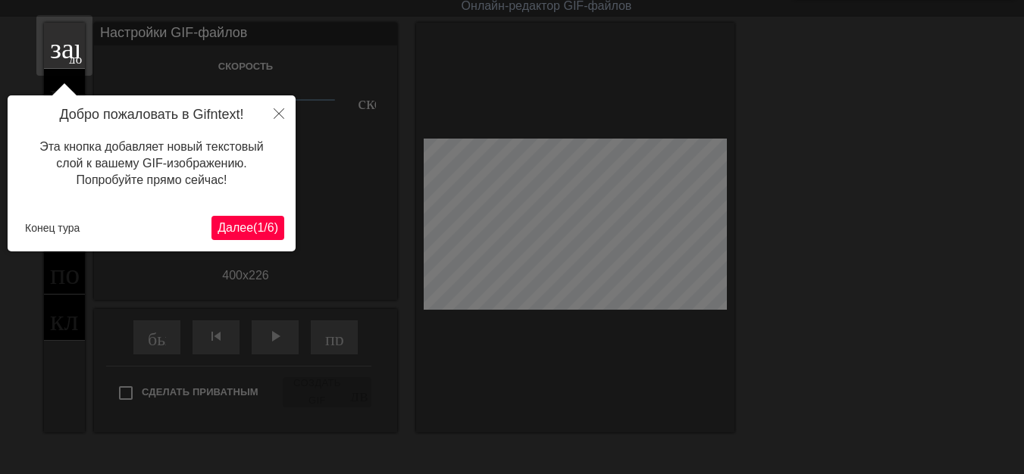
click at [218, 221] on font "Далее" at bounding box center [236, 227] width 36 height 13
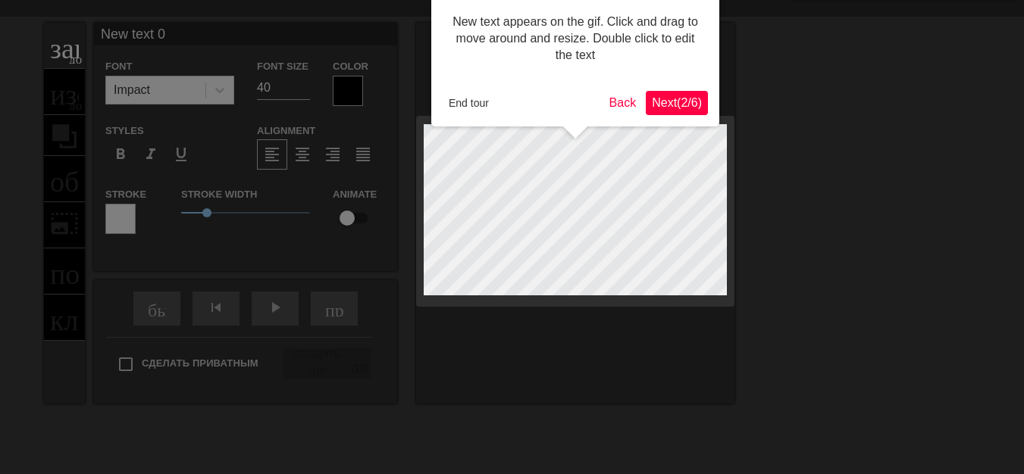
scroll to position [0, 0]
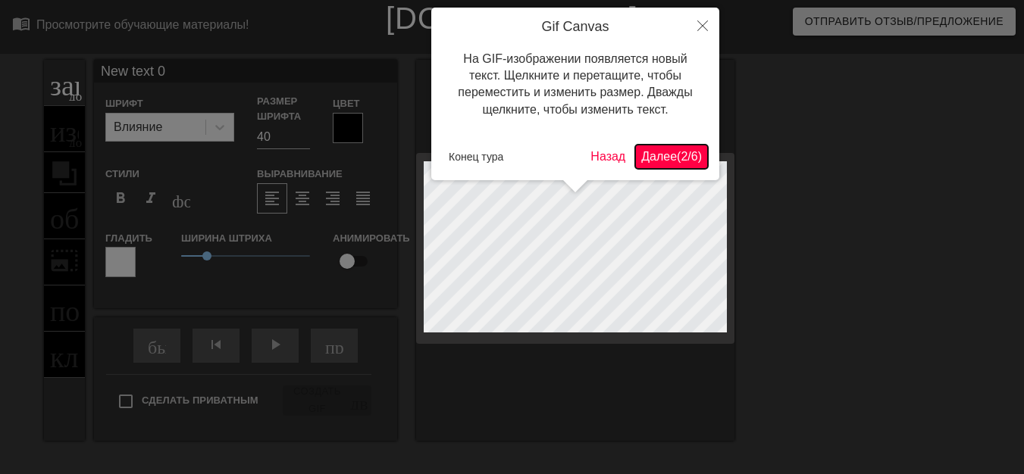
click at [662, 163] on font "Далее" at bounding box center [659, 156] width 36 height 13
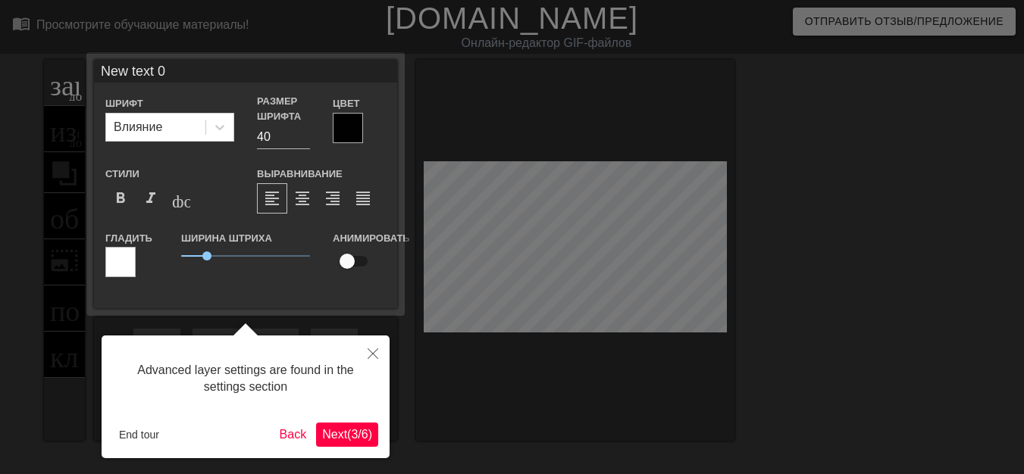
scroll to position [37, 0]
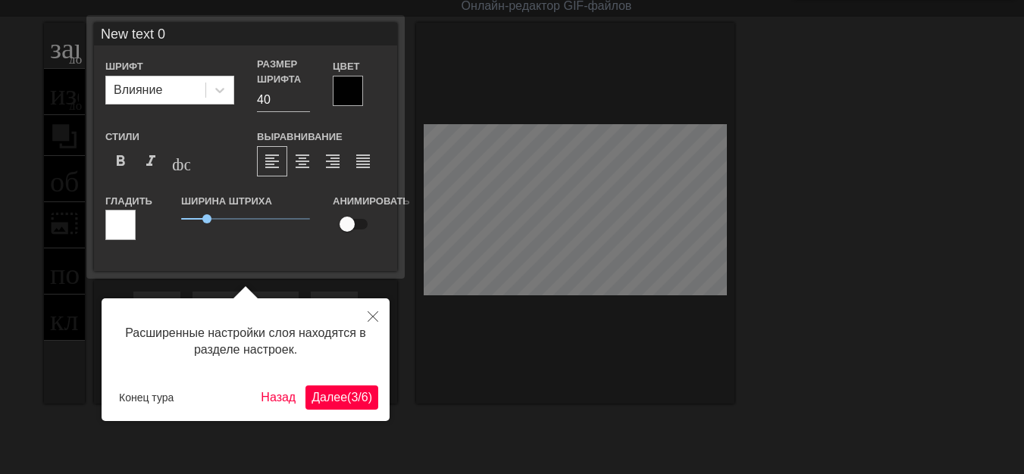
click at [312, 399] on font "Далее" at bounding box center [330, 397] width 36 height 13
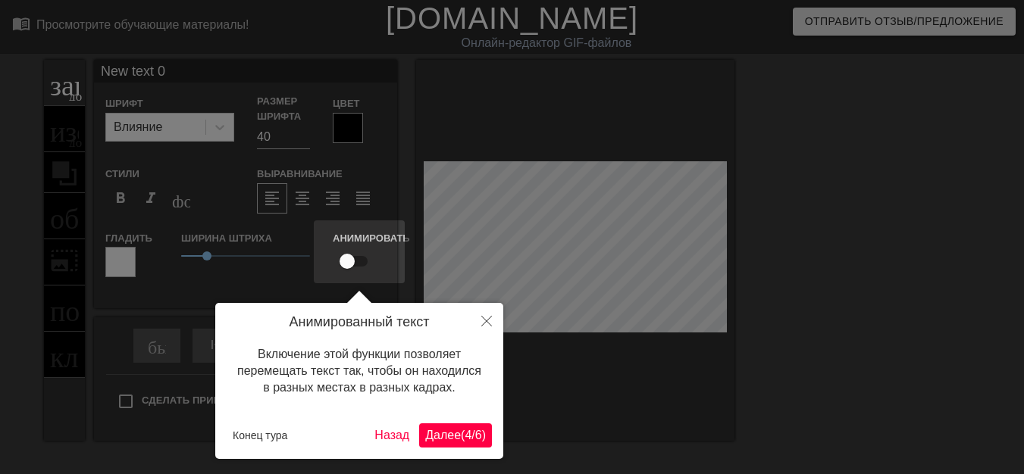
click at [439, 431] on font "Далее" at bounding box center [443, 435] width 36 height 13
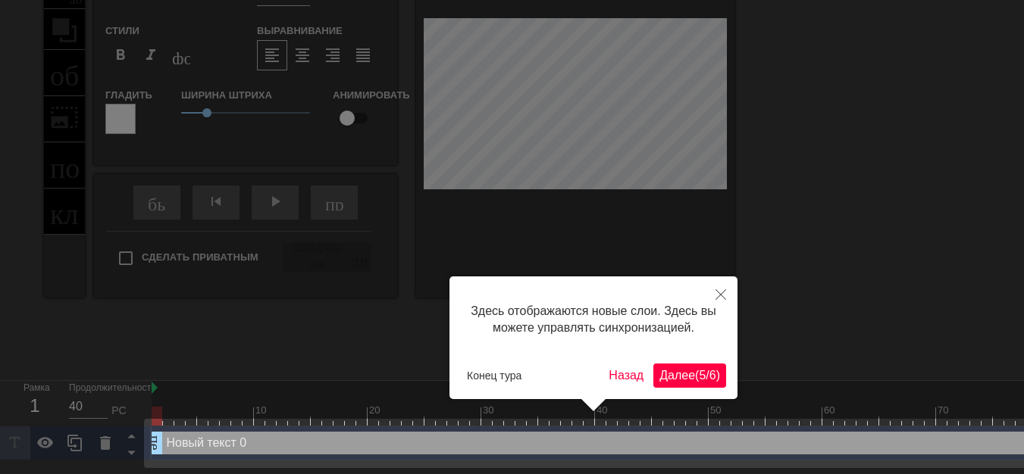
click at [688, 380] on span "Далее ( 5 / 6 )" at bounding box center [689, 375] width 61 height 13
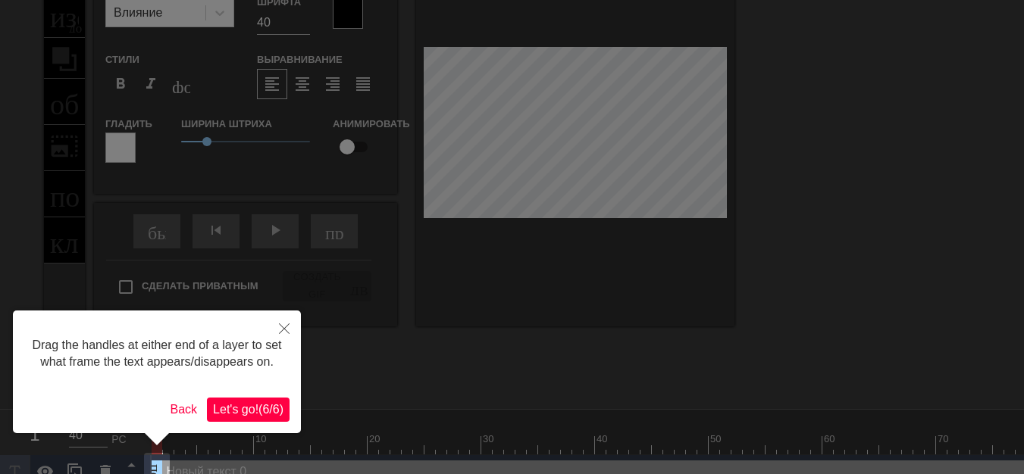
scroll to position [0, 0]
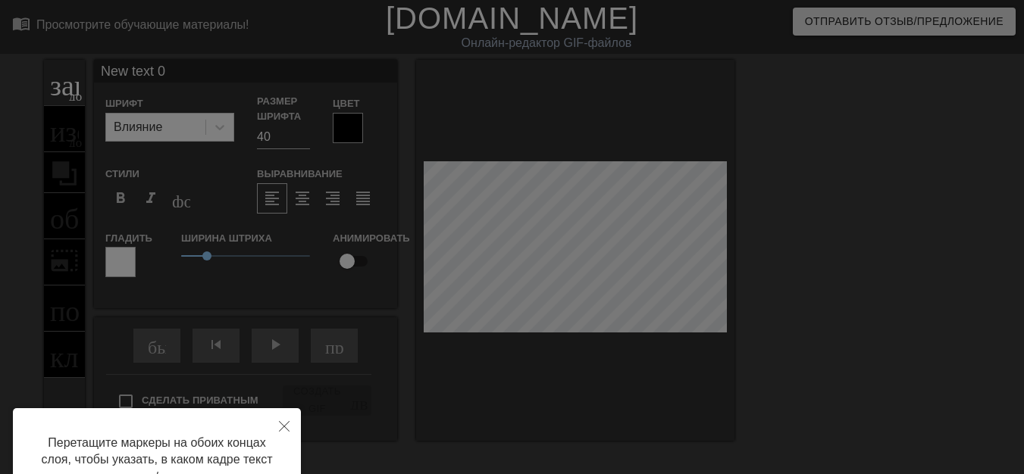
click at [633, 242] on div at bounding box center [512, 306] width 1024 height 612
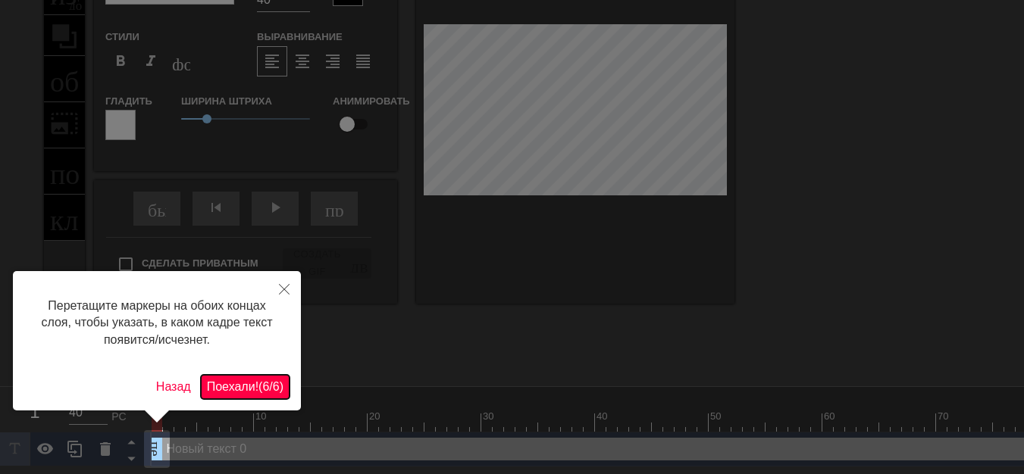
click at [239, 387] on font "Поехали!" at bounding box center [233, 386] width 52 height 13
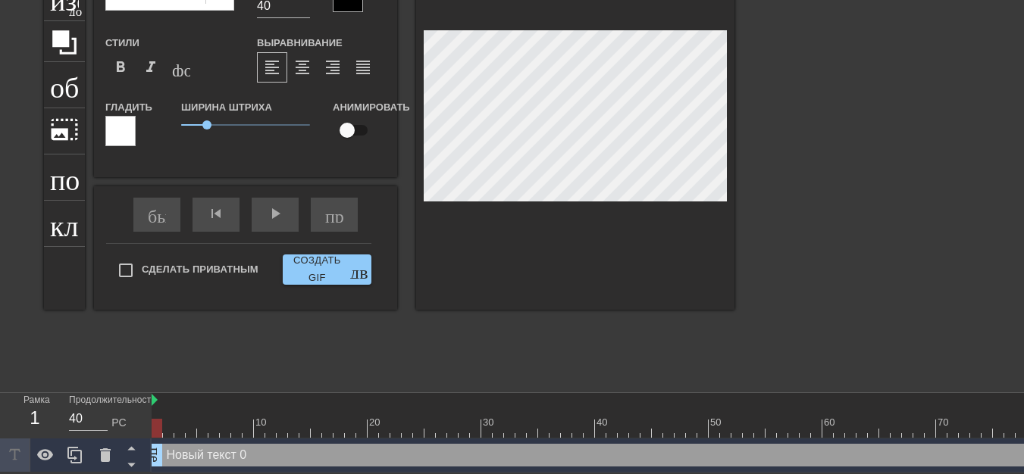
scroll to position [2, 5]
type input "New text"
type textarea "New text"
type input "New text"
type textarea "New text"
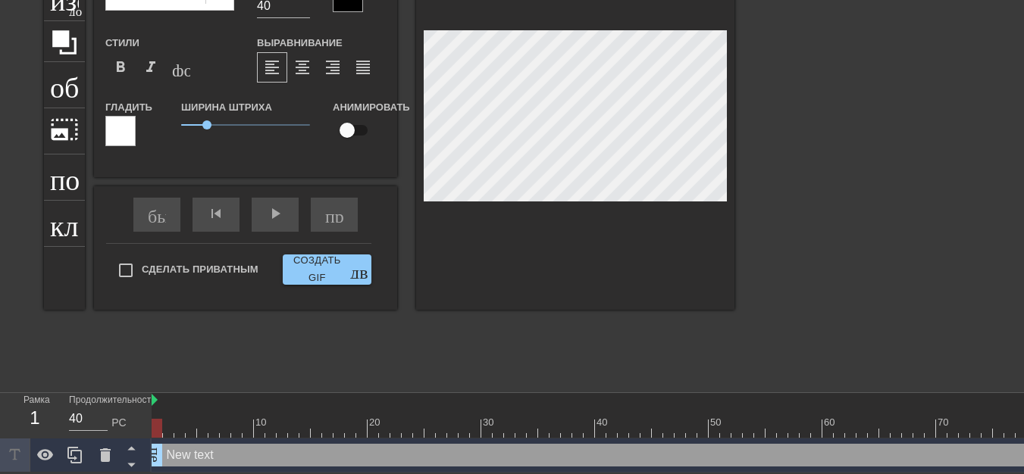
type input "New tex"
type textarea "New tex"
type input "New te"
type textarea "New te"
type input "New t"
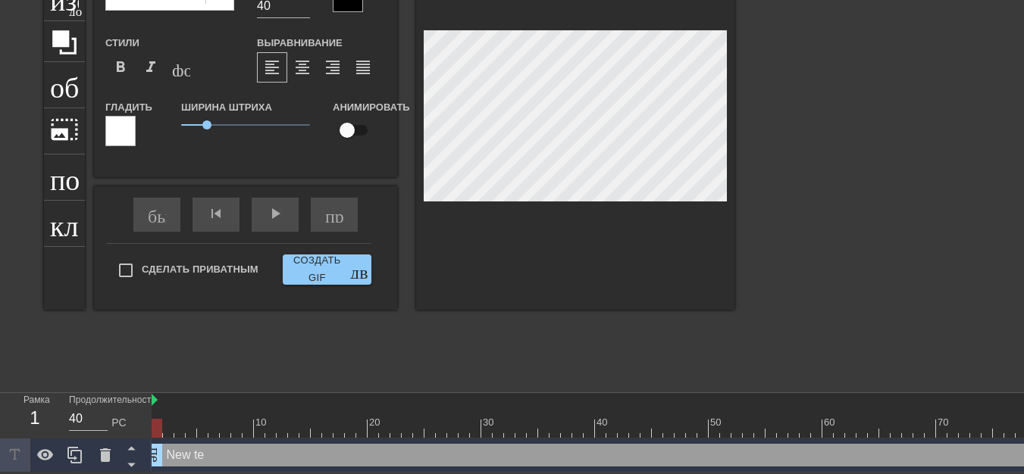
type textarea "New t"
type input "New"
type textarea "New"
type input "New"
type textarea "New"
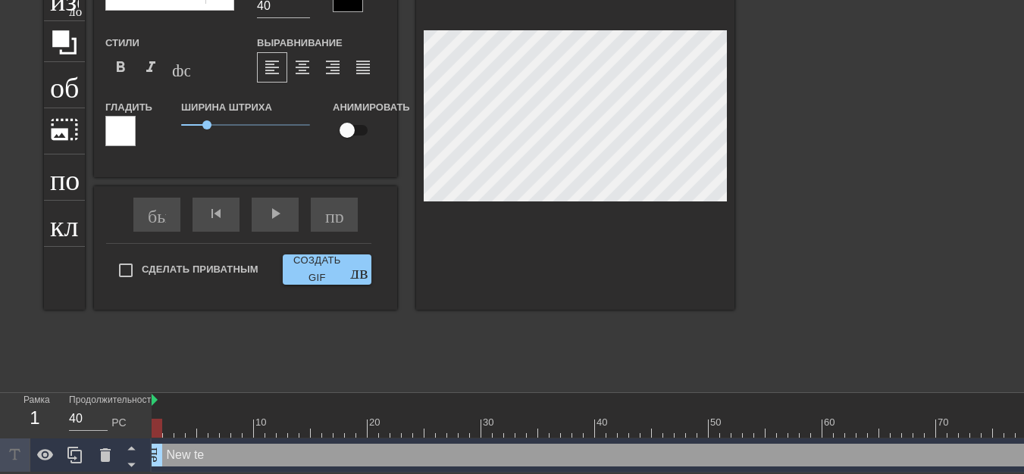
type input "Ne"
type textarea "Ne"
type input "N"
type textarea "N"
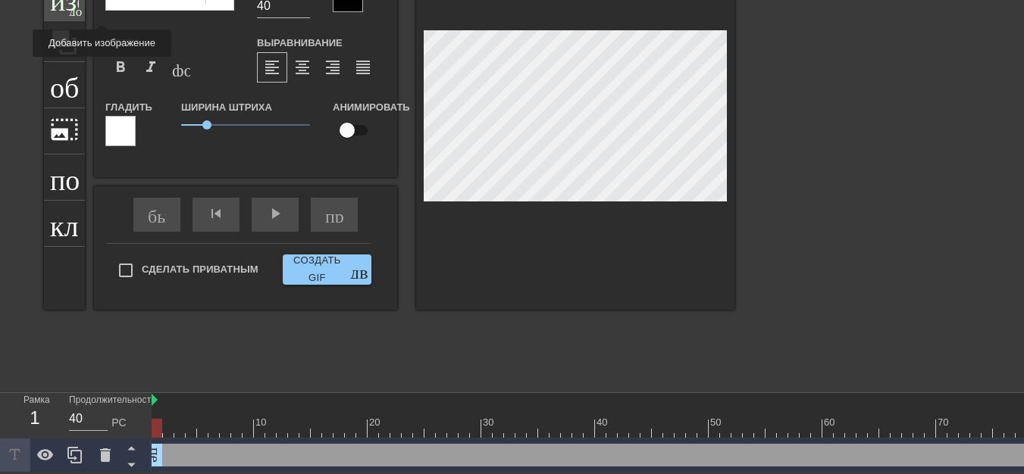
click at [72, 11] on font "добавить_круг" at bounding box center [112, 9] width 87 height 13
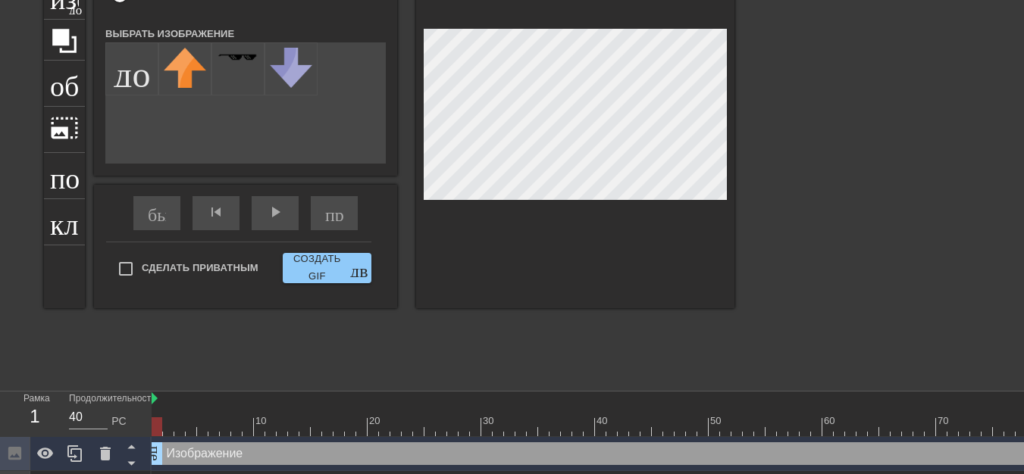
click at [790, 191] on div "заголовок добавить_круг изображение добавить_круг обрезать photo_size_select_la…" at bounding box center [512, 154] width 1024 height 455
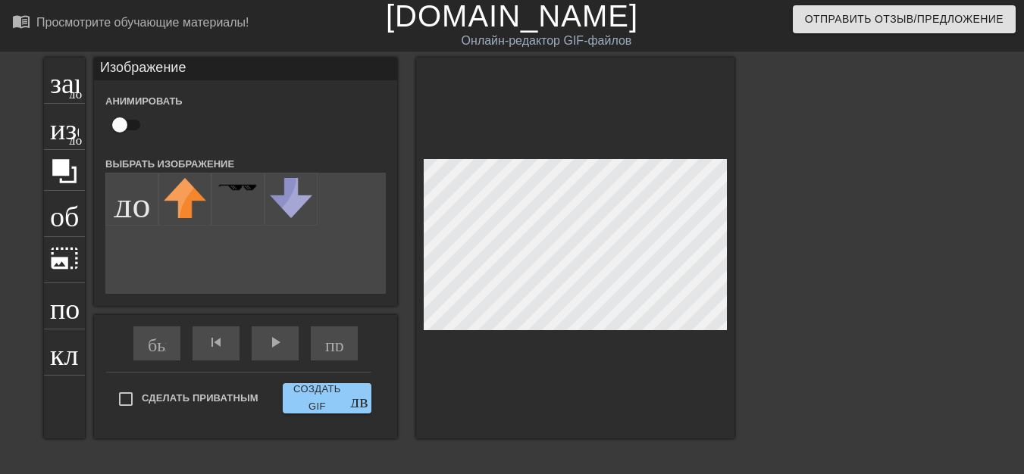
scroll to position [0, 0]
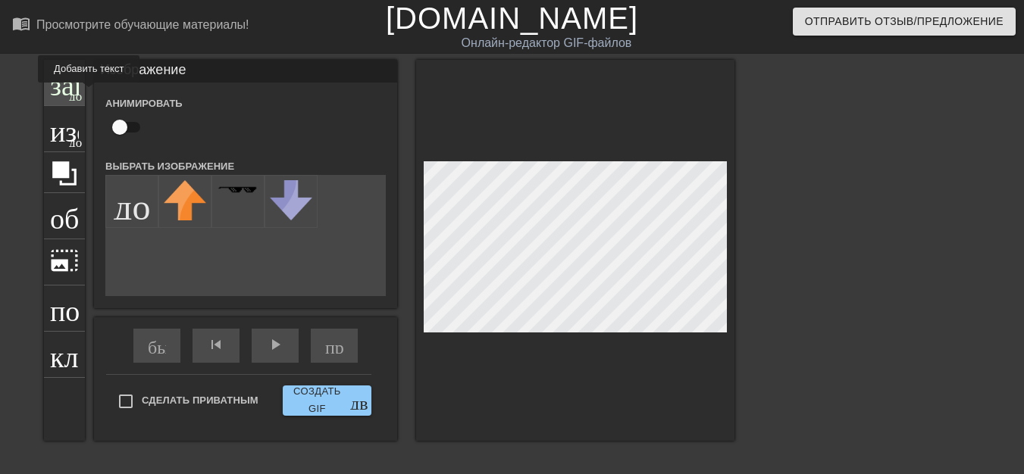
click at [72, 93] on font "добавить_круг" at bounding box center [112, 94] width 87 height 13
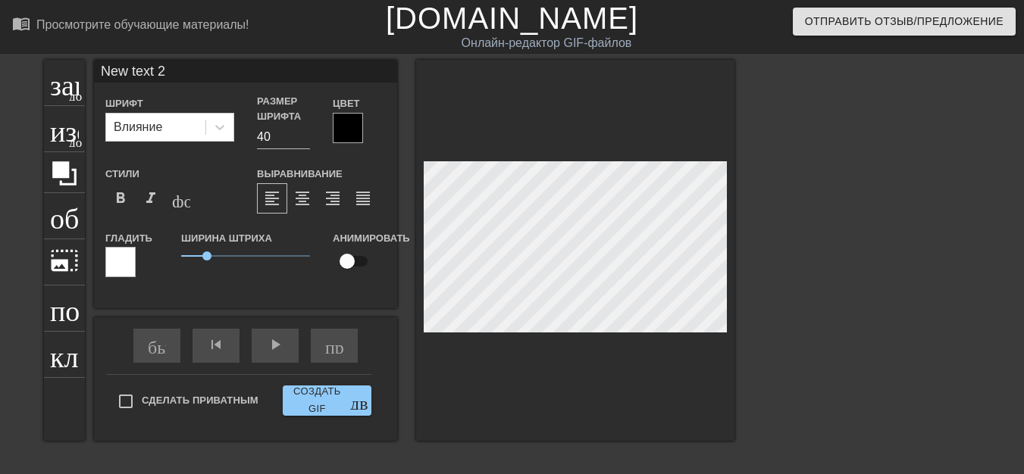
scroll to position [2, 2]
type input "New text"
type textarea "New text"
type input "New text"
type textarea "New text"
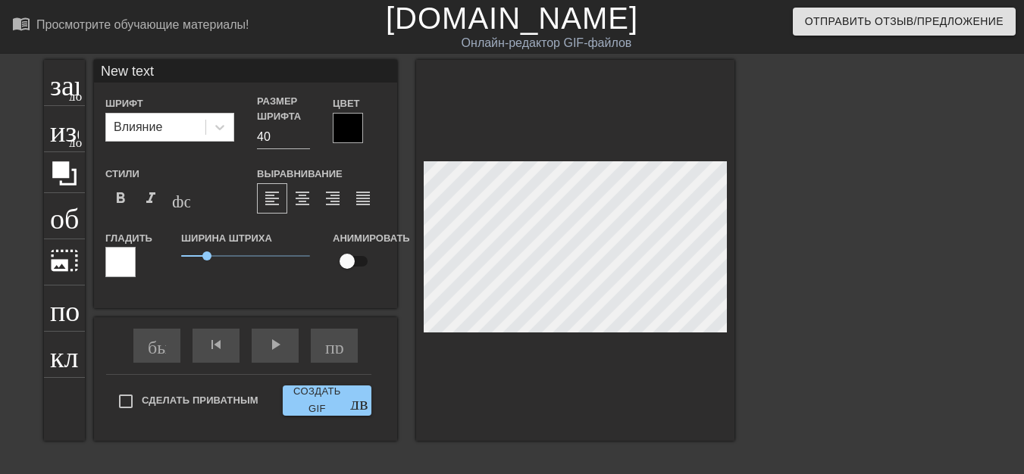
type input "New tex"
type textarea "New tex"
type input "New te"
type textarea "New te"
type input "New t"
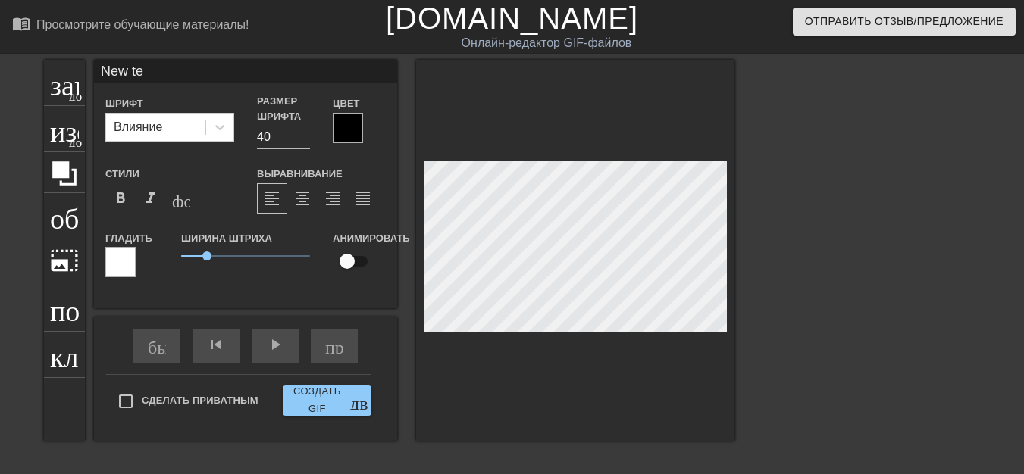
type textarea "New t"
type input "New"
type textarea "New"
type input "New"
type textarea "New"
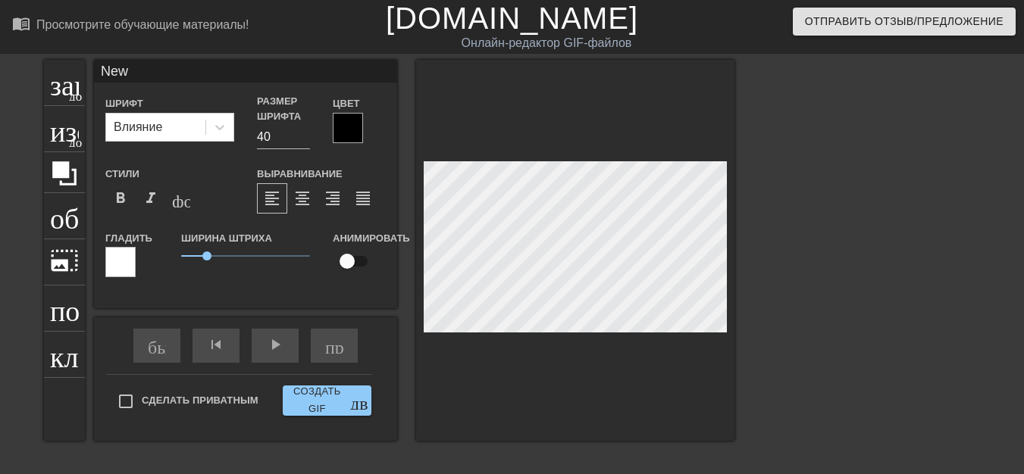
type input "Ne"
type textarea "Ne"
type input "N"
type textarea "N"
type input "j"
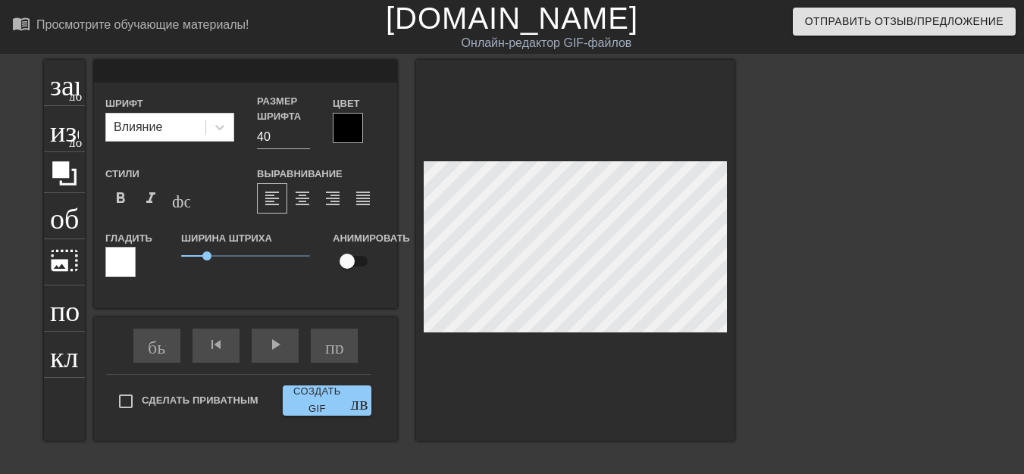
type textarea "j"
type input "jn"
type textarea "jn"
type input "j"
type textarea "j"
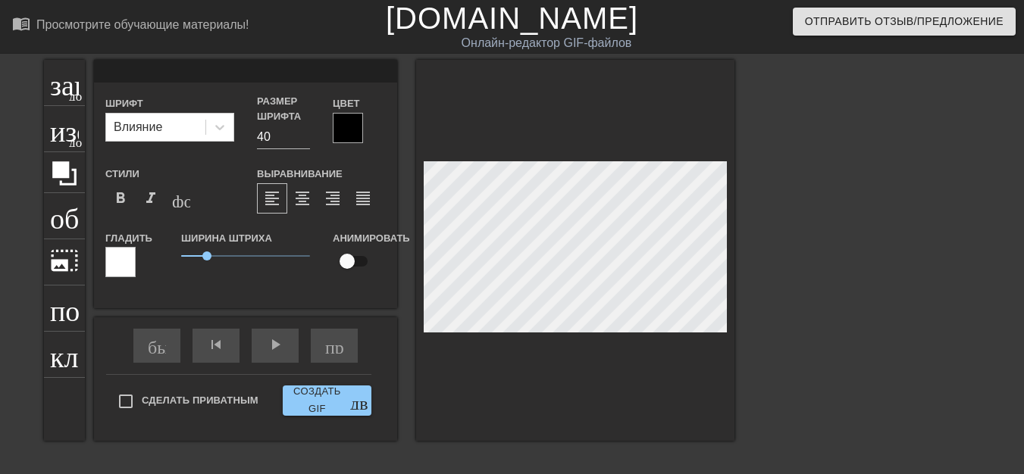
scroll to position [2, 2]
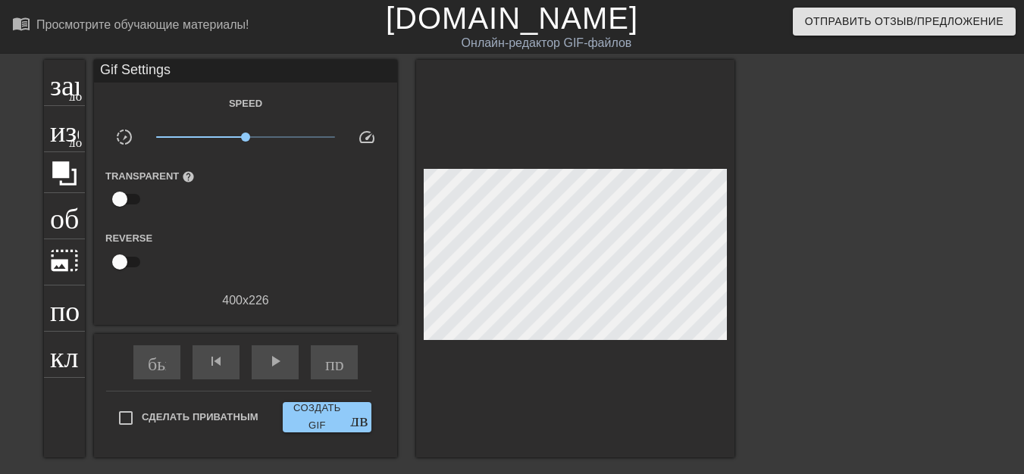
click at [450, 349] on div at bounding box center [575, 259] width 318 height 398
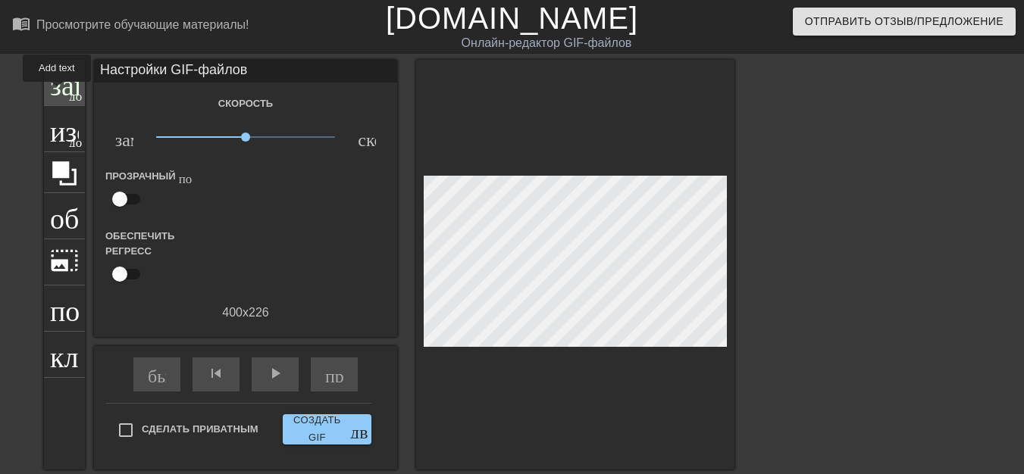
click at [57, 92] on font "заголовок" at bounding box center [110, 81] width 120 height 29
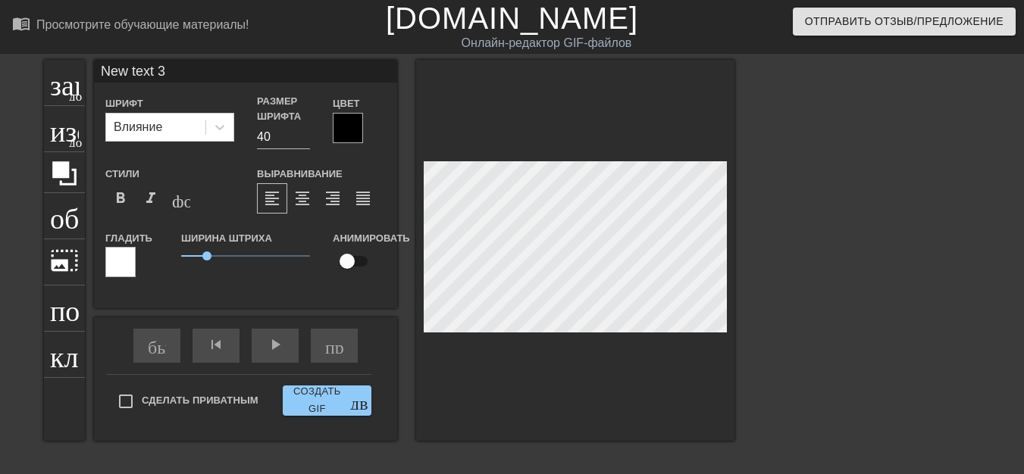
scroll to position [2, 2]
type input "New text"
type textarea "New text"
type input "New text"
type textarea "New text"
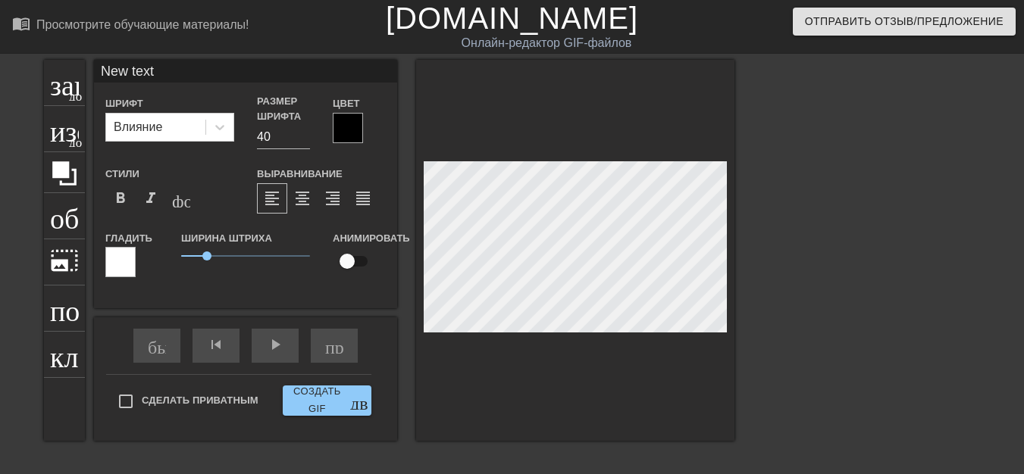
type input "New tex"
type textarea "New tex"
type input "New te"
type textarea "New t"
type input "New"
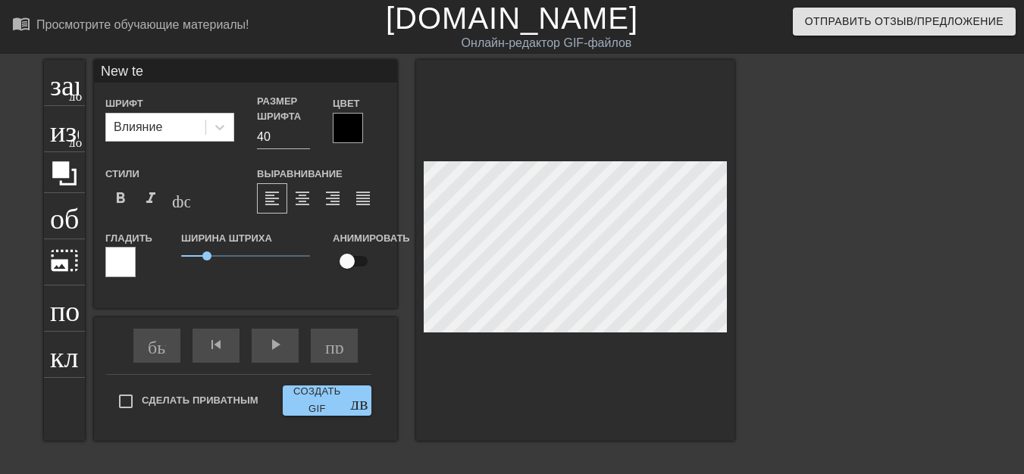
type textarea "New"
type input "New"
type textarea "Ne"
type input "N"
type textarea "N"
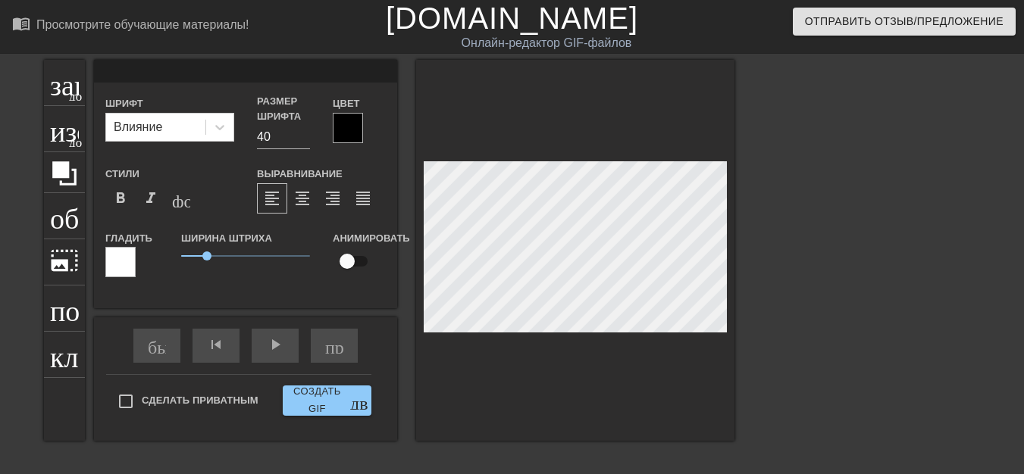
scroll to position [2, 2]
type input "ф"
type textarea "ф"
type input "фу"
type textarea "фу"
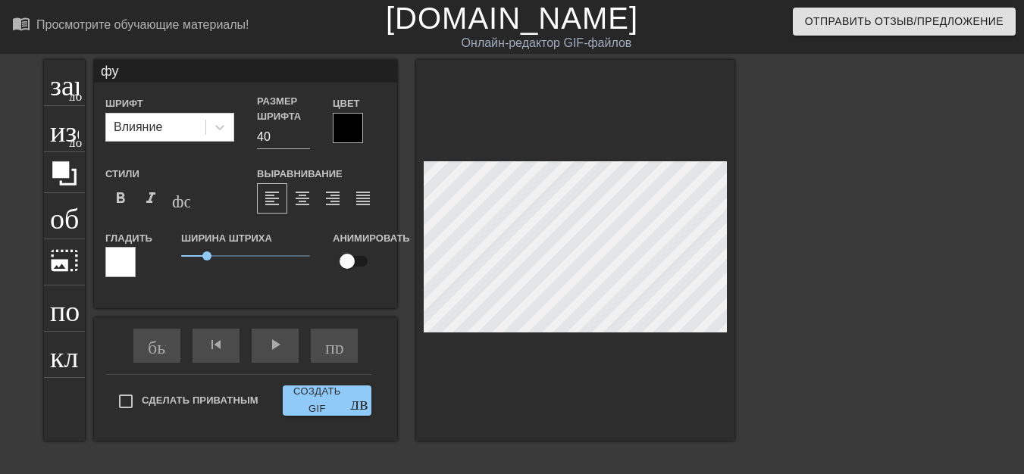
type input "фу"
type textarea "фу"
type input "фу о"
type textarea "фу о"
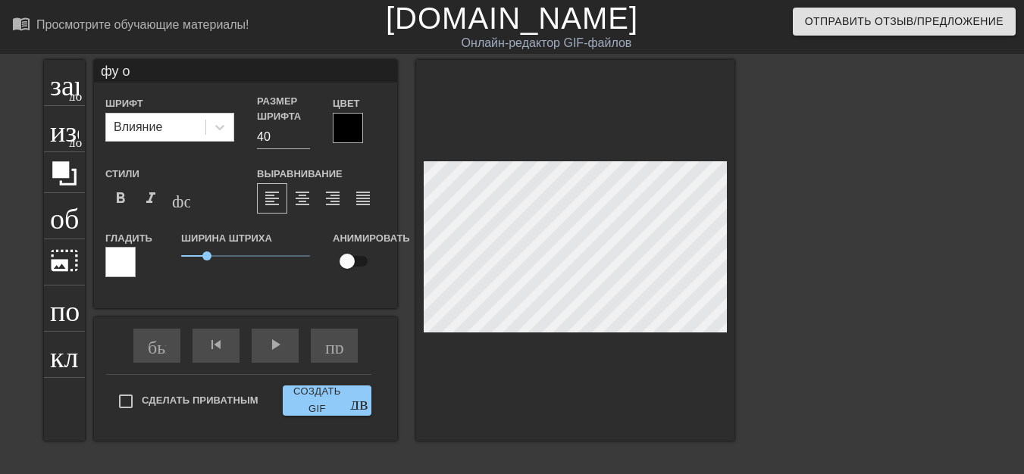
type input "фу от"
type textarea "фу от"
type input "фу от"
type textarea "фу от"
type input "фу от ж"
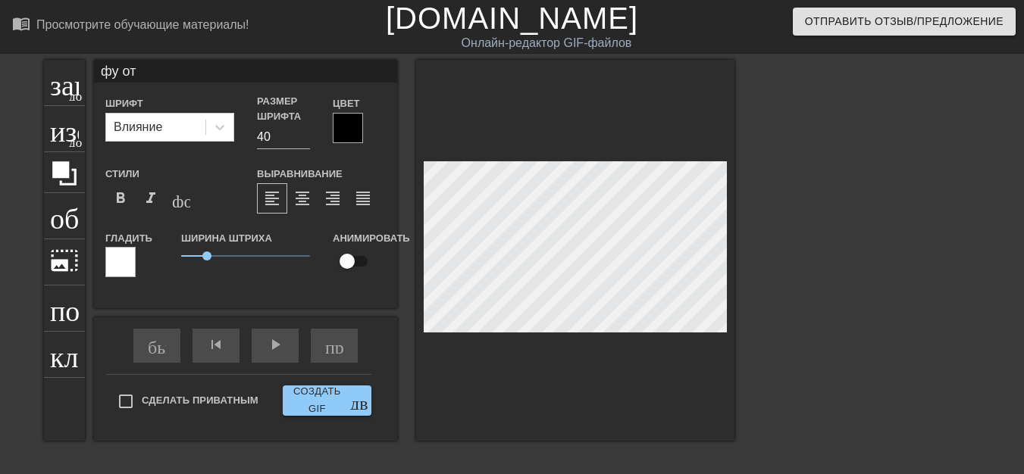
type textarea "фу от ж"
type input "фу от же"
type textarea "фу от же"
type input "фу от же"
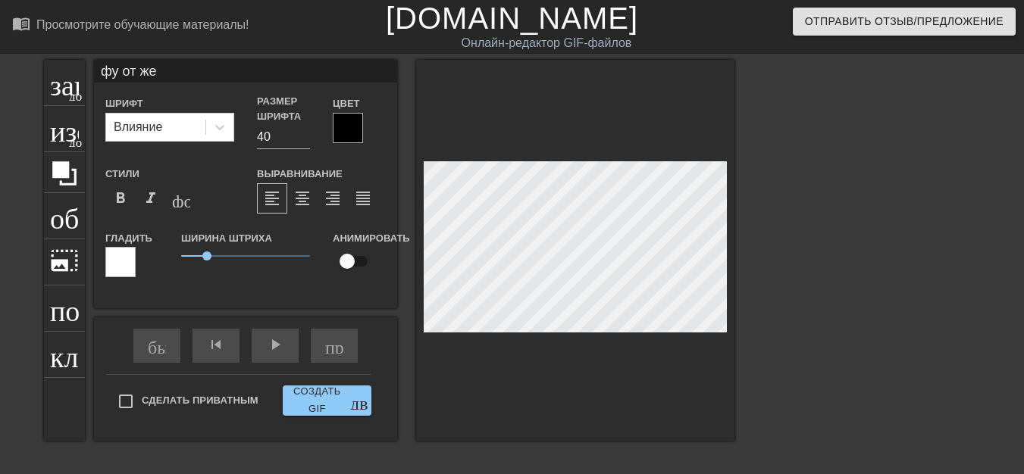
type textarea "фу от же"
type input "фу от же с"
type textarea "фу от же с"
type input "фу от же см"
type textarea "фу от же см"
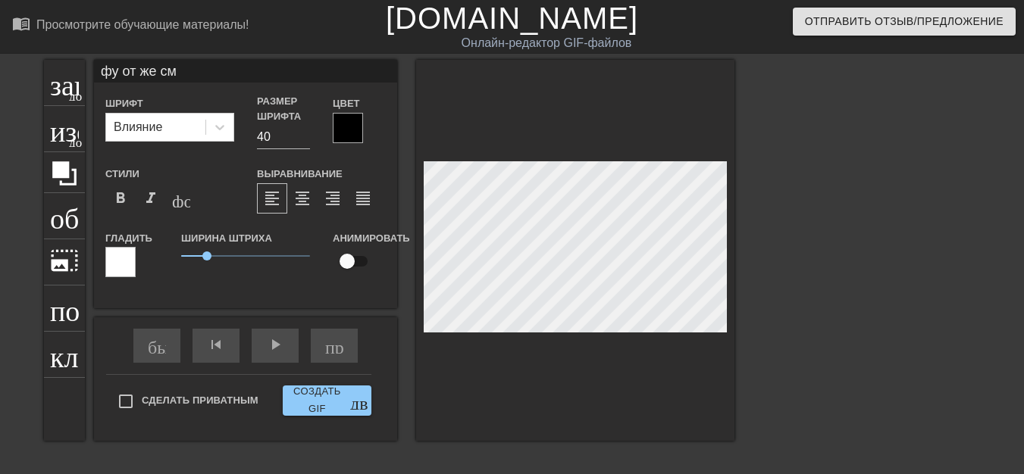
scroll to position [2, 5]
type input "фу от же смэ"
type textarea "фу от же смэ"
type input "фу от же смэр"
type textarea "фу от же смэр"
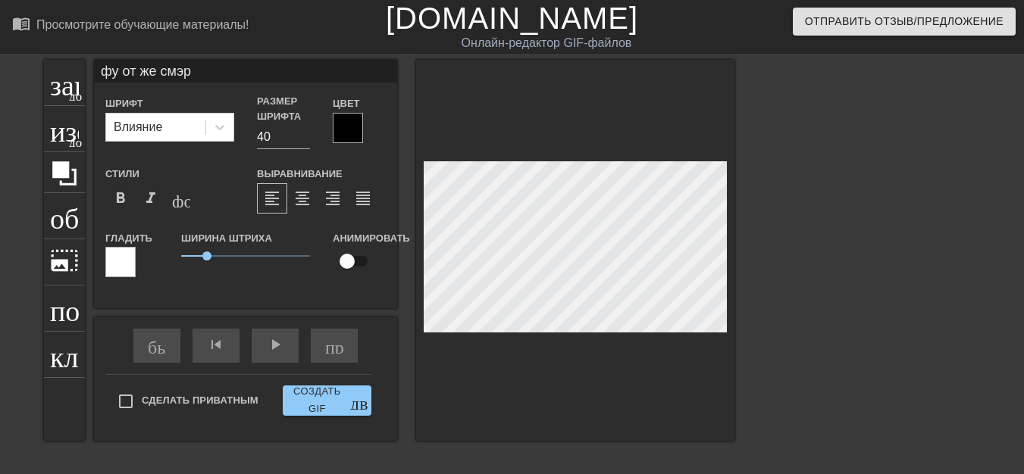
type input "фу от же смэрд"
type textarea "фу от же смэрд"
type input "фу от же смэрды"
type textarea "фу от же смэрды"
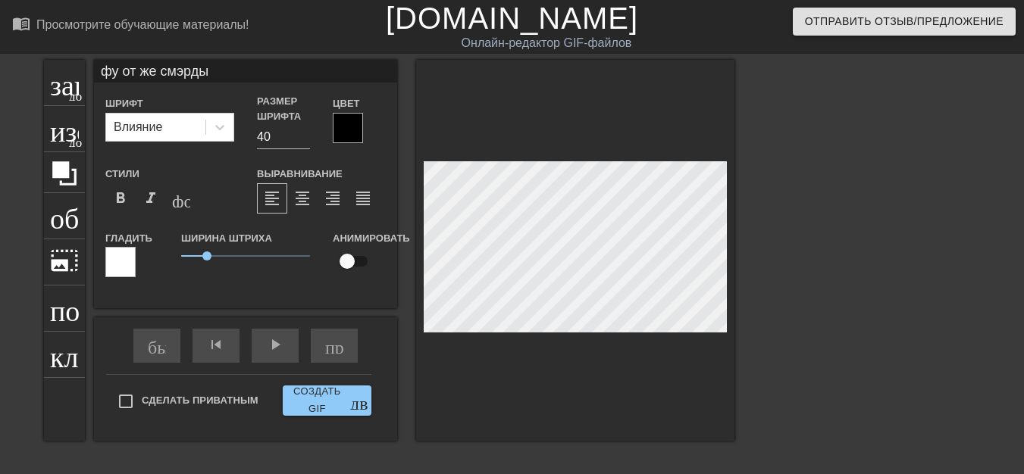
type input "фу от же смэрдыт"
type textarea "фу от же смэрдыт"
type input "фу от же смэрдыть"
type textarea "фу от же смэрдыть"
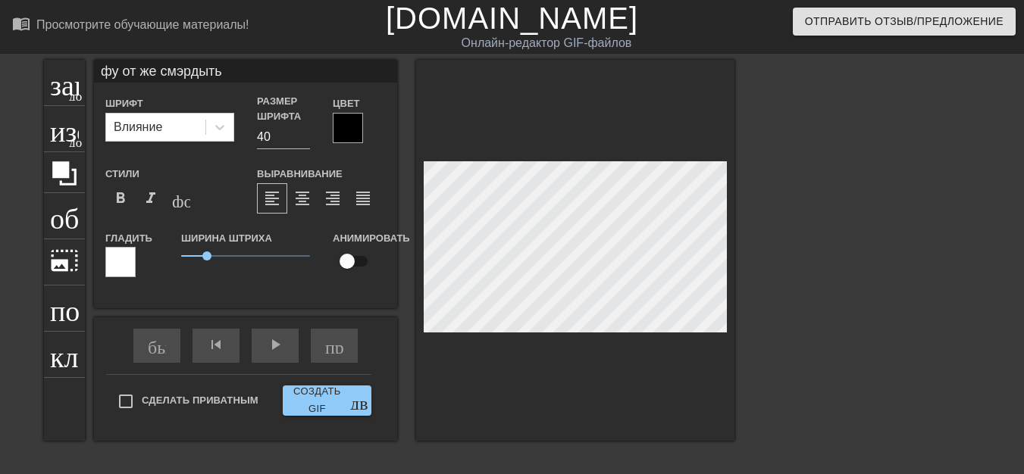
click at [575, 339] on div at bounding box center [575, 250] width 318 height 381
type input "фу от же смэрдть"
type textarea "фу от же смэрдть"
type input "фу от же смэрдять"
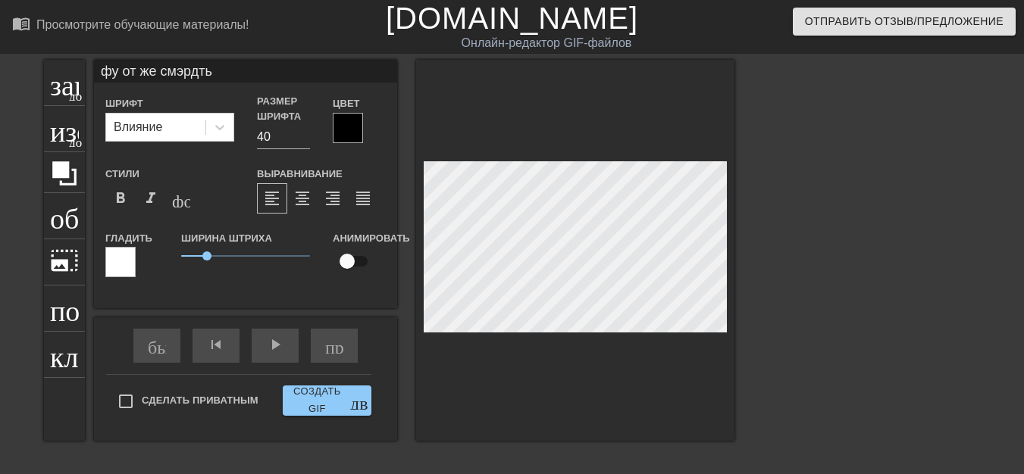
type textarea "фу от же смэрдять"
click at [125, 204] on font "format_bold" at bounding box center [120, 198] width 18 height 18
click at [124, 203] on font "format_bold" at bounding box center [120, 198] width 18 height 18
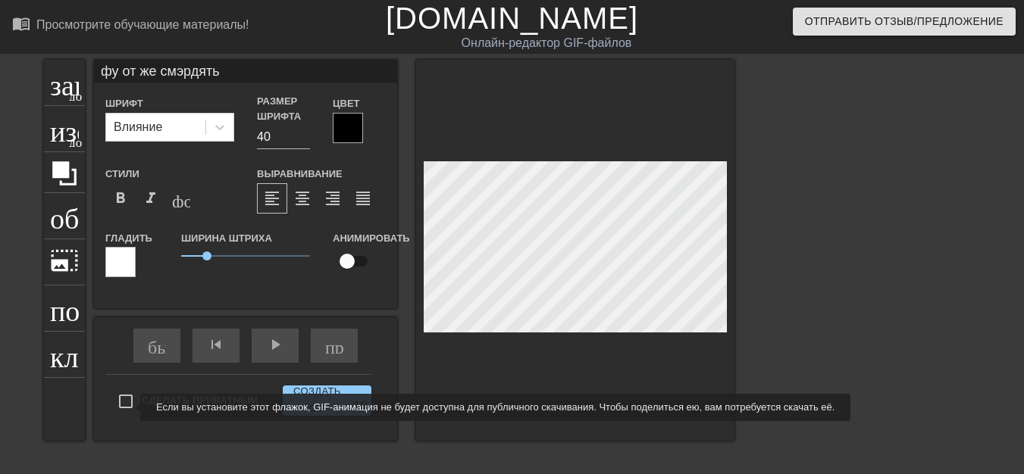
click at [130, 409] on input "Сделать приватным" at bounding box center [126, 402] width 32 height 32
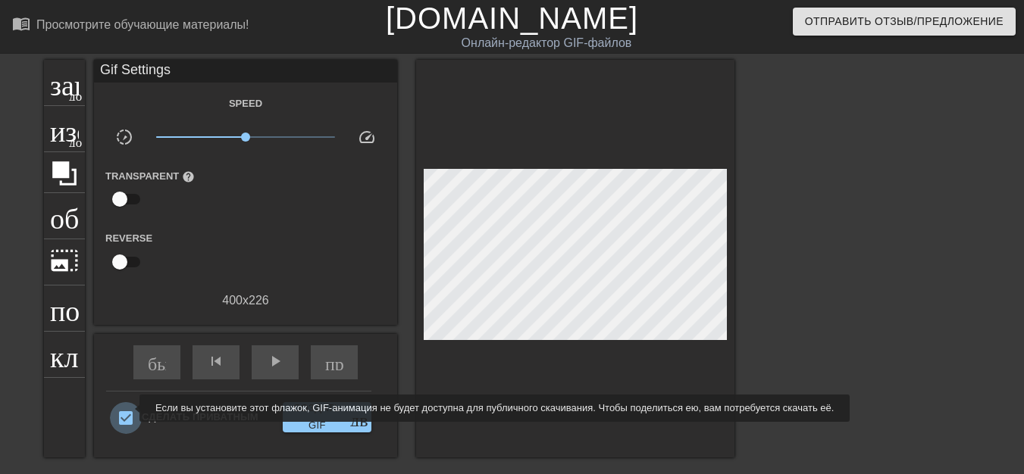
click at [130, 407] on input "Сделать приватным" at bounding box center [126, 418] width 32 height 32
checkbox input "false"
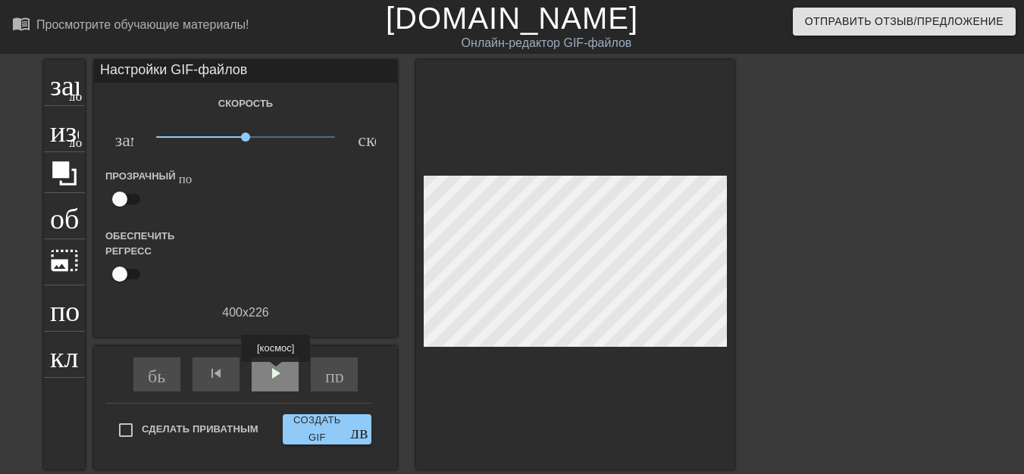
click at [276, 373] on font "play_arrow" at bounding box center [275, 374] width 18 height 18
click at [67, 92] on font "заголовок" at bounding box center [110, 81] width 120 height 29
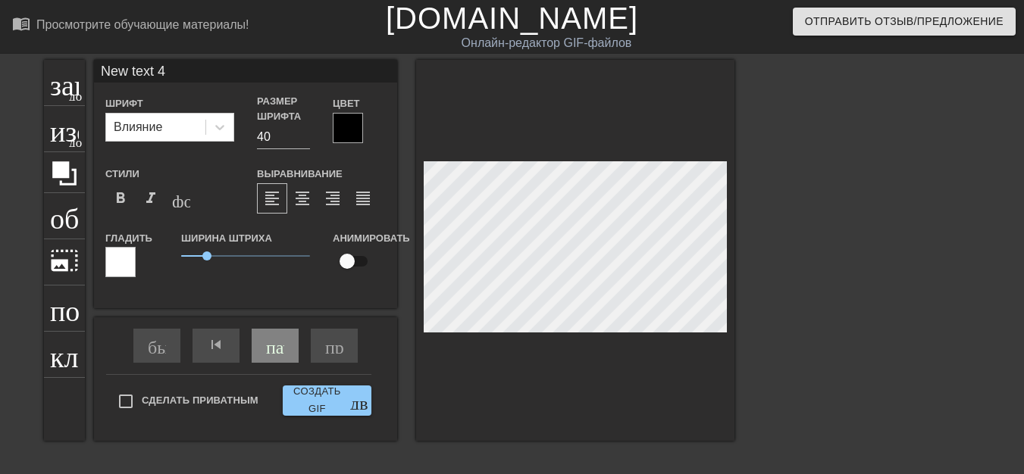
scroll to position [2, 2]
type input "New text"
type textarea "New text"
type input "New text"
type textarea "New text"
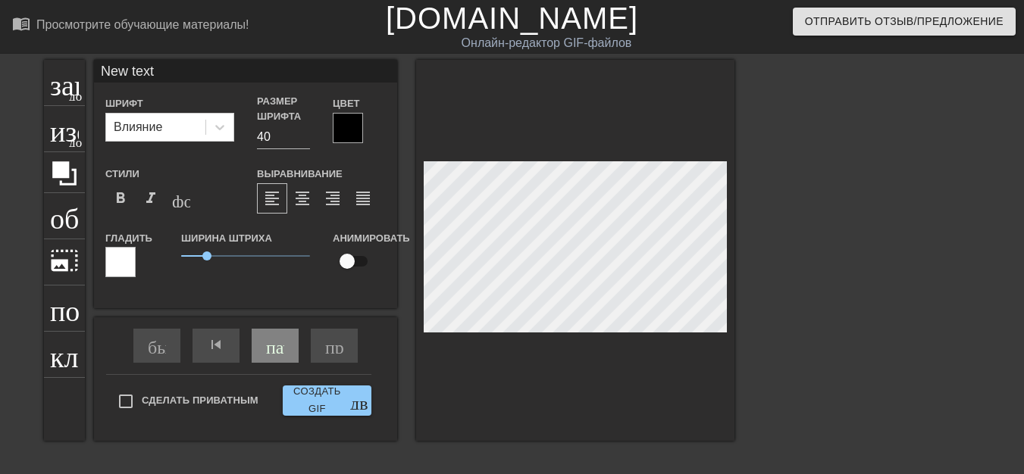
type input "New tex"
type textarea "New te"
type input "New t"
type textarea "New t"
type input "New"
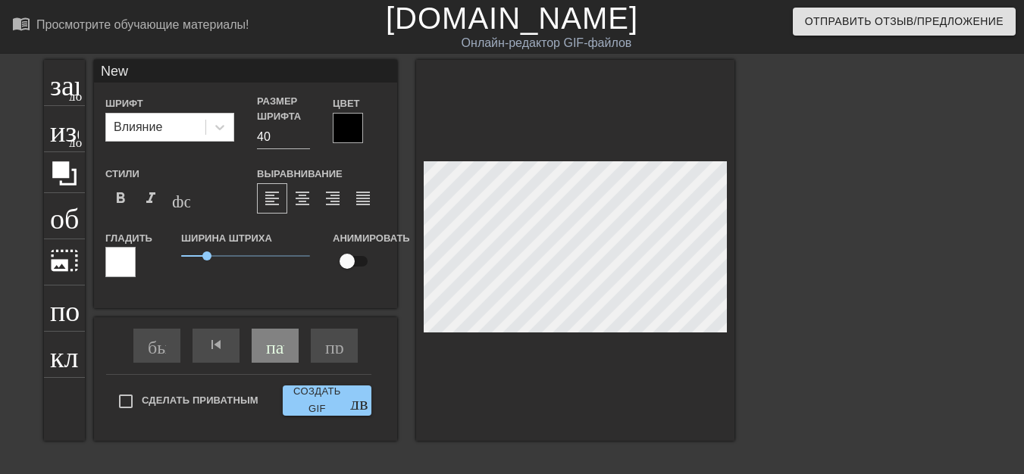
type textarea "New"
type input "Ne"
type textarea "Ne"
type input "N"
type textarea "N"
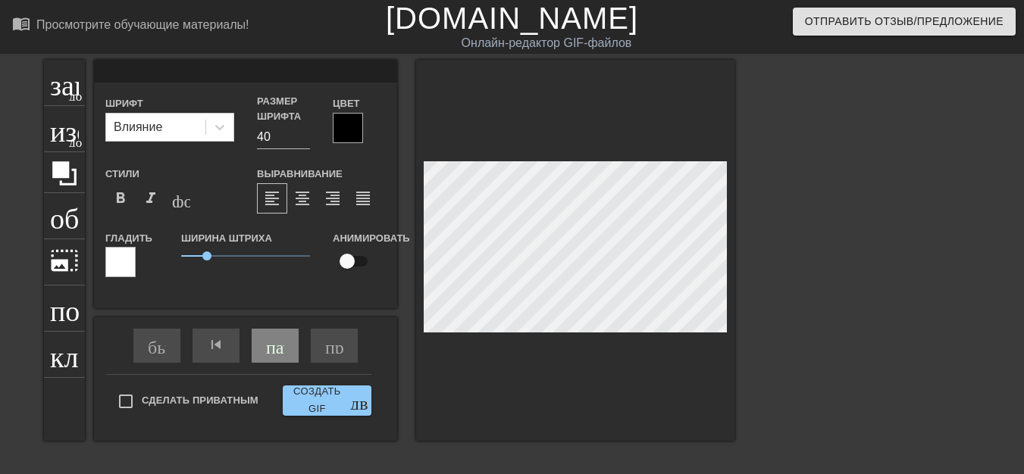
type input "л"
type textarea "л"
type input "ла"
type textarea "ла"
type input "лай"
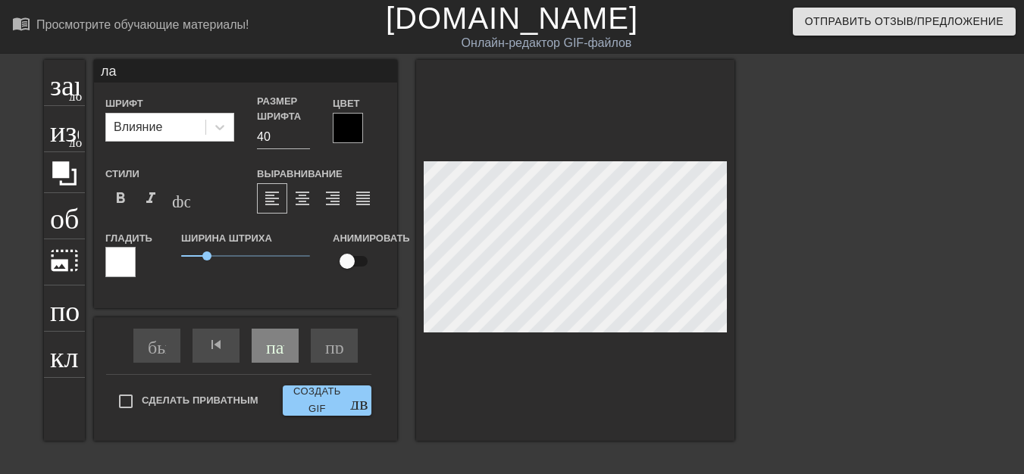
type textarea "лай"
type input "лайн"
type textarea "лайн"
type input "лайно"
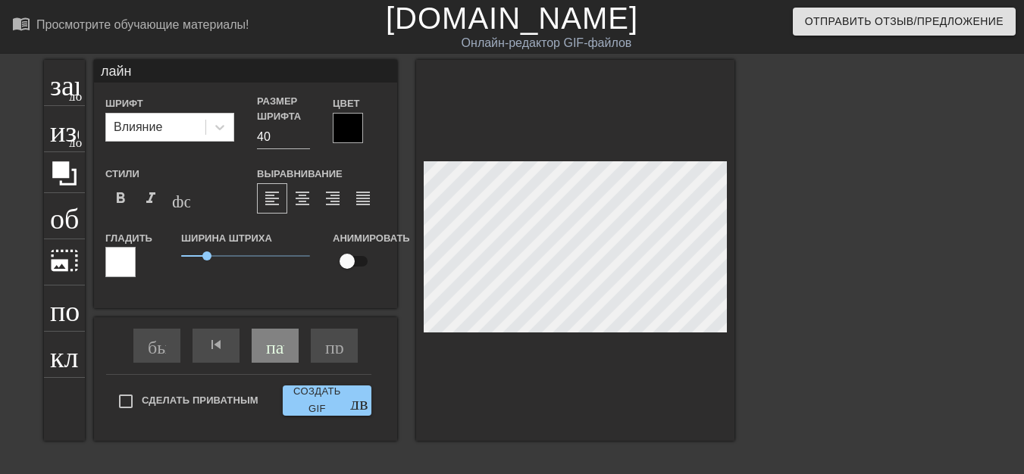
type textarea "лайно"
click at [276, 351] on font "пауза" at bounding box center [286, 345] width 41 height 18
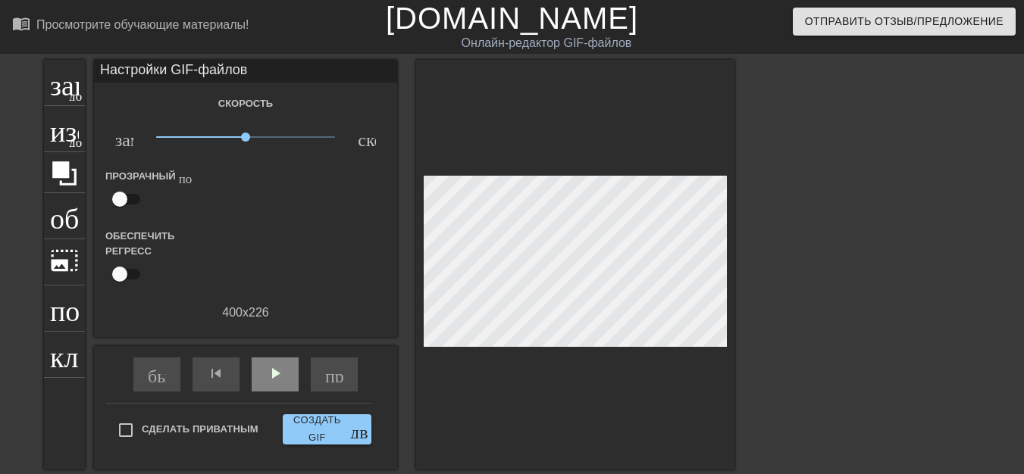
click at [276, 350] on div "быстрая_перемотка skip_previous play_arrow пропустить_следующий" at bounding box center [245, 374] width 247 height 57
click at [274, 372] on font "play_arrow" at bounding box center [275, 374] width 18 height 18
click at [274, 373] on span "pause" at bounding box center [275, 374] width 18 height 18
click at [276, 375] on font "пауза" at bounding box center [286, 374] width 41 height 18
click at [280, 374] on font "пауза" at bounding box center [286, 374] width 41 height 18
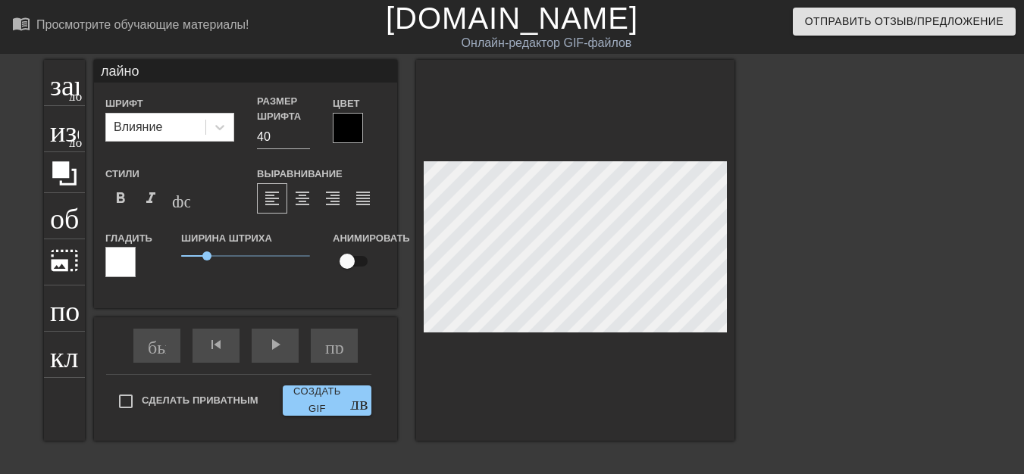
type input "лайно-"
type textarea "лайно-"
type input "лайно-H"
type textarea "лайно-H"
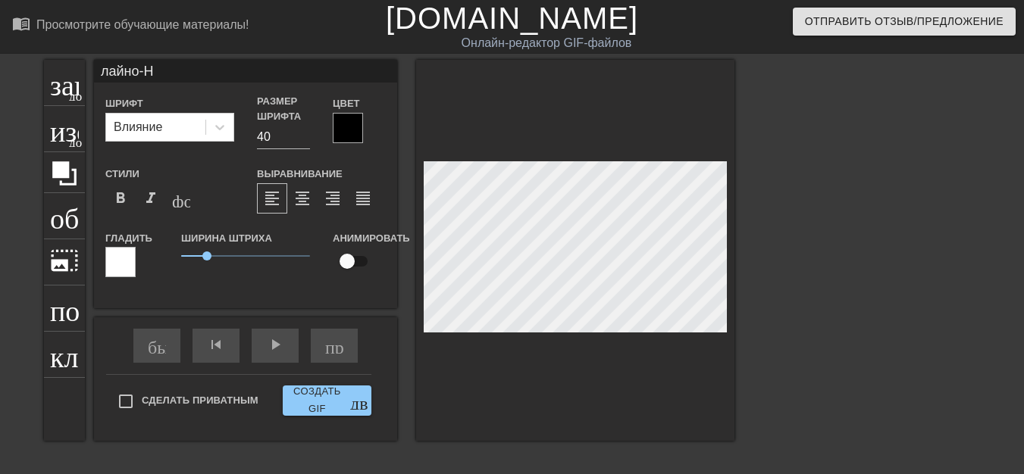
type input "лайно-"
type textarea "лайно-"
type input "лайно-P"
type textarea "лайно-P"
type input "лайно-PP"
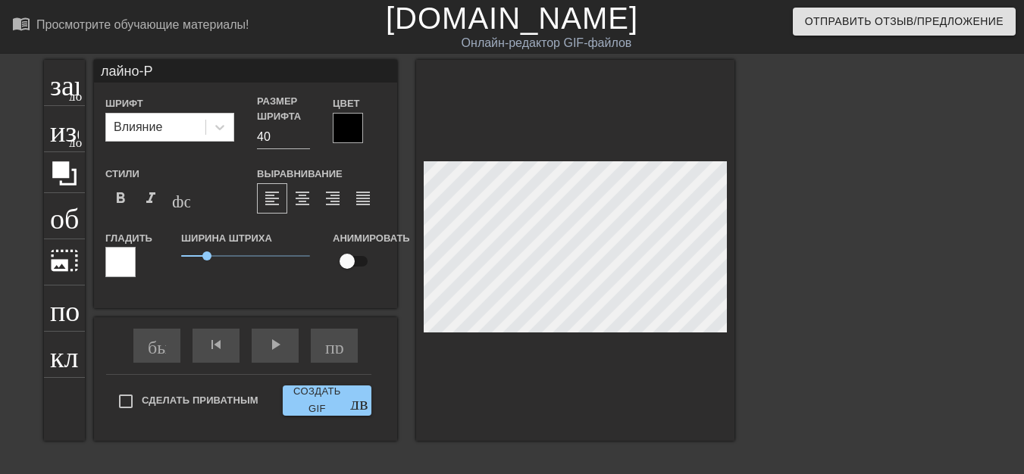
type textarea "лайно-PP"
type input "лайно-PPK"
type textarea "лайно-PPK"
type input "лайно-PPK0"
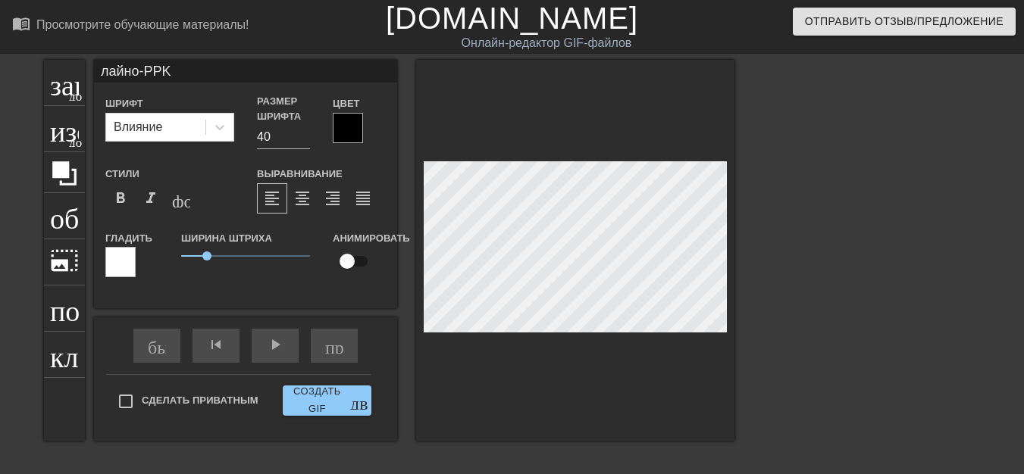
type textarea "лайно-PPK0"
type input "лайно-PPK0B"
type textarea "лайно-PPK0B"
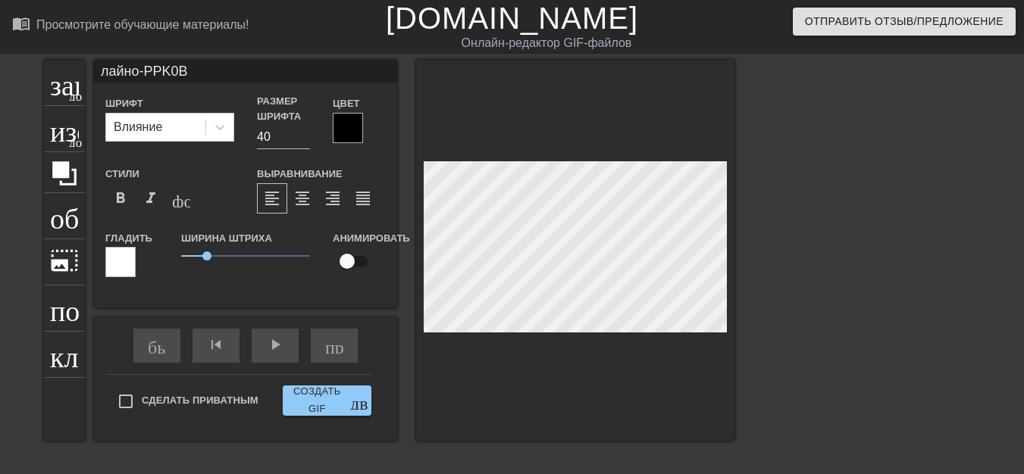
type input "лайно-PЮPK0B"
type textarea "лайно-PЮPK0B"
type input "лайно-PЮPИK0B"
type textarea "лайно-PЮPИK0B"
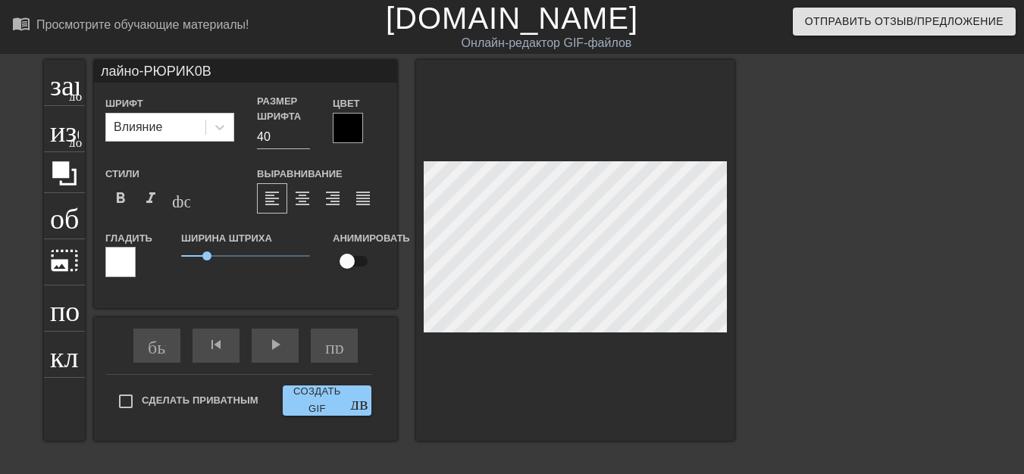
scroll to position [2, 2]
type input "лайно-PЮPИK0BИ"
type textarea "лайно-PЮPИK0BИ"
type input "лайно-PЮPИK0BИЧ"
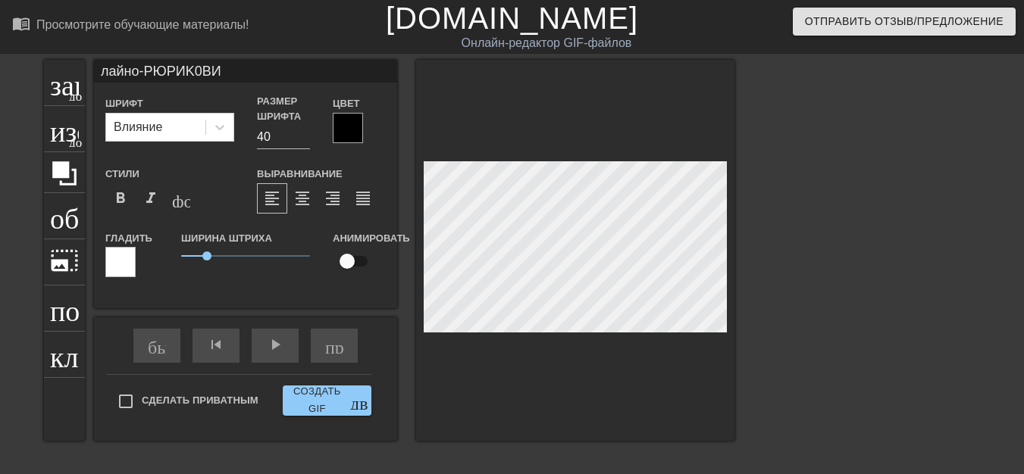
type textarea "лайно-PЮPИK0BИЧ"
type input "лайно-PЮPИK0BИЧИ"
type textarea "лайно-PЮPИK0BИЧИ"
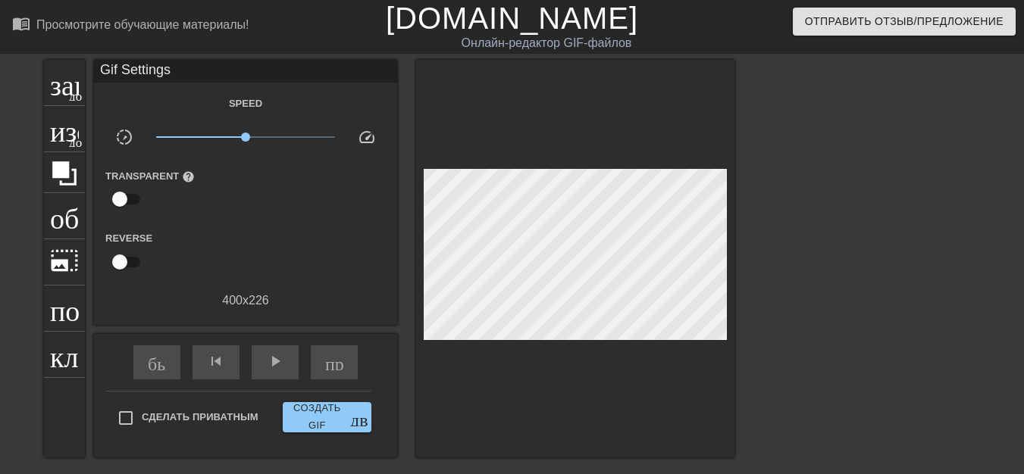
click at [498, 334] on div at bounding box center [575, 259] width 318 height 398
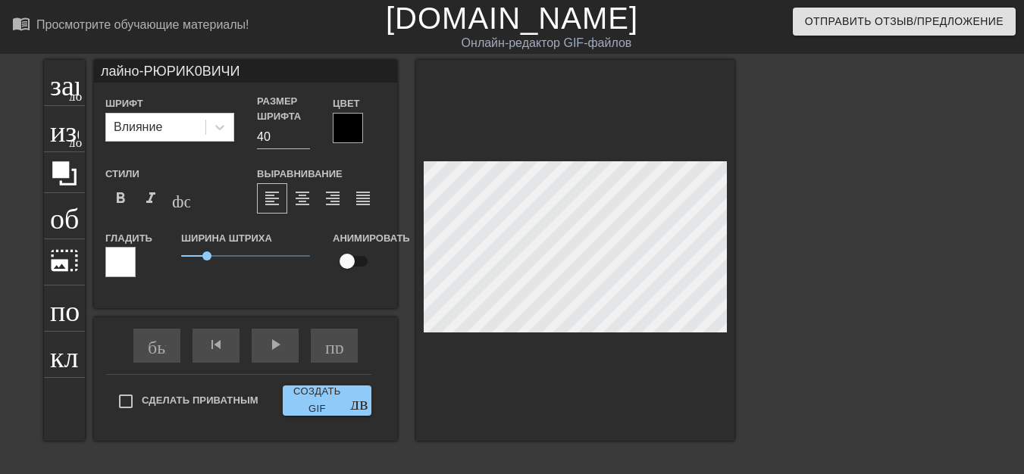
scroll to position [2, 8]
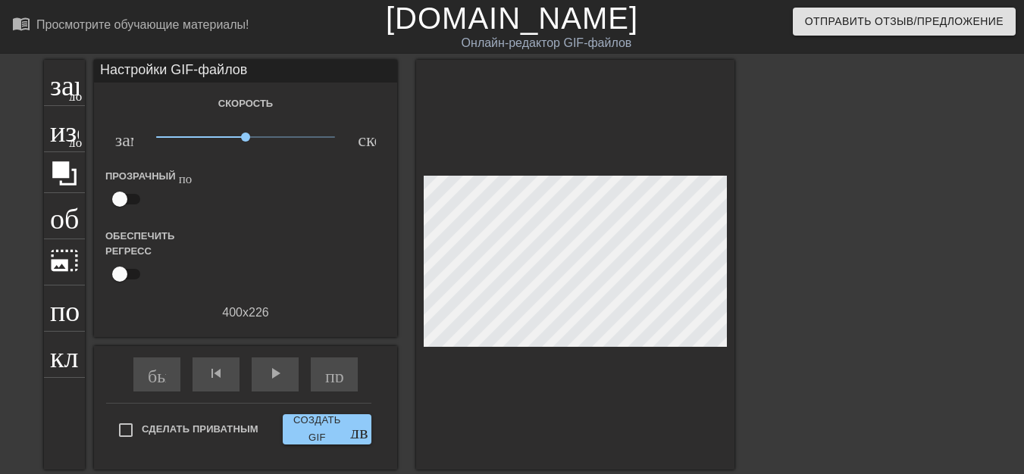
drag, startPoint x: 499, startPoint y: 337, endPoint x: 571, endPoint y: 333, distance: 72.8
click at [546, 338] on div at bounding box center [575, 265] width 318 height 410
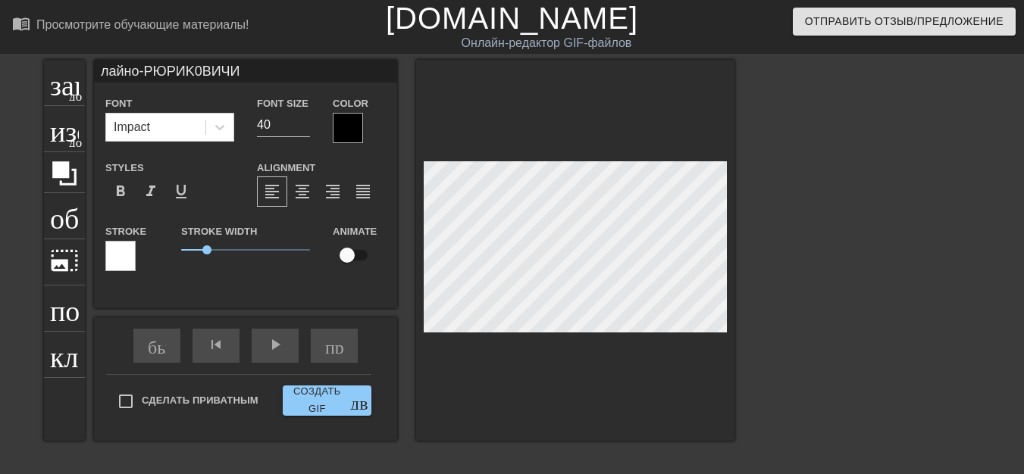
click at [547, 337] on div at bounding box center [575, 250] width 318 height 381
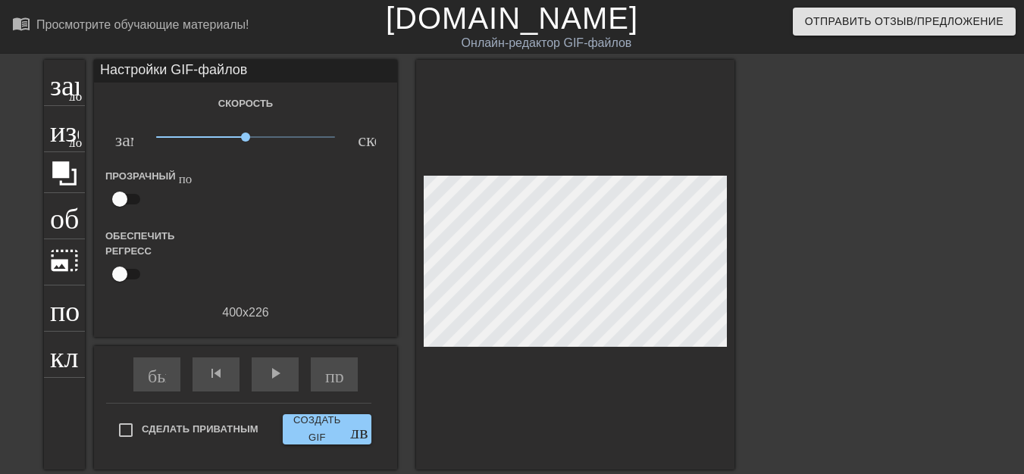
click at [518, 337] on div at bounding box center [575, 265] width 318 height 410
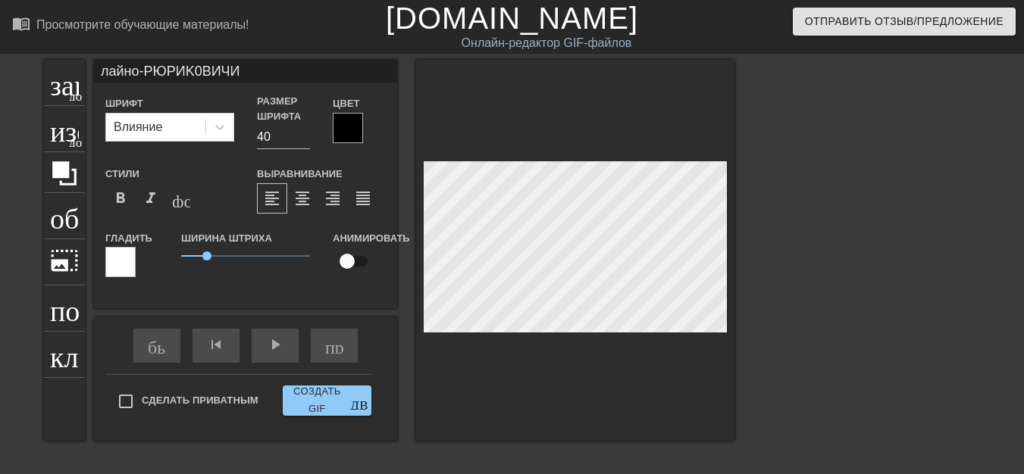
scroll to position [2, 7]
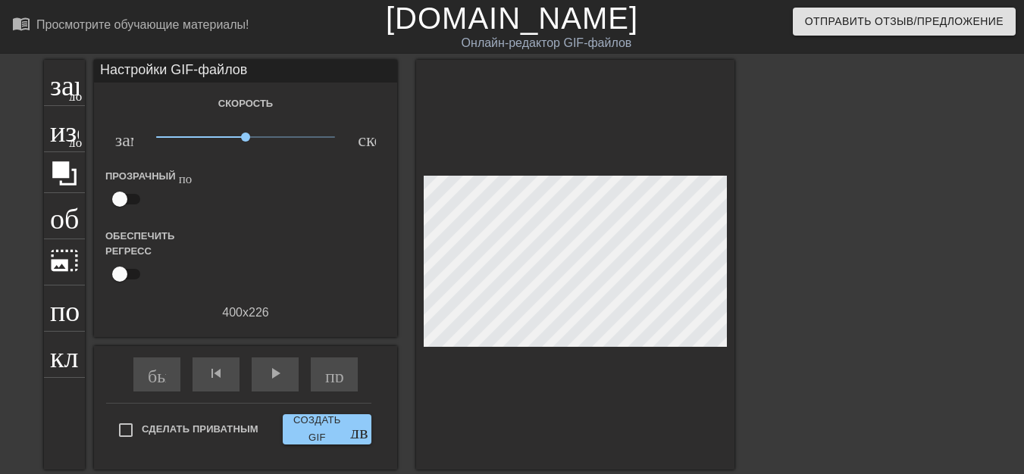
click at [574, 334] on div at bounding box center [575, 265] width 318 height 410
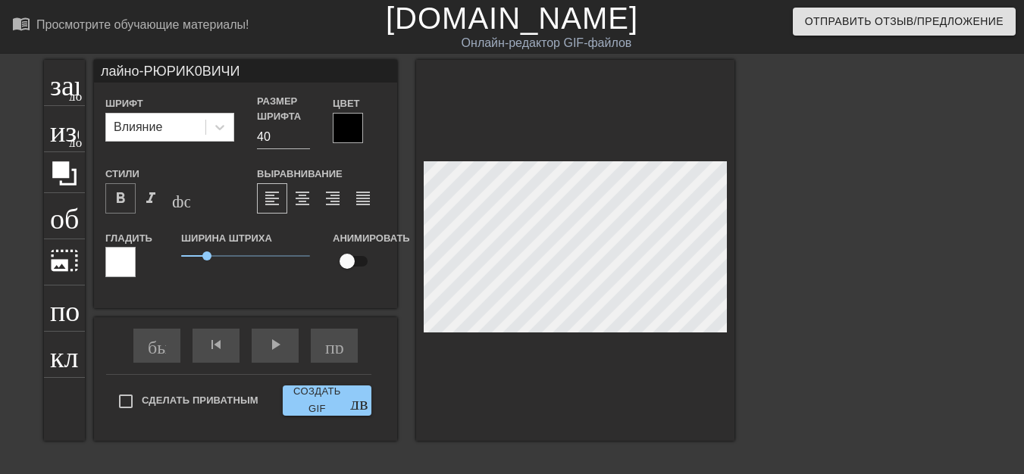
click at [124, 204] on font "format_bold" at bounding box center [120, 198] width 18 height 18
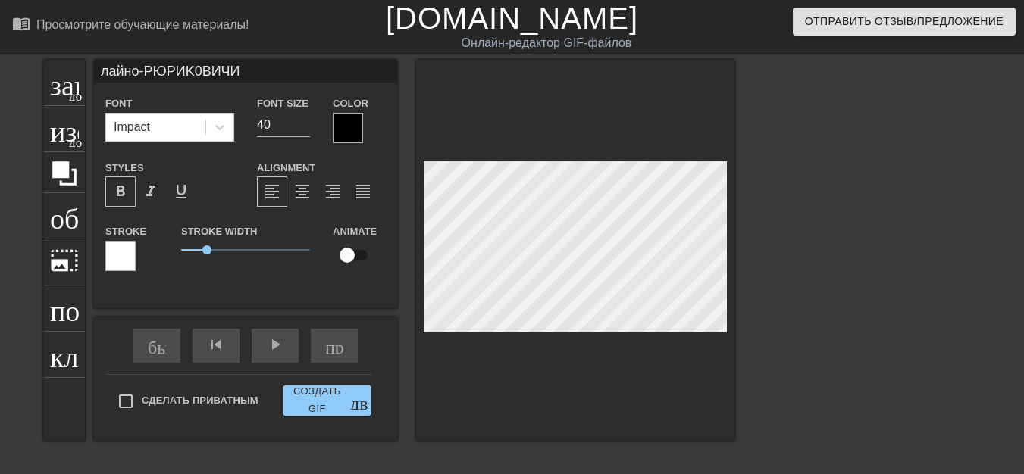
click at [575, 335] on div at bounding box center [575, 250] width 318 height 381
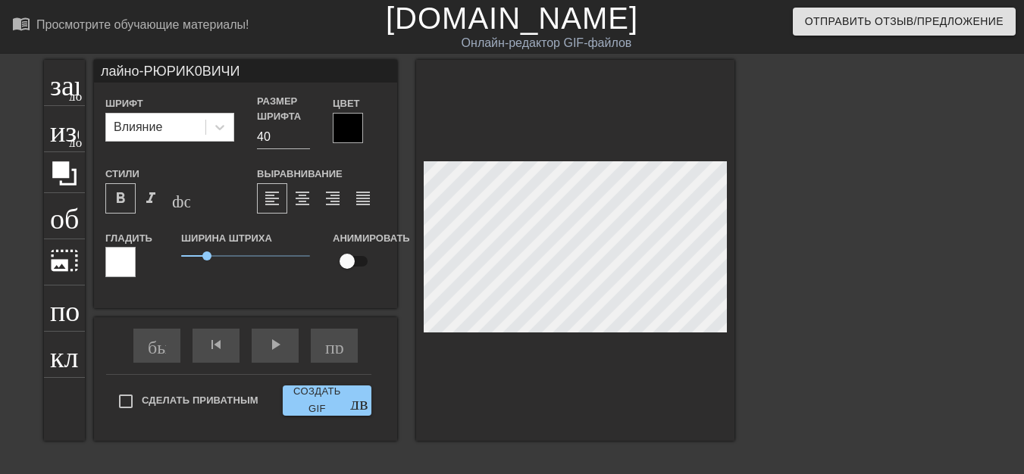
scroll to position [2, 2]
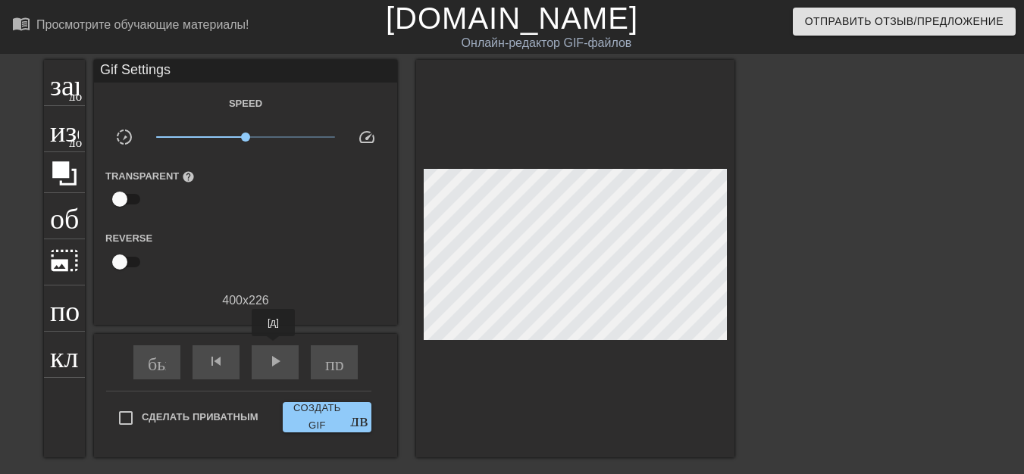
click at [273, 347] on div "play_arrow" at bounding box center [275, 363] width 47 height 34
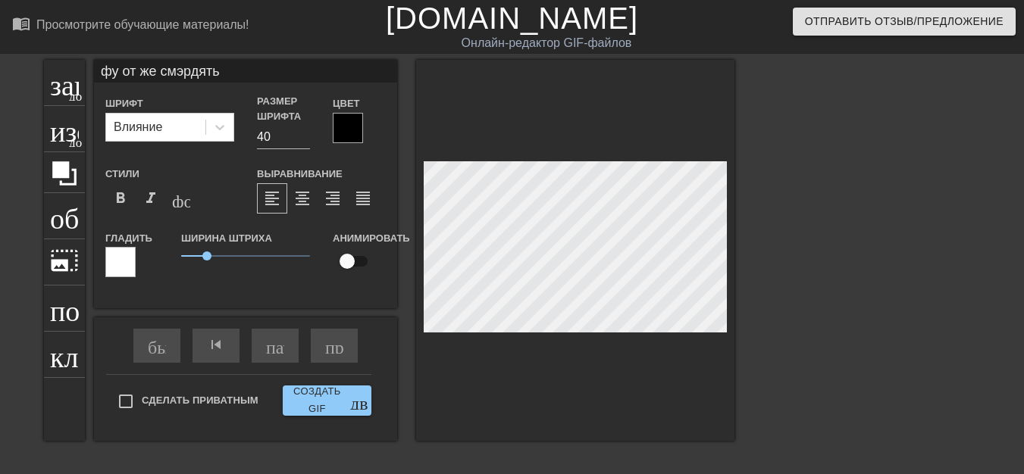
type input "фу о же смэрдять"
type textarea "фу о же смэрдять"
type input "фу же смэрдять"
type textarea "фу же смэрдять"
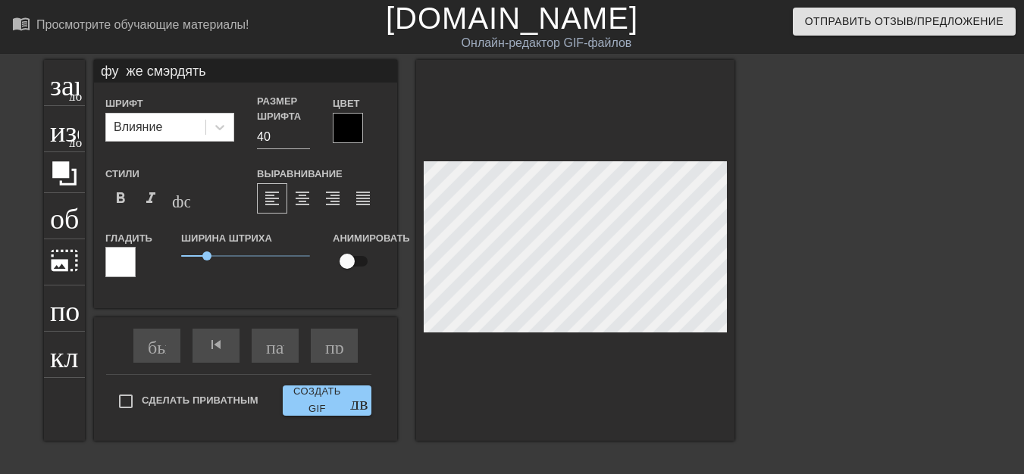
type input "фу Я же смэрдять"
type textarea "фу Я же смэрдять"
type input "фу ЯК же смэрдять"
type textarea "фу ЯК же смэрдять"
type input "фу Я же смэрдять"
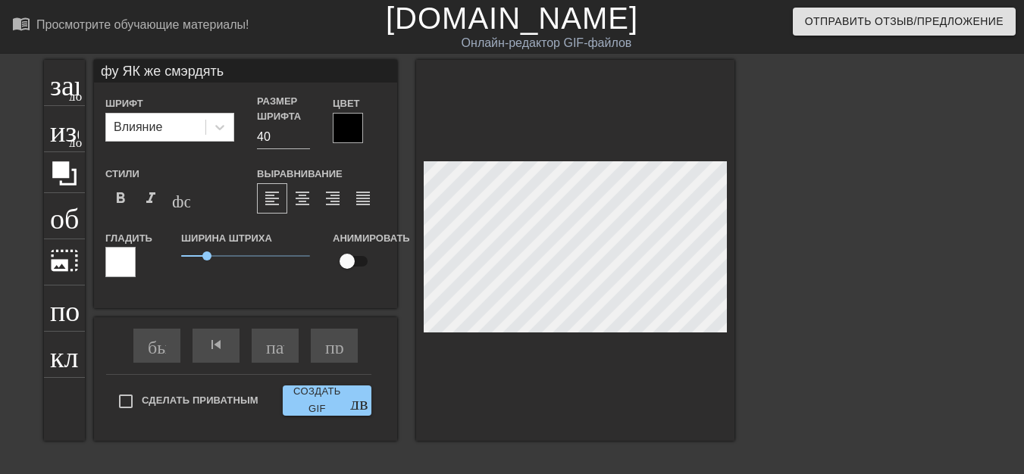
type textarea "фу Я же смэрдять"
type input "фу же смэрдять"
type textarea "фу же смэрдять"
type input "фу я же смэрдять"
type textarea "фу я же смэрдять"
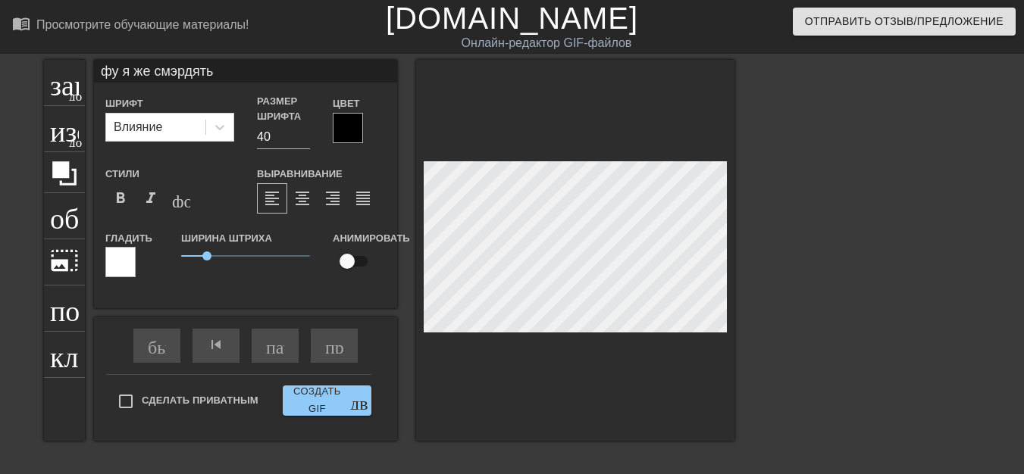
type input "фу як же смэрдять"
type textarea "фу як же смэрдять"
type input "фу як же смэрдять"
type textarea "фу як же смэрдять"
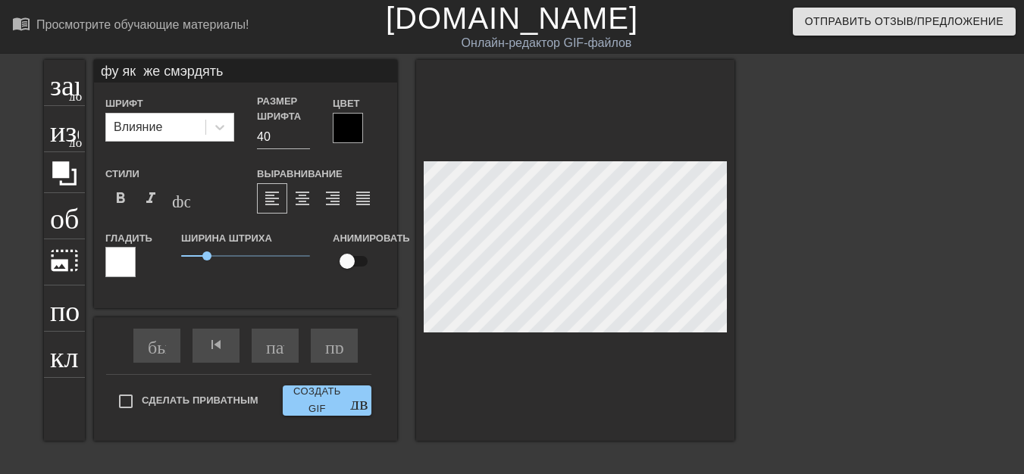
type input "фу як же смрдять"
type textarea "фу як же смрдять"
type input "фу як же смєрдять"
type textarea "фу як же смєрдять"
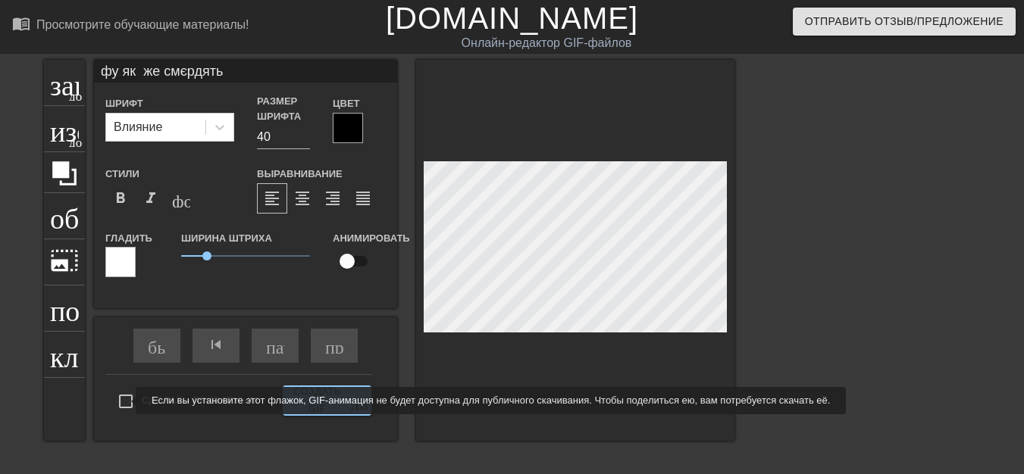
click at [125, 402] on input "Сделать приватным" at bounding box center [126, 402] width 32 height 32
checkbox input "true"
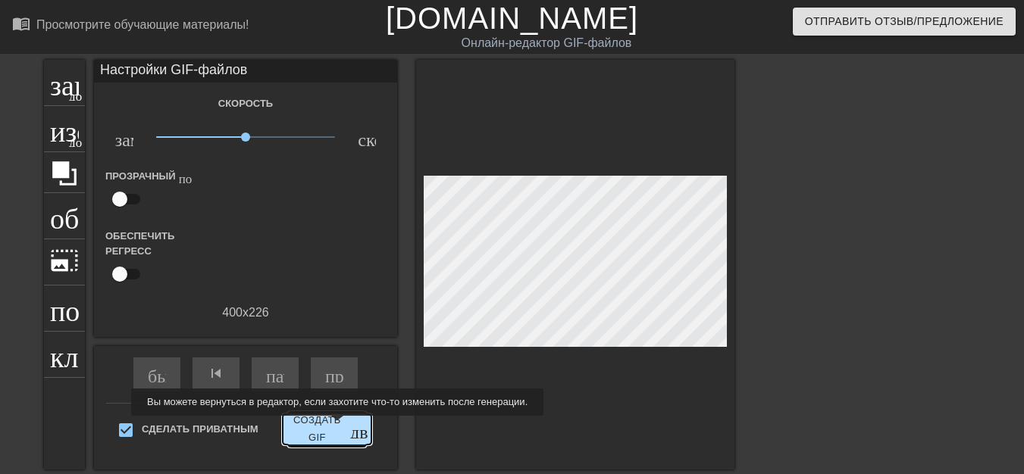
click at [335, 427] on font "Создать GIF" at bounding box center [317, 429] width 57 height 35
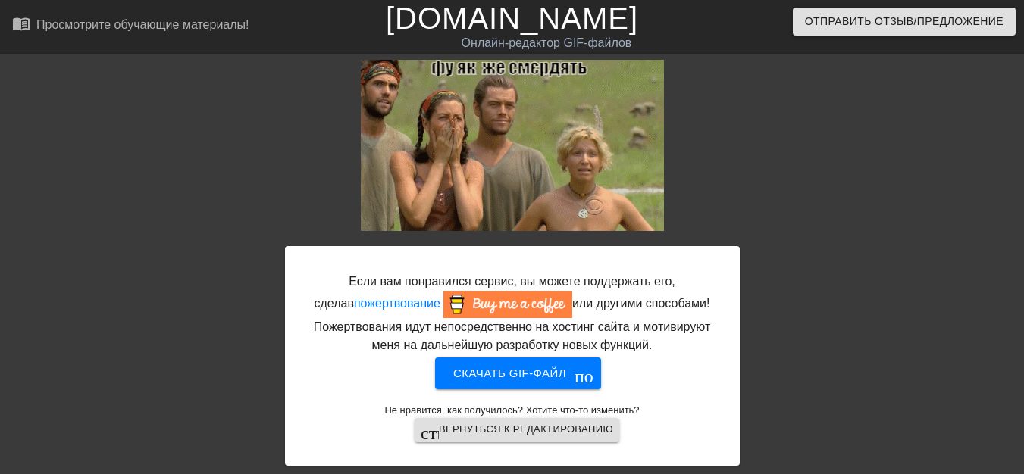
drag, startPoint x: 690, startPoint y: 174, endPoint x: 811, endPoint y: 344, distance: 208.2
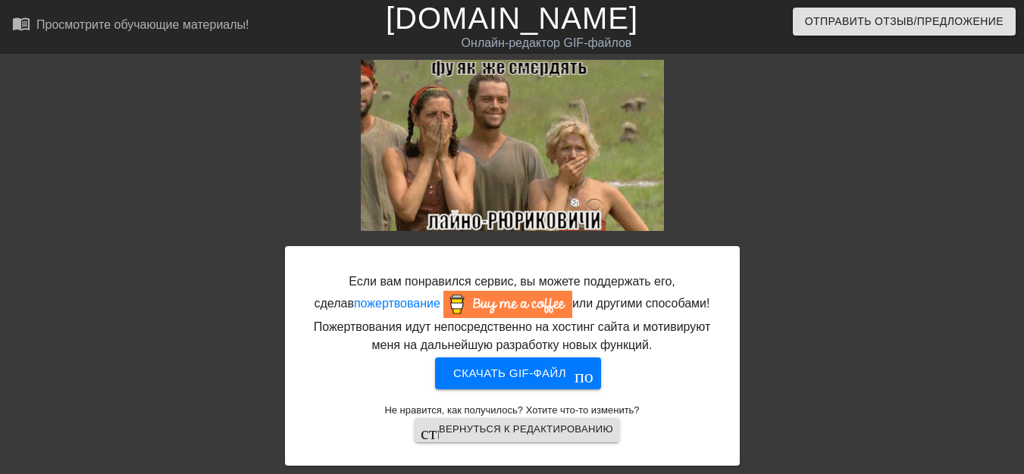
click at [811, 344] on div at bounding box center [871, 287] width 227 height 455
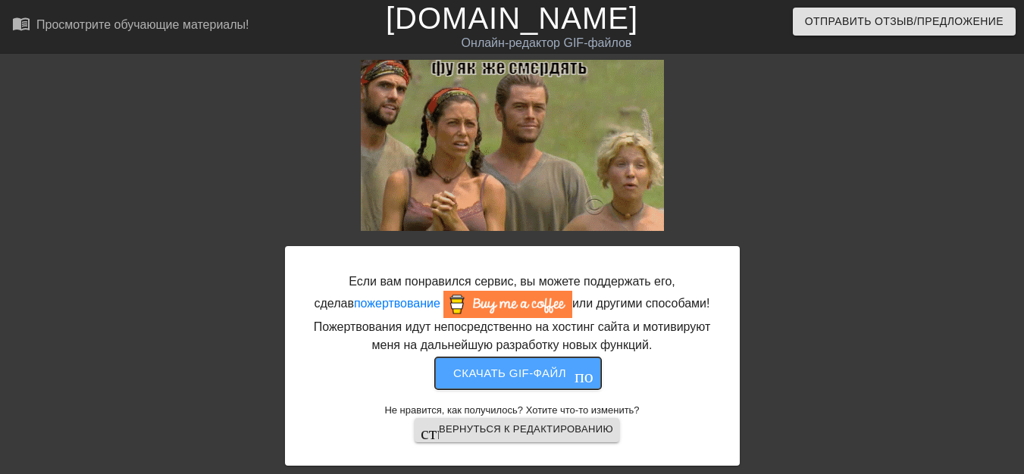
click at [510, 381] on font "Скачать gif-файл" at bounding box center [509, 374] width 113 height 20
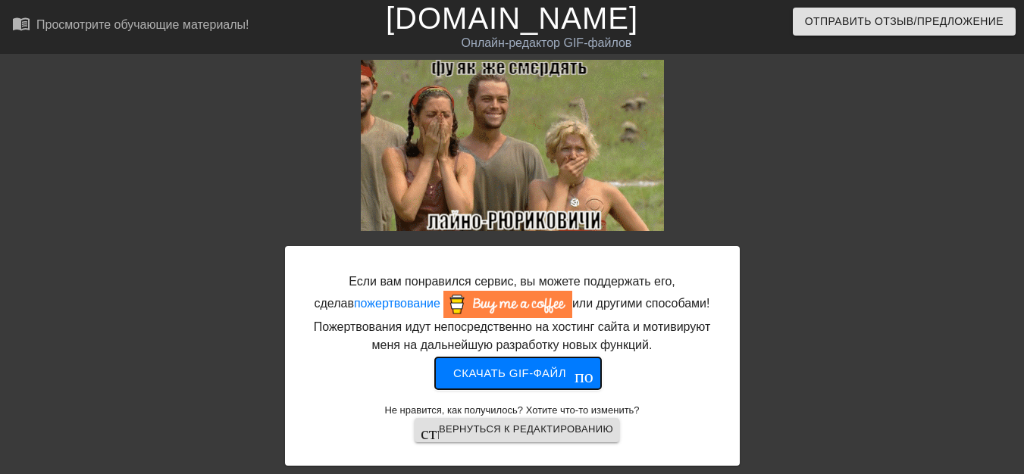
click at [494, 374] on font "Скачать gif-файл" at bounding box center [509, 373] width 113 height 13
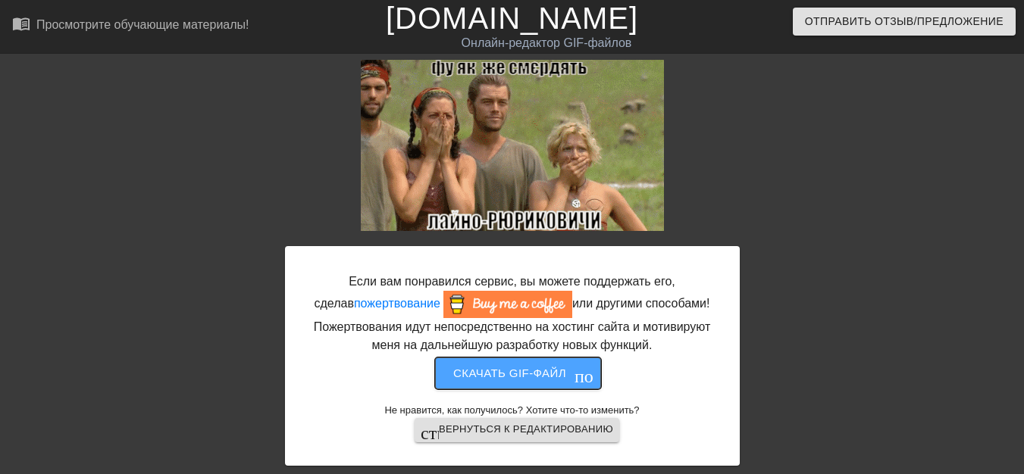
click at [494, 374] on font "Скачать gif-файл" at bounding box center [509, 373] width 113 height 13
